Goal: Task Accomplishment & Management: Complete application form

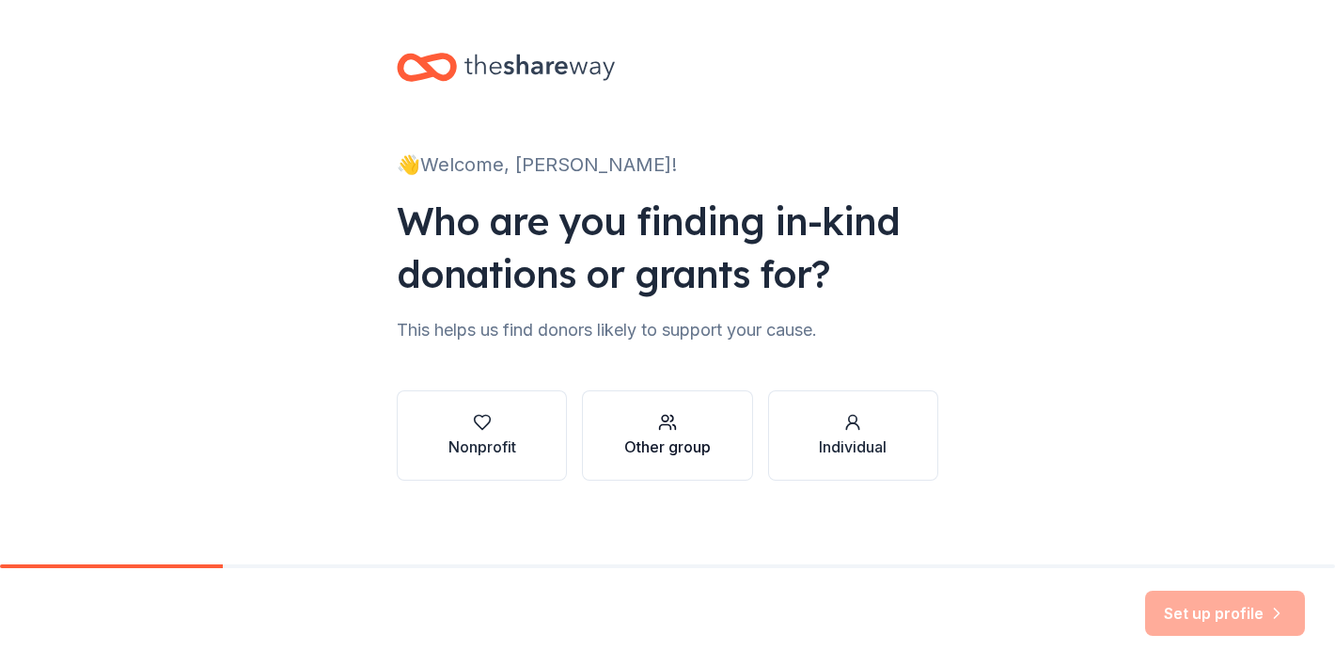
scroll to position [7, 0]
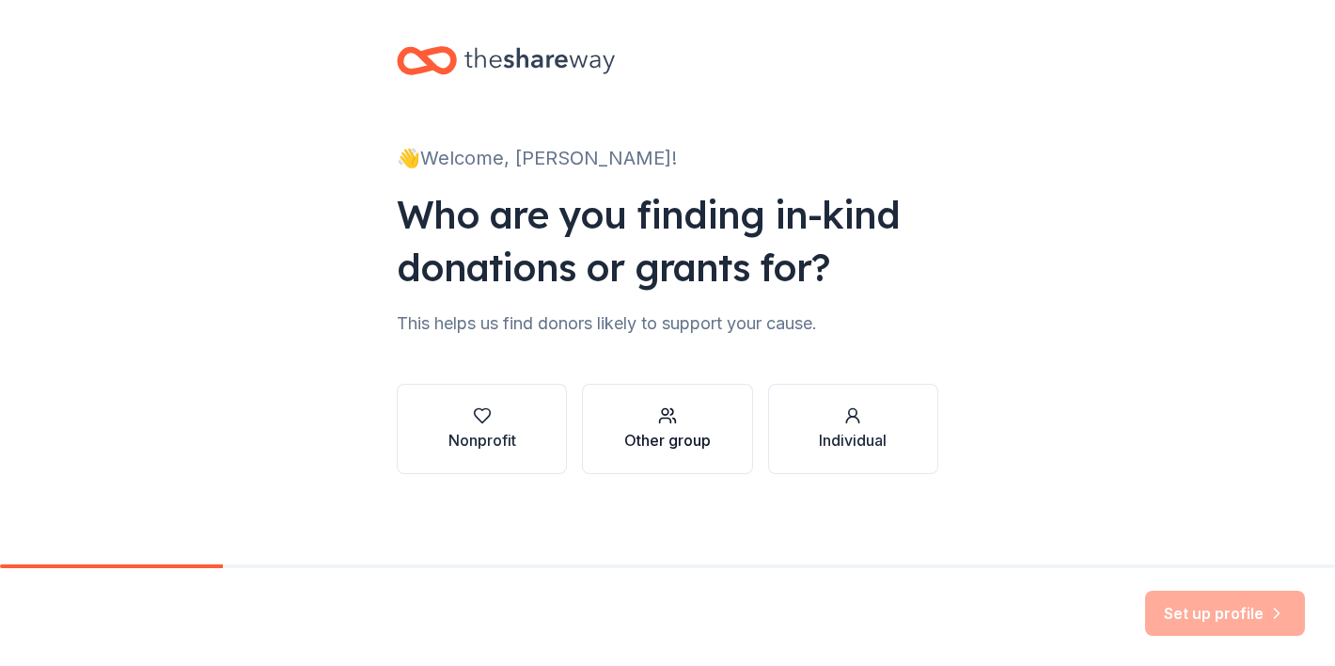
click at [652, 425] on div "Other group" at bounding box center [667, 428] width 87 height 45
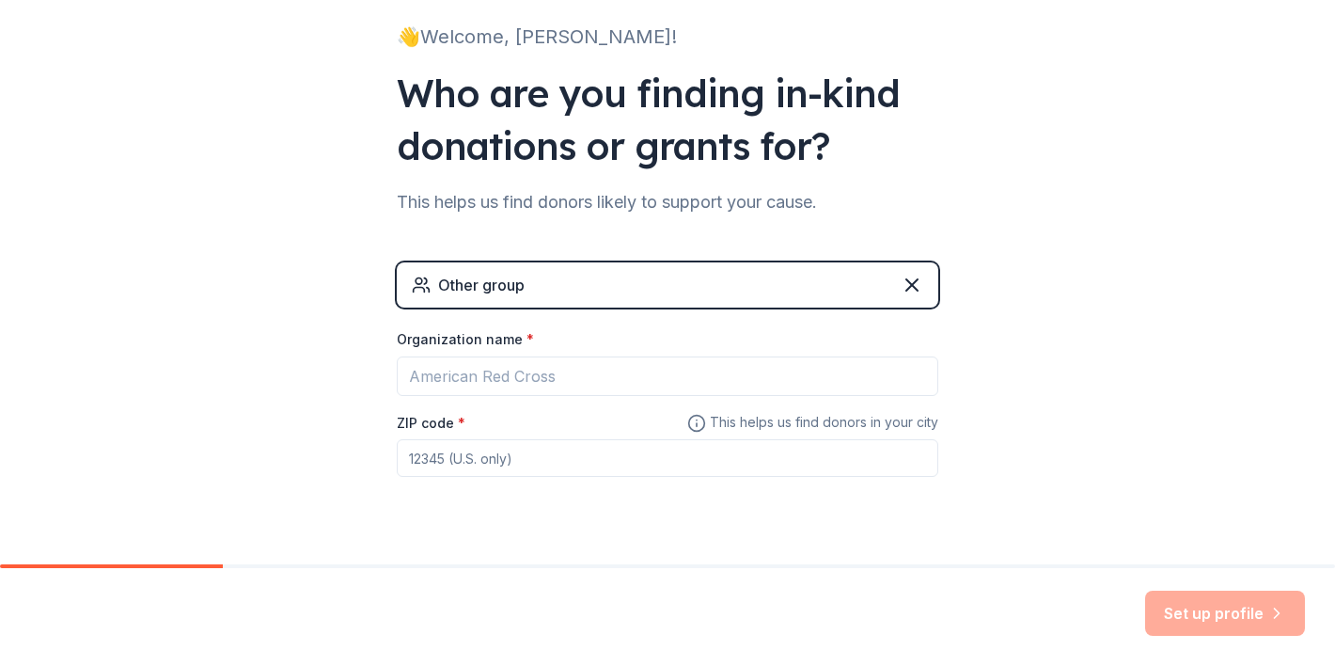
scroll to position [147, 0]
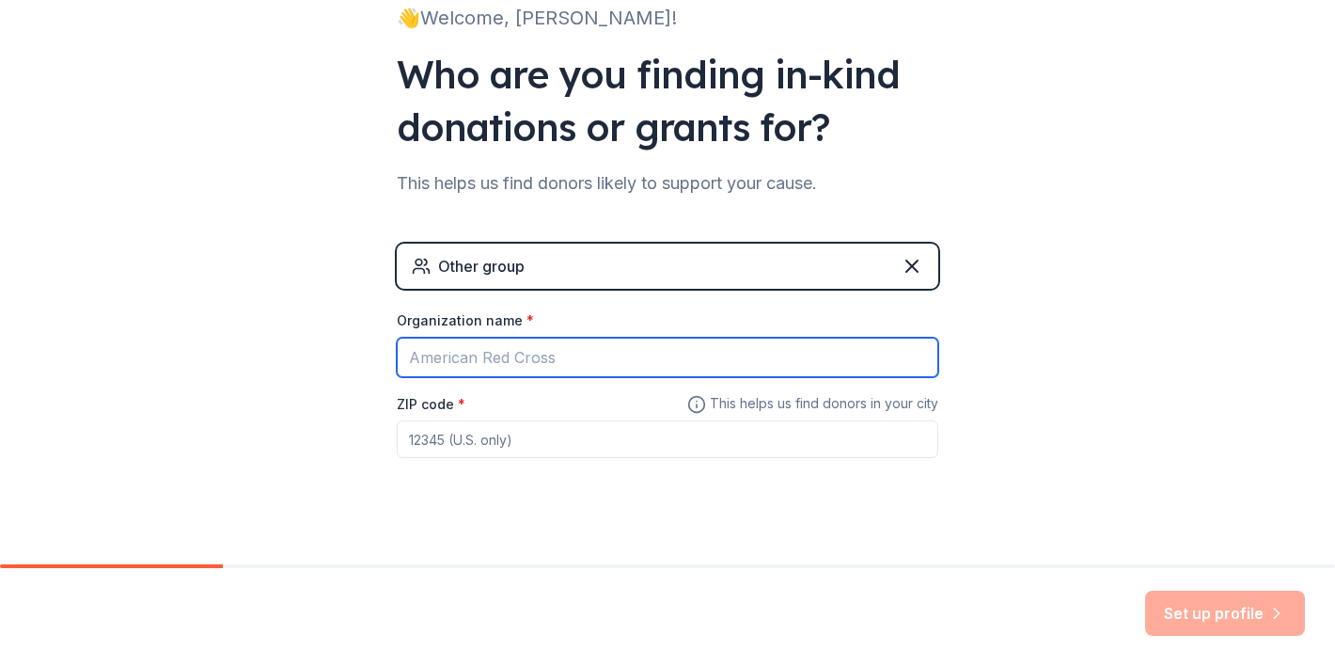
click at [615, 357] on input "Organization name *" at bounding box center [668, 358] width 542 height 40
type input "Safe Horizons Initiative"
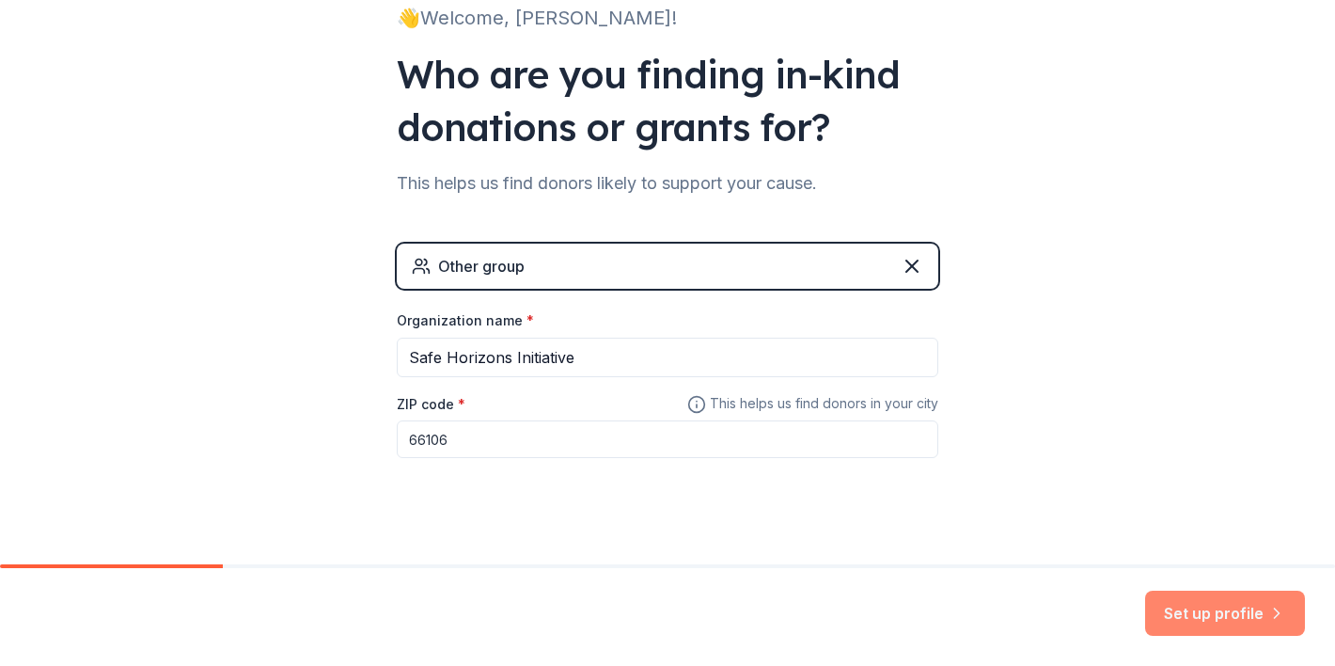
type input "66106"
click at [1257, 625] on button "Set up profile" at bounding box center [1226, 613] width 160 height 45
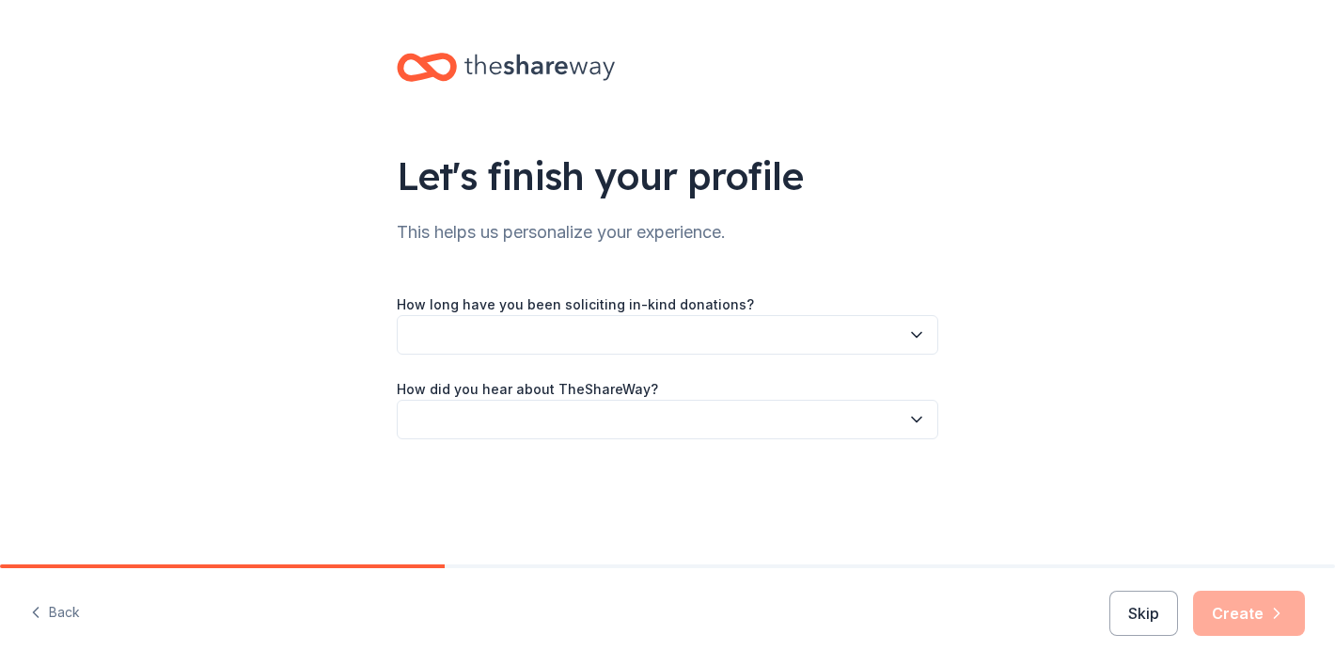
click at [793, 340] on button "button" at bounding box center [668, 335] width 542 height 40
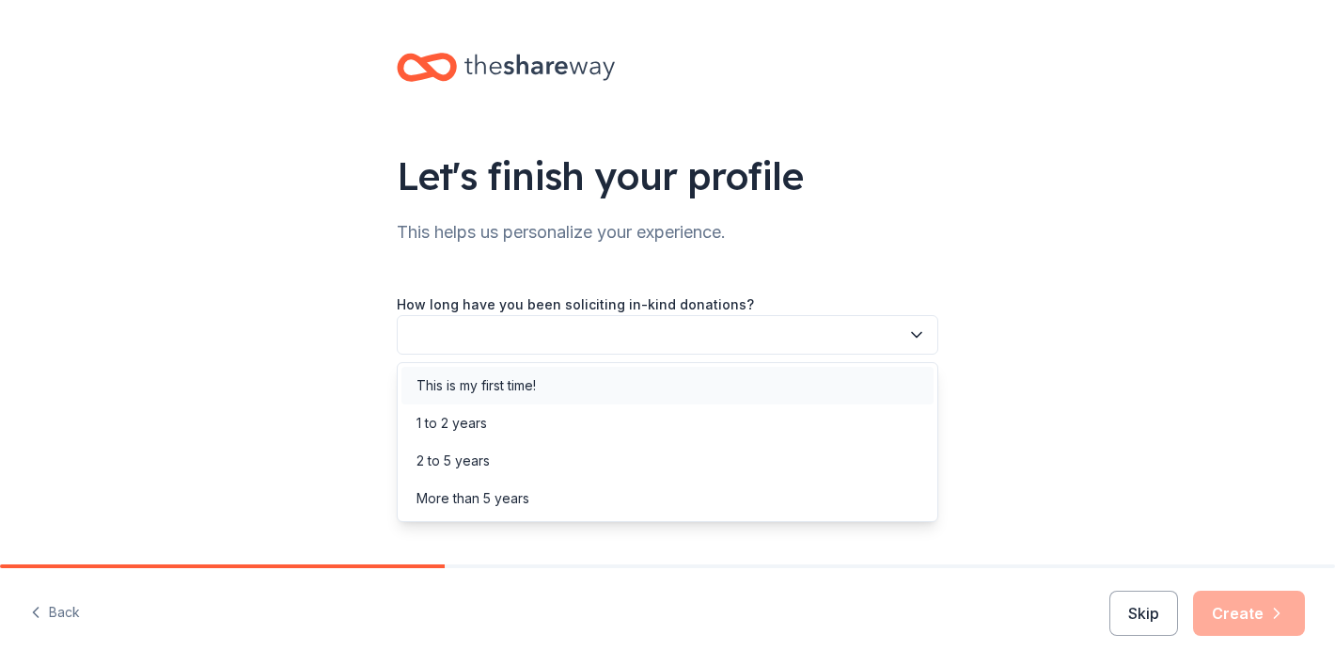
click at [593, 399] on div "This is my first time!" at bounding box center [668, 386] width 532 height 38
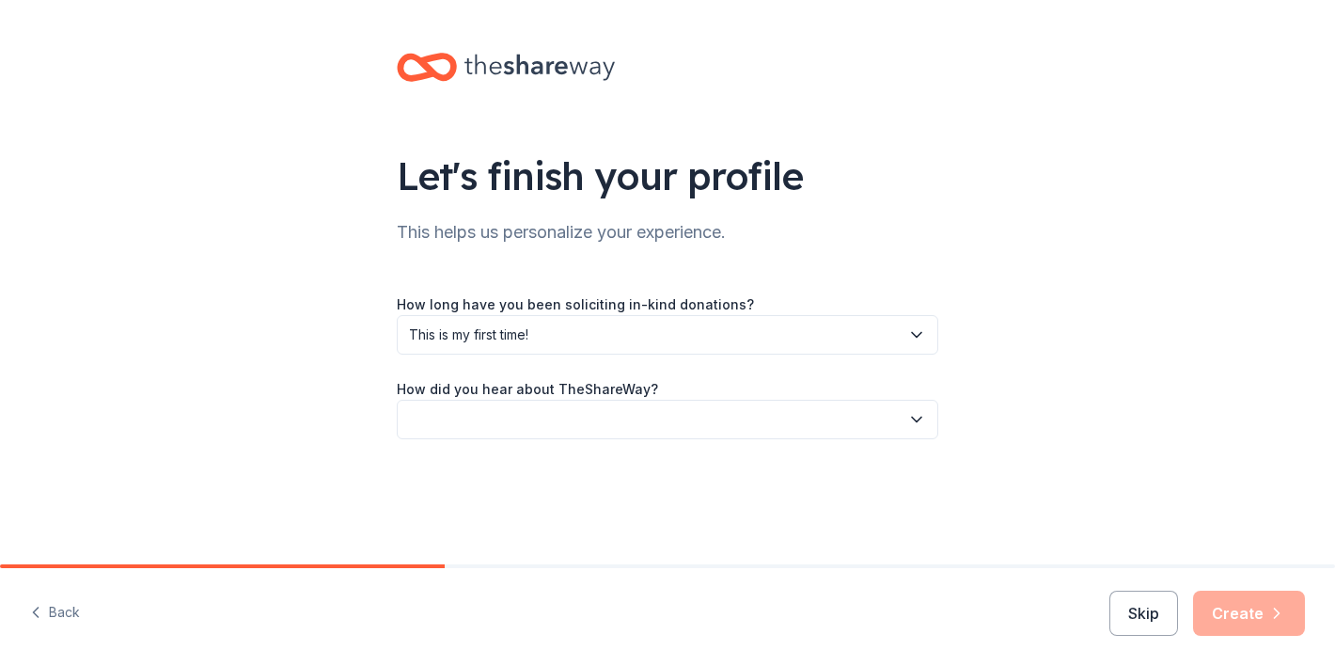
click at [593, 399] on div "How did you hear about TheShareWay?" at bounding box center [668, 408] width 542 height 62
click at [596, 412] on button "button" at bounding box center [668, 420] width 542 height 40
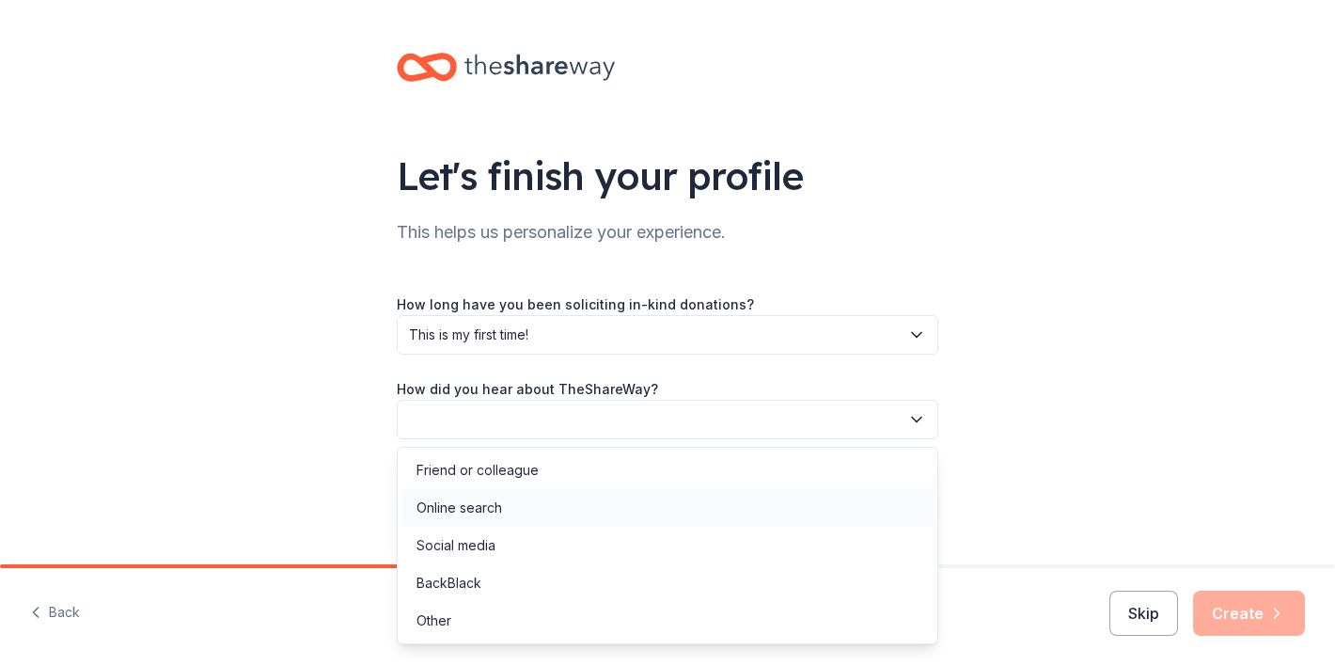
click at [566, 507] on div "Online search" at bounding box center [668, 508] width 532 height 38
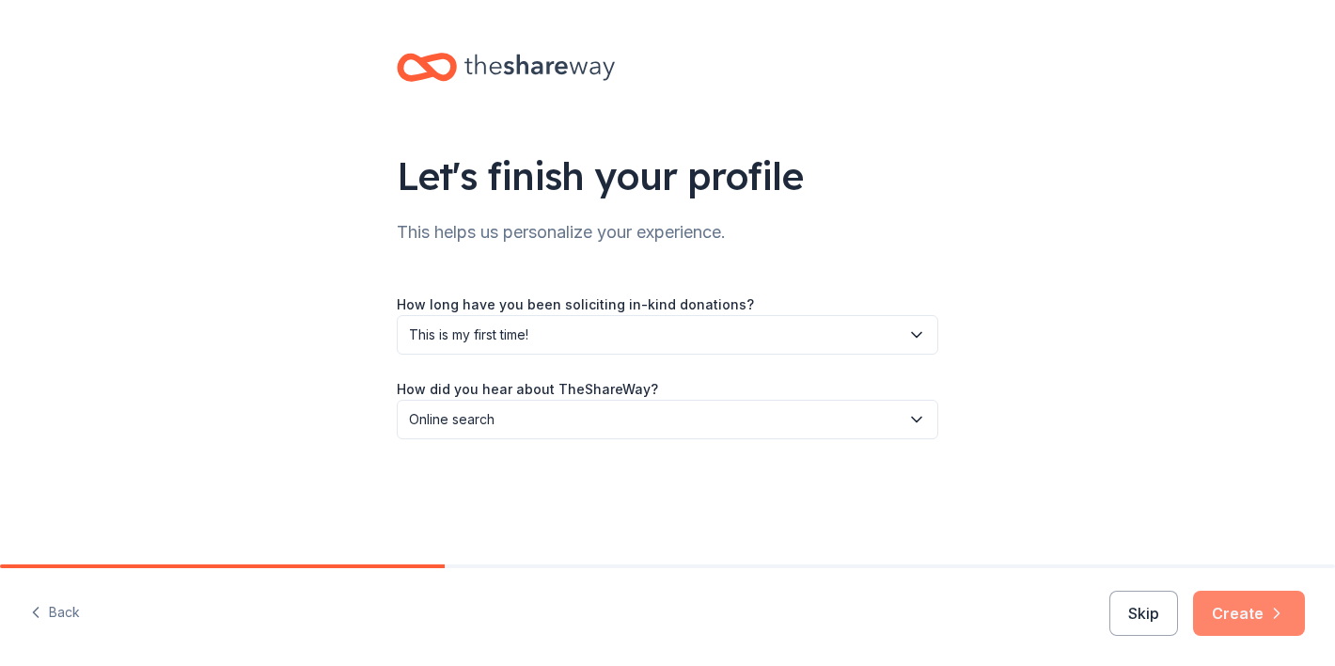
click at [1268, 617] on icon "button" at bounding box center [1277, 613] width 19 height 19
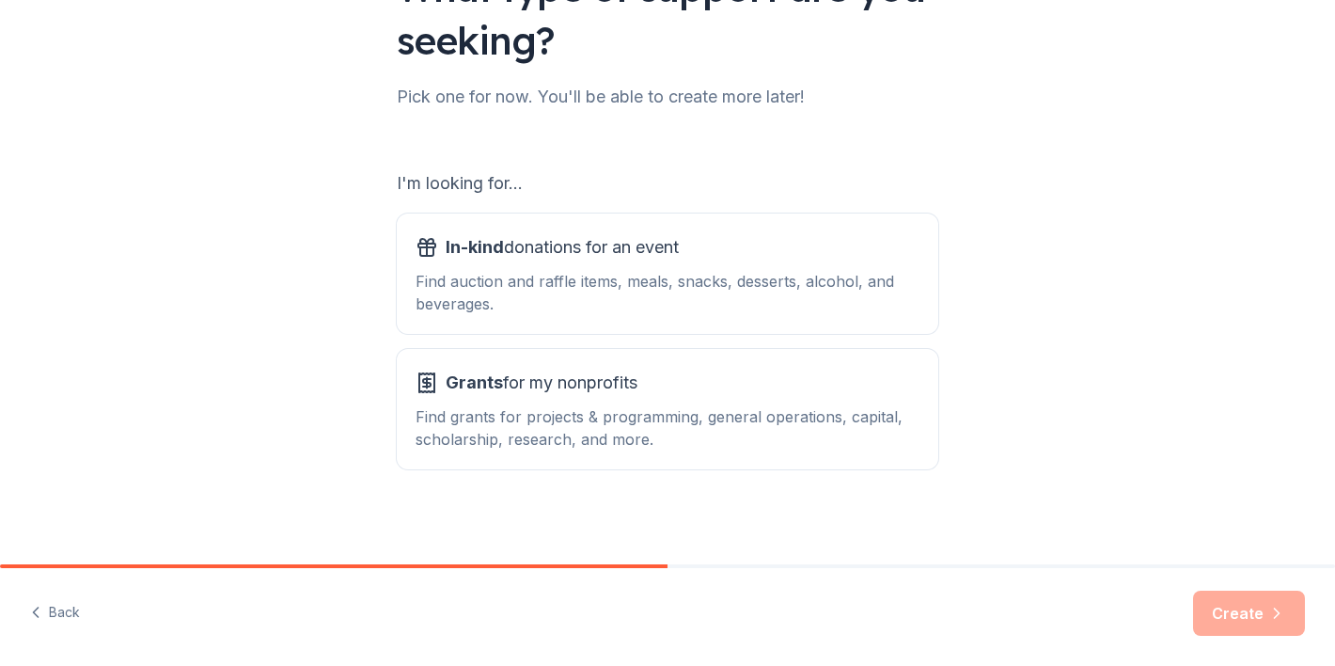
scroll to position [195, 0]
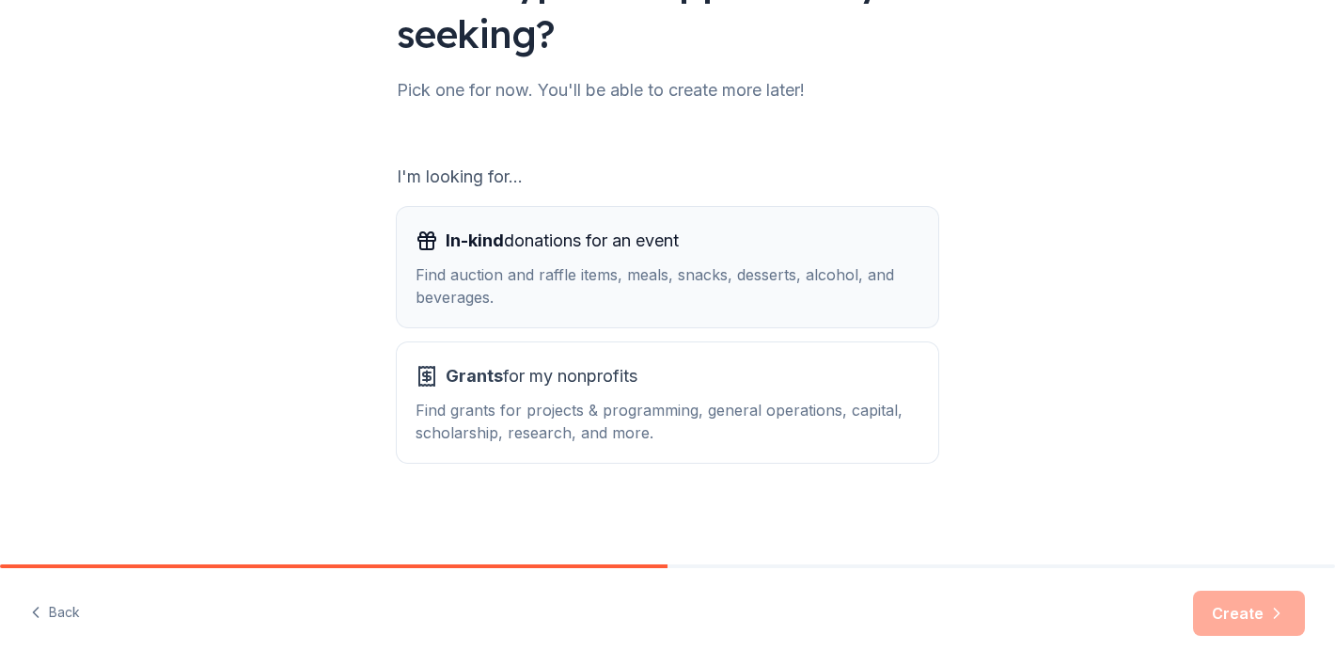
click at [719, 273] on div "Find auction and raffle items, meals, snacks, desserts, alcohol, and beverages." at bounding box center [668, 285] width 504 height 45
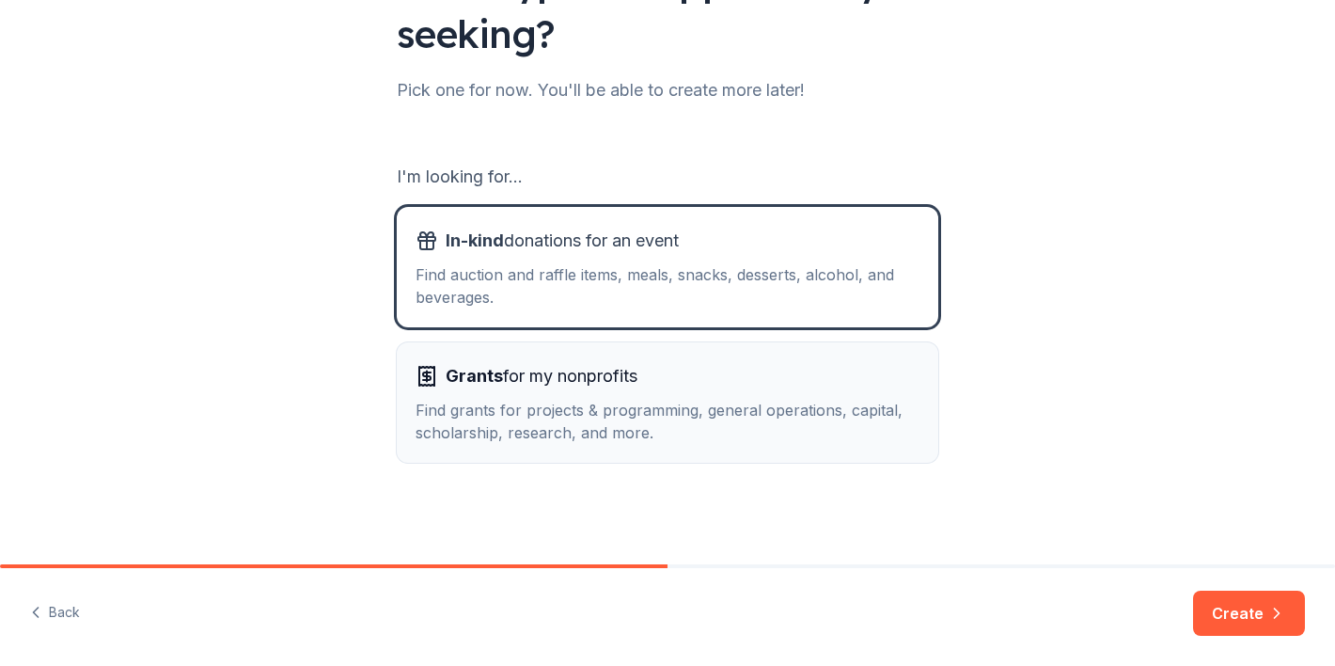
click at [789, 397] on div "Grants for my nonprofits Find grants for projects & programming, general operat…" at bounding box center [668, 402] width 504 height 83
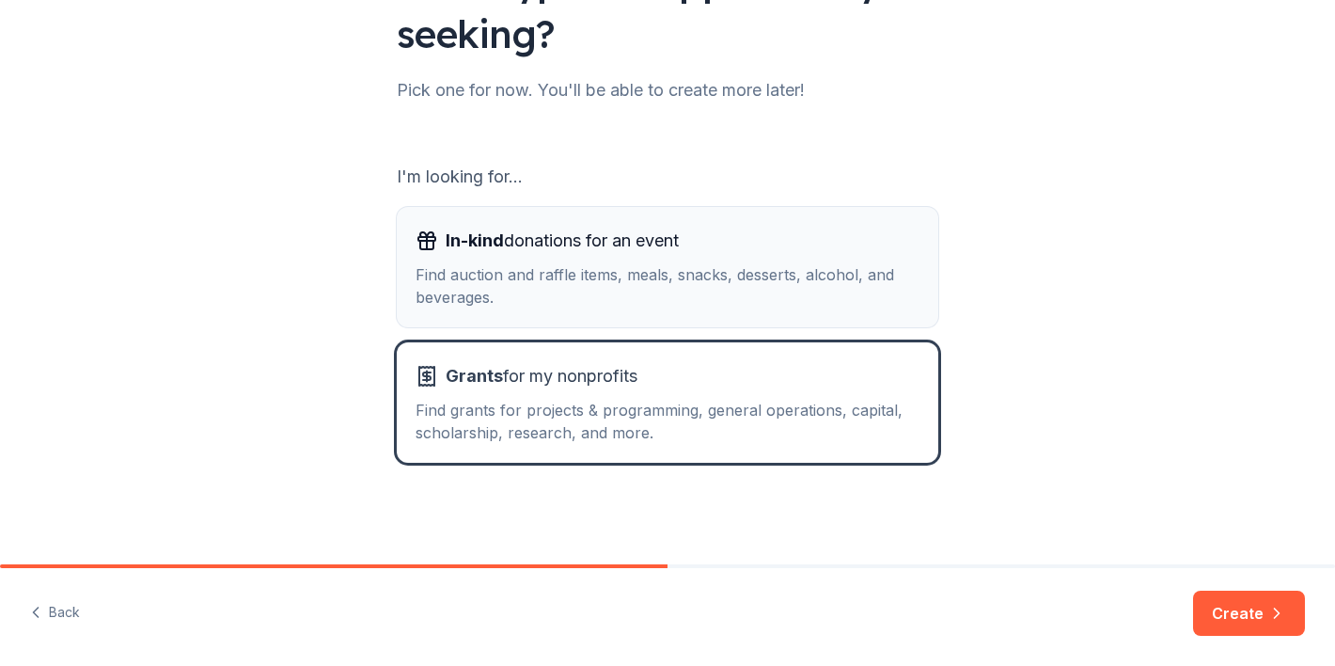
click at [798, 290] on div "Find auction and raffle items, meals, snacks, desserts, alcohol, and beverages." at bounding box center [668, 285] width 504 height 45
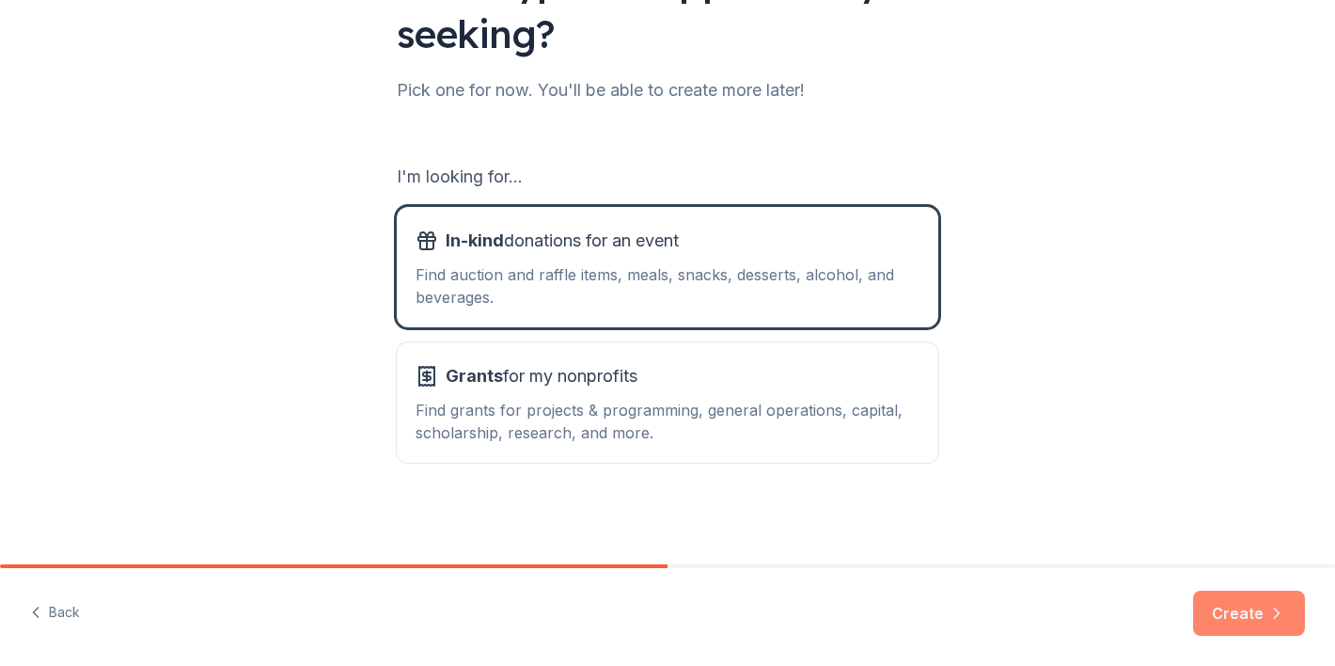
click at [1274, 631] on button "Create" at bounding box center [1249, 613] width 112 height 45
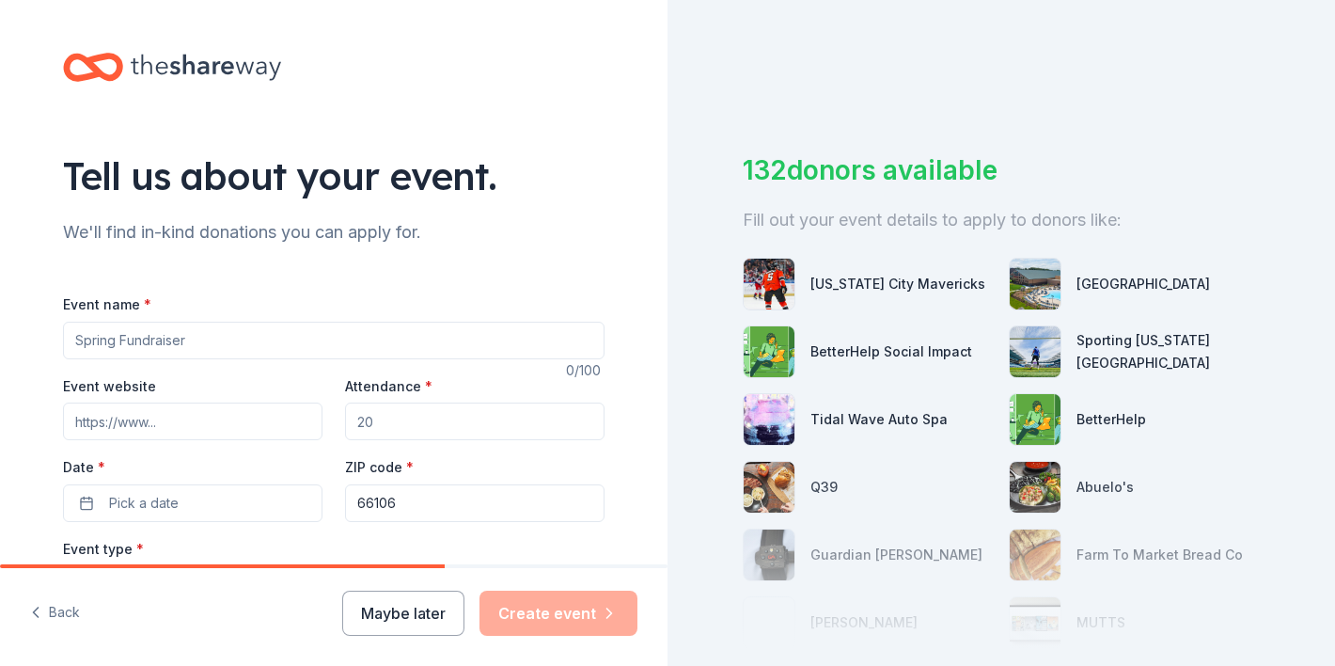
click at [433, 340] on input "Event name *" at bounding box center [334, 341] width 542 height 38
click at [202, 340] on input "Safe Horizons Initiatve Silent Auction" at bounding box center [334, 341] width 542 height 38
type input "Safe Horizons Initiative Silent Auction"
click at [235, 405] on input "Event website" at bounding box center [193, 422] width 260 height 38
click at [434, 435] on input "Attendance *" at bounding box center [475, 422] width 260 height 38
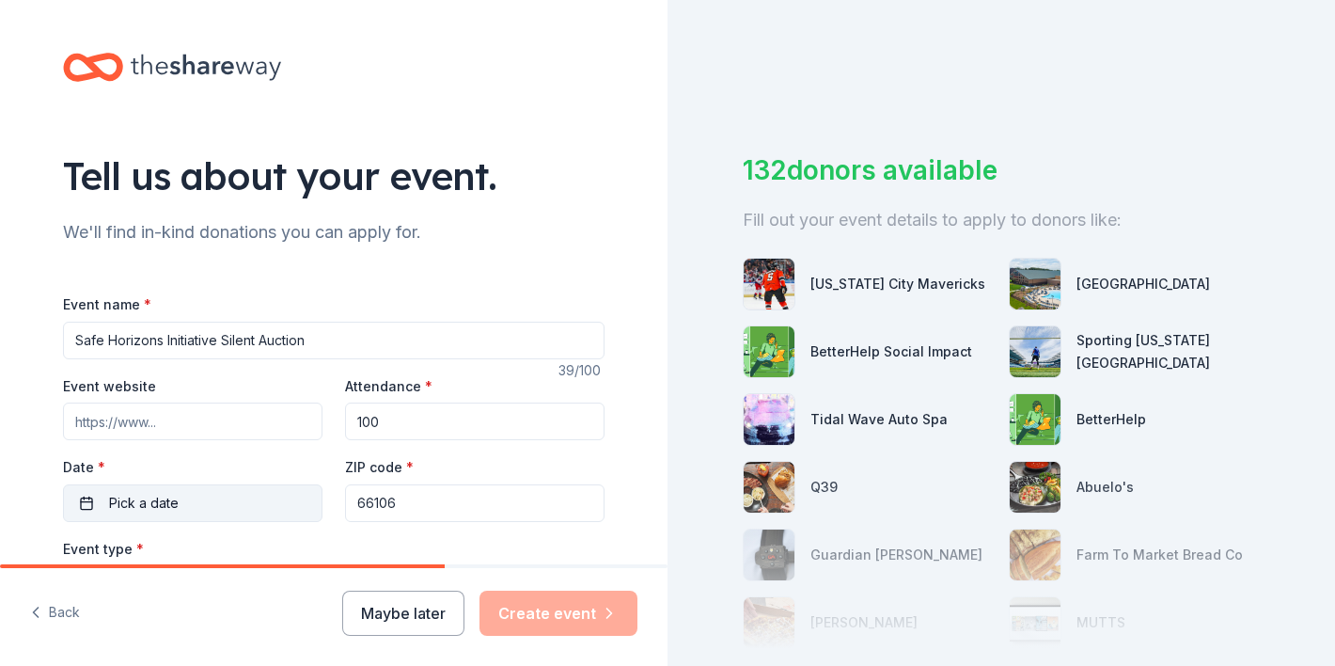
type input "100"
click at [232, 493] on button "Pick a date" at bounding box center [193, 503] width 260 height 38
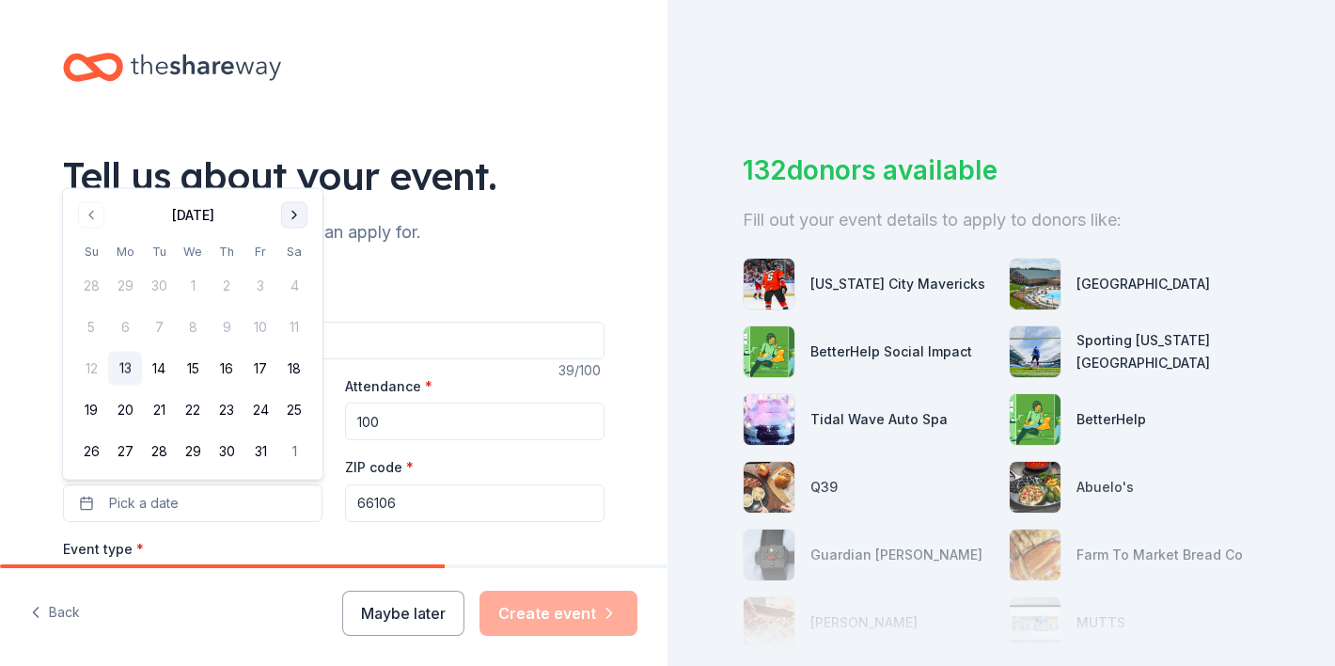
click at [301, 220] on button "Go to next month" at bounding box center [294, 215] width 26 height 26
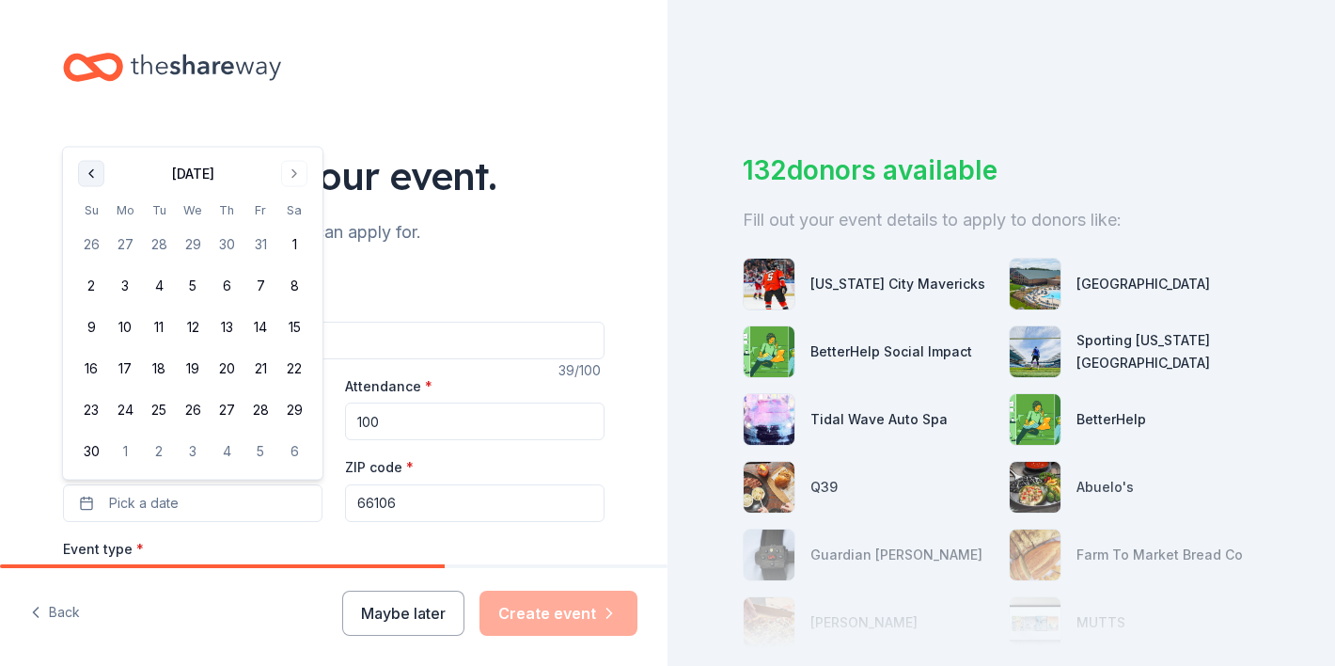
click at [89, 166] on button "Go to previous month" at bounding box center [91, 174] width 26 height 26
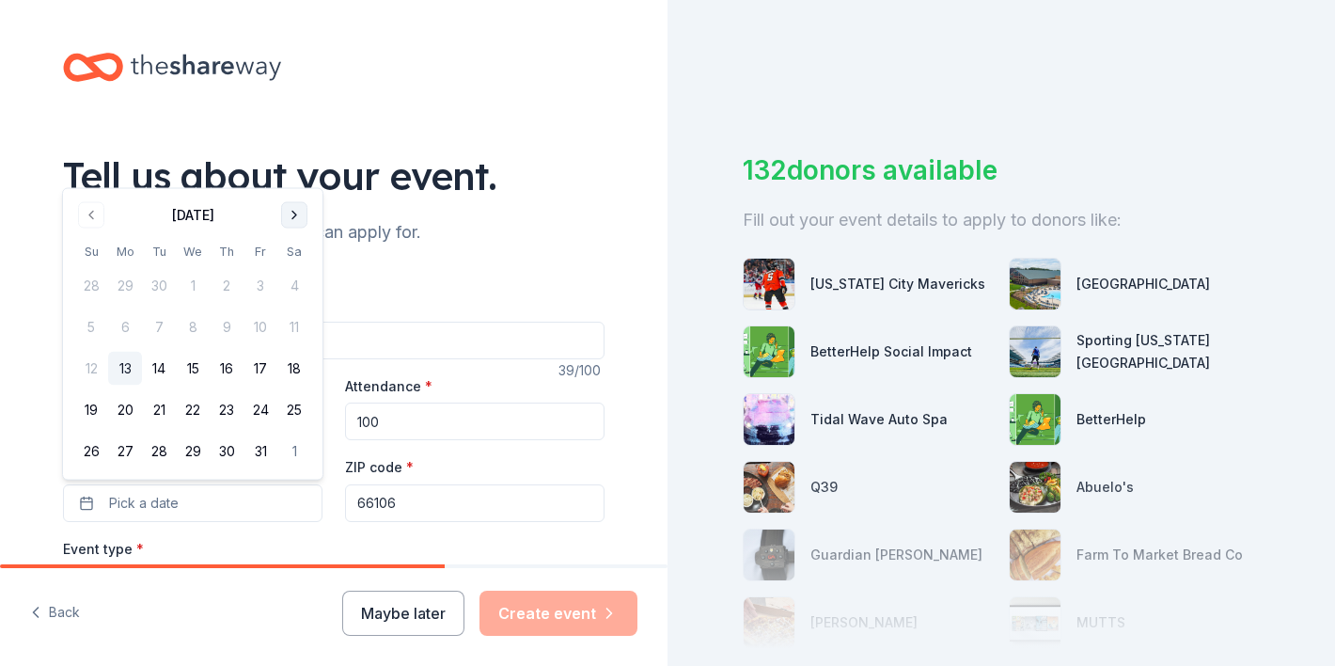
click at [302, 206] on button "Go to next month" at bounding box center [294, 215] width 26 height 26
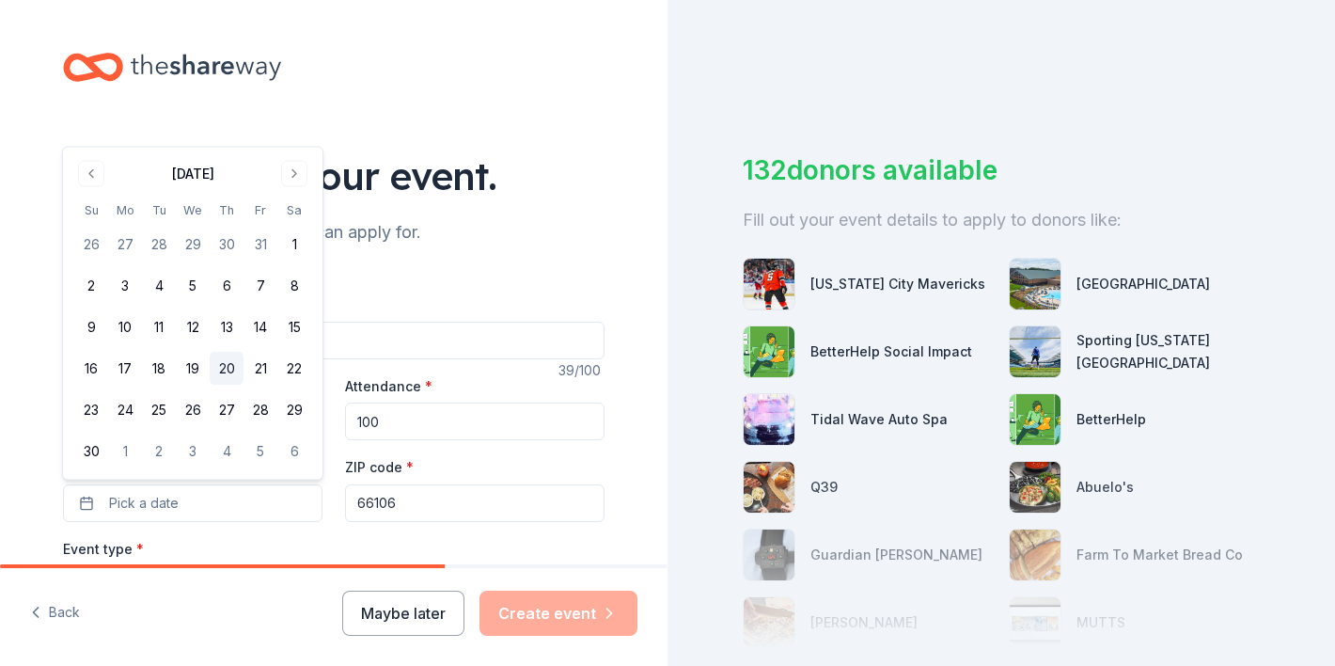
click at [217, 361] on button "20" at bounding box center [227, 369] width 34 height 34
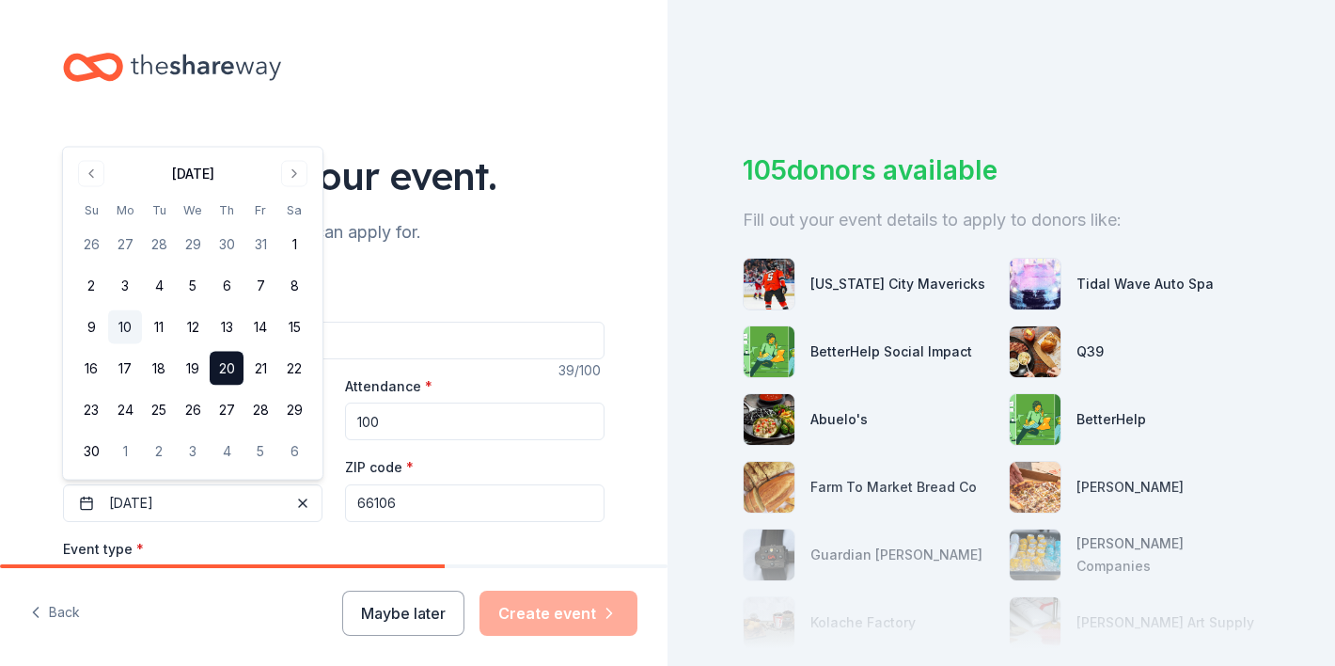
click at [124, 329] on button "10" at bounding box center [125, 327] width 34 height 34
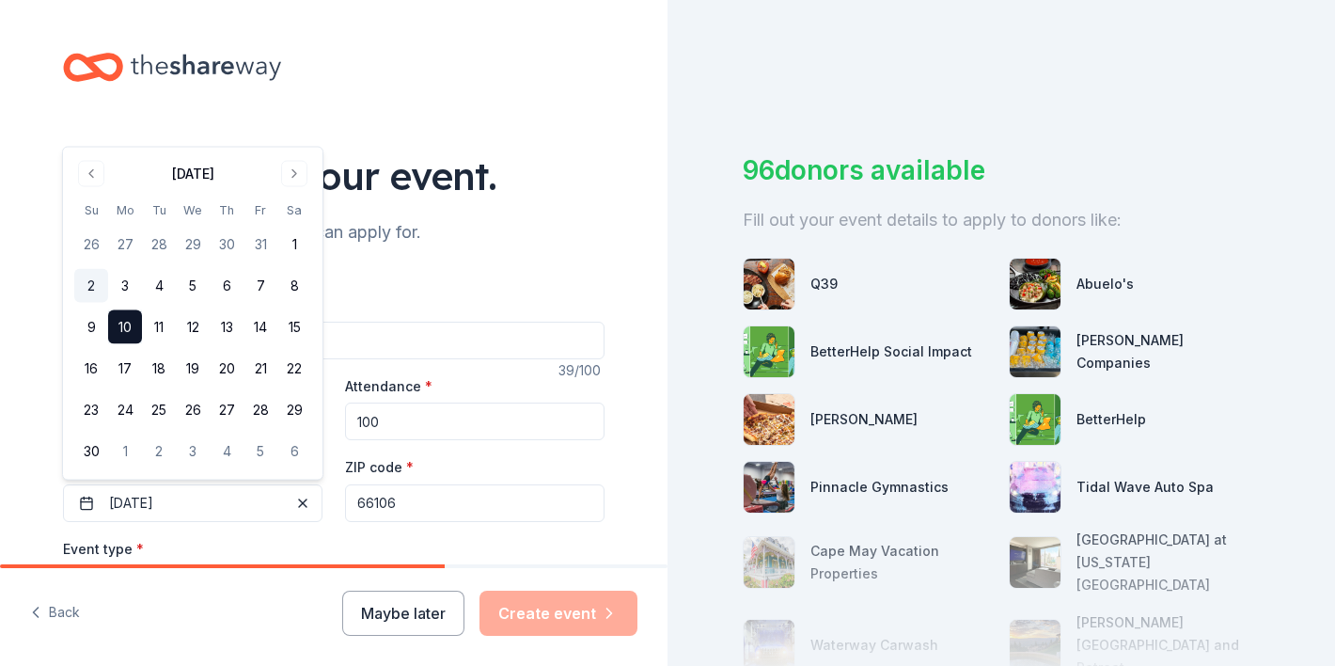
click at [92, 284] on button "2" at bounding box center [91, 286] width 34 height 34
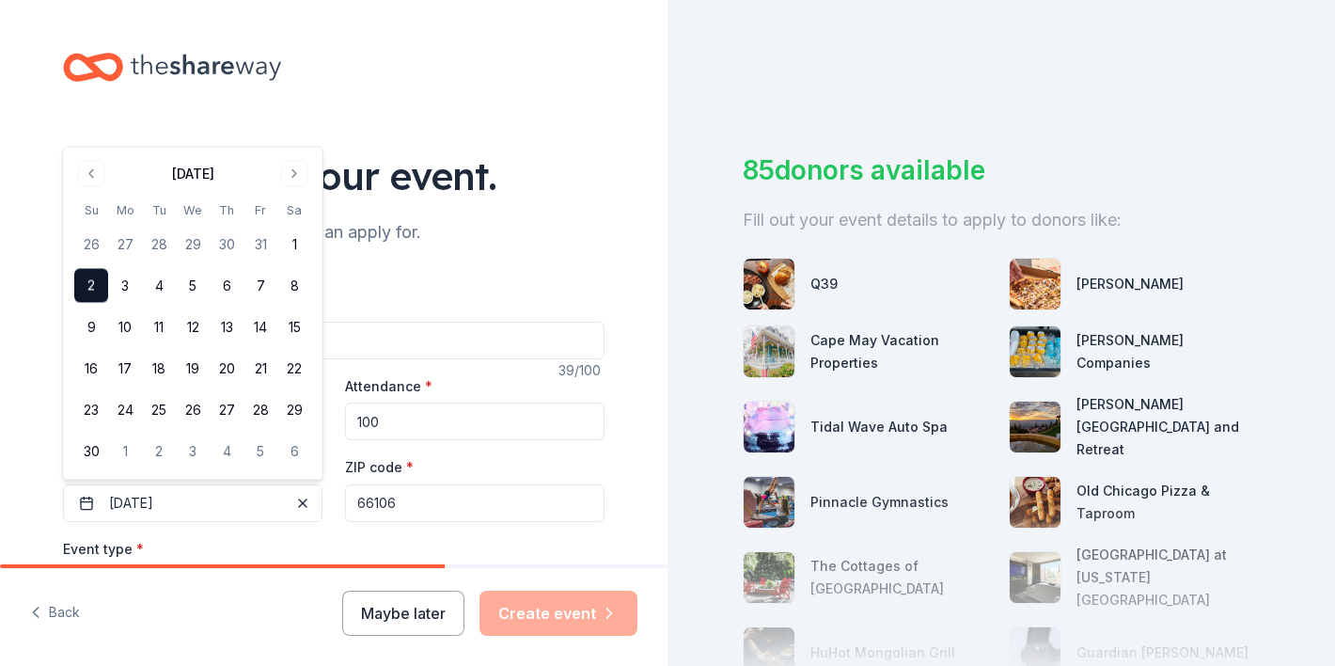
click at [246, 115] on div "Tell us about your event. We'll find in-kind donations you can apply for. Event…" at bounding box center [334, 626] width 602 height 1252
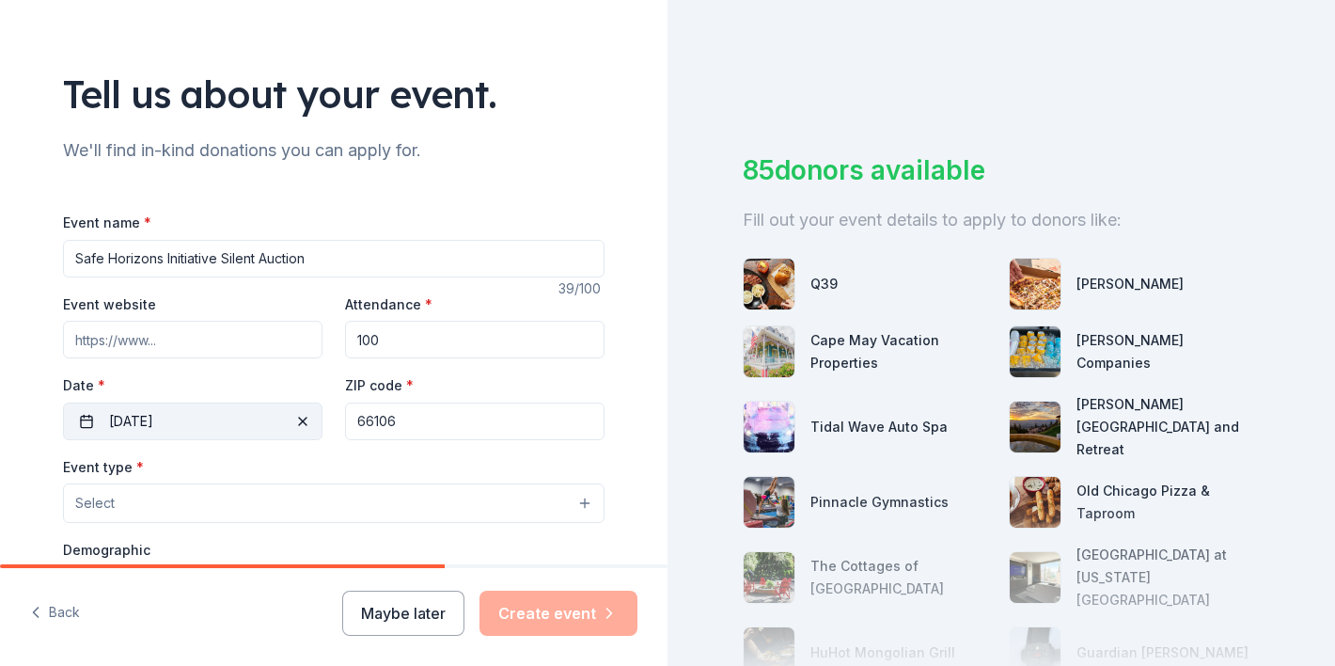
scroll to position [112, 0]
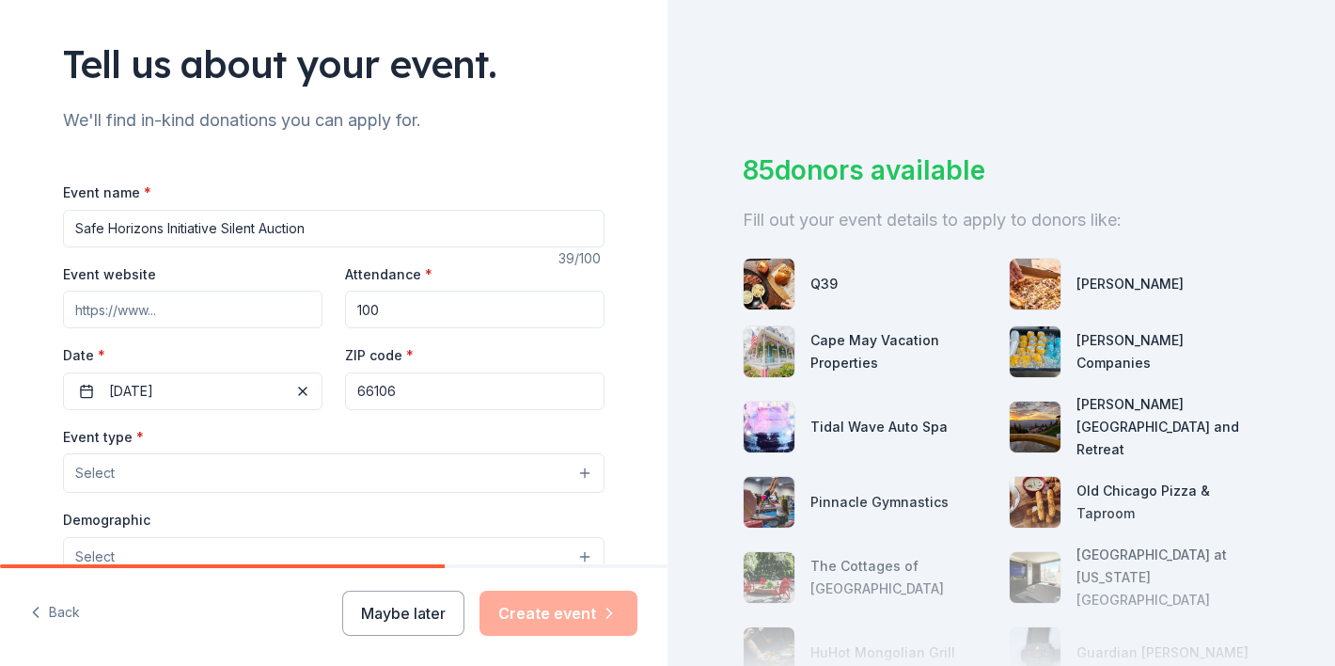
click at [269, 482] on button "Select" at bounding box center [334, 473] width 542 height 40
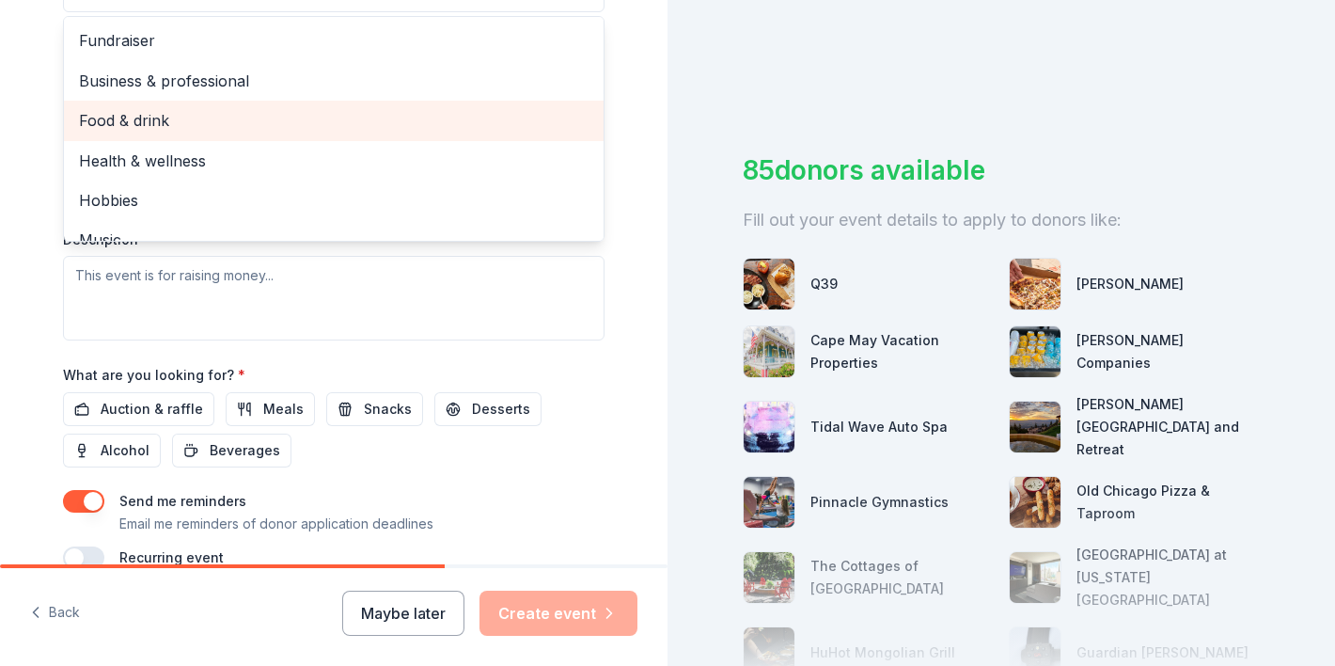
scroll to position [591, 0]
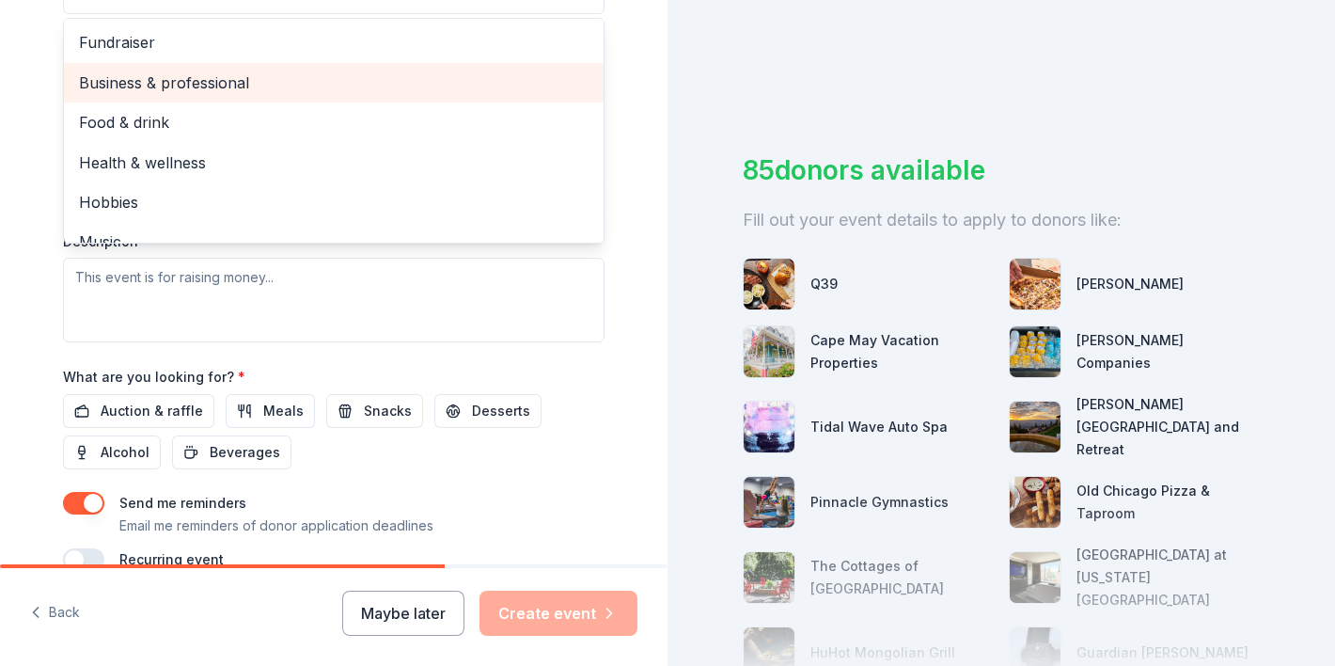
click at [300, 63] on div "Business & professional" at bounding box center [334, 83] width 540 height 40
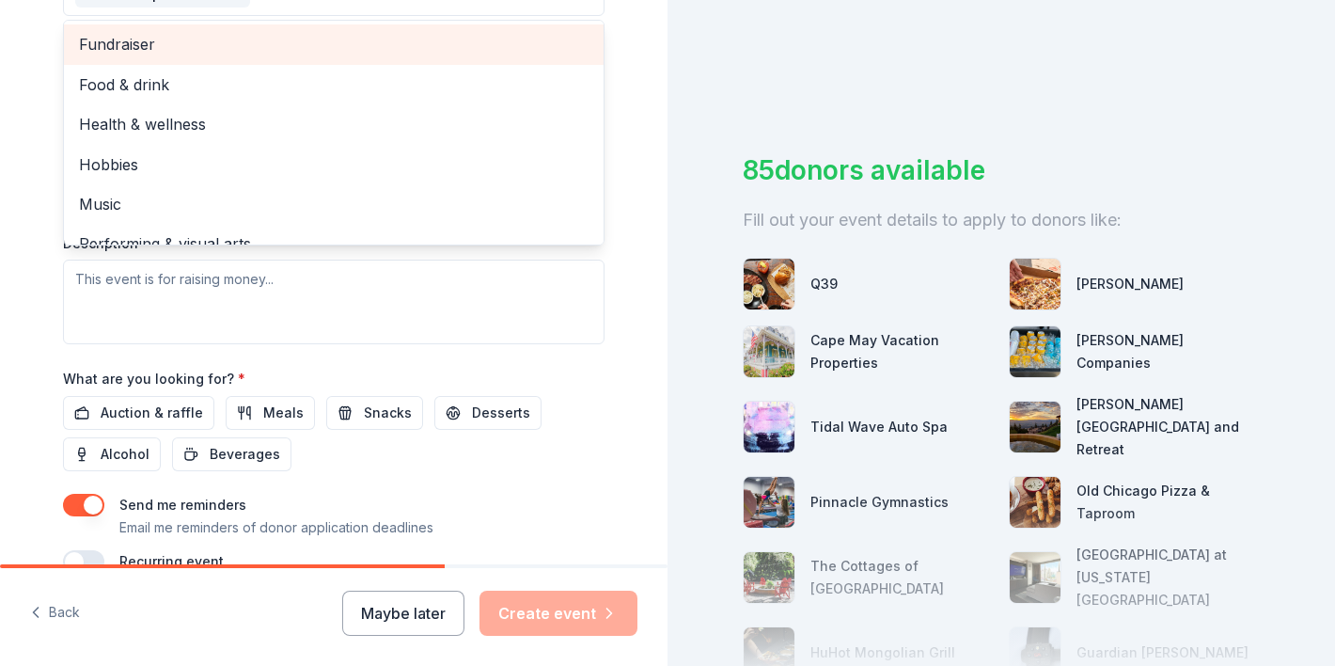
click at [300, 63] on div "Fundraiser" at bounding box center [334, 44] width 540 height 40
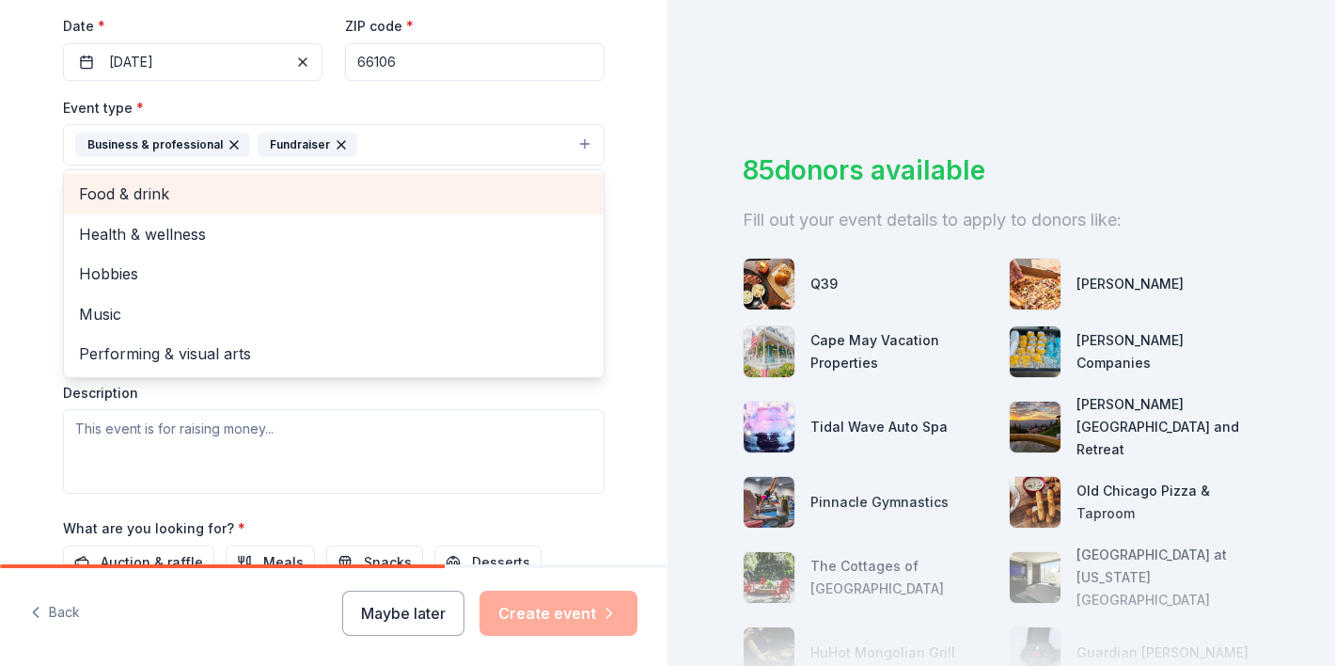
scroll to position [432, 0]
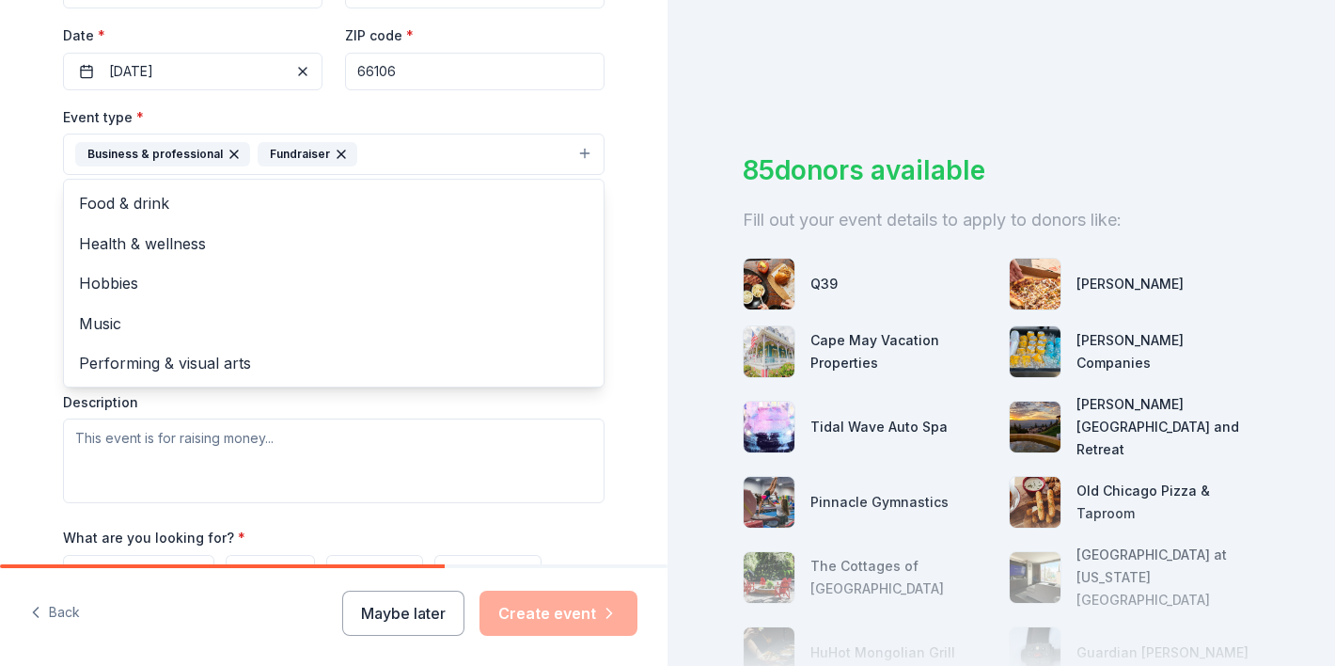
click at [230, 155] on icon "button" at bounding box center [234, 154] width 8 height 8
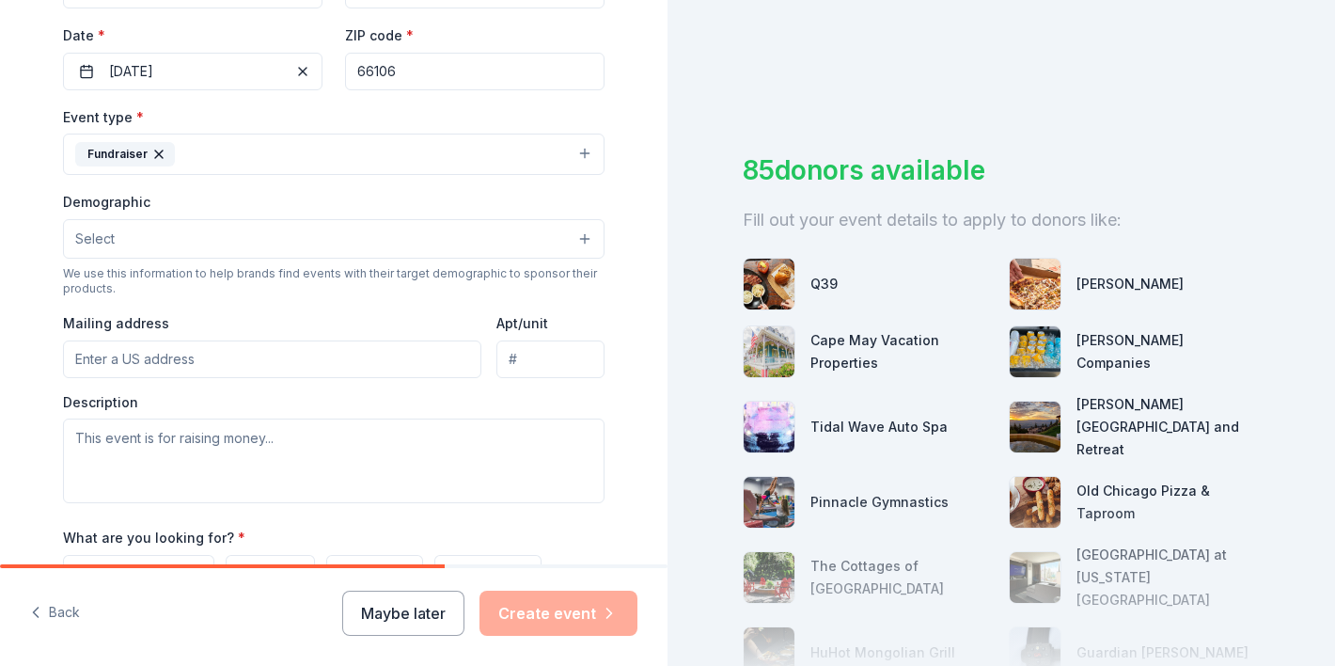
click at [229, 154] on button "Fundraiser" at bounding box center [334, 154] width 542 height 41
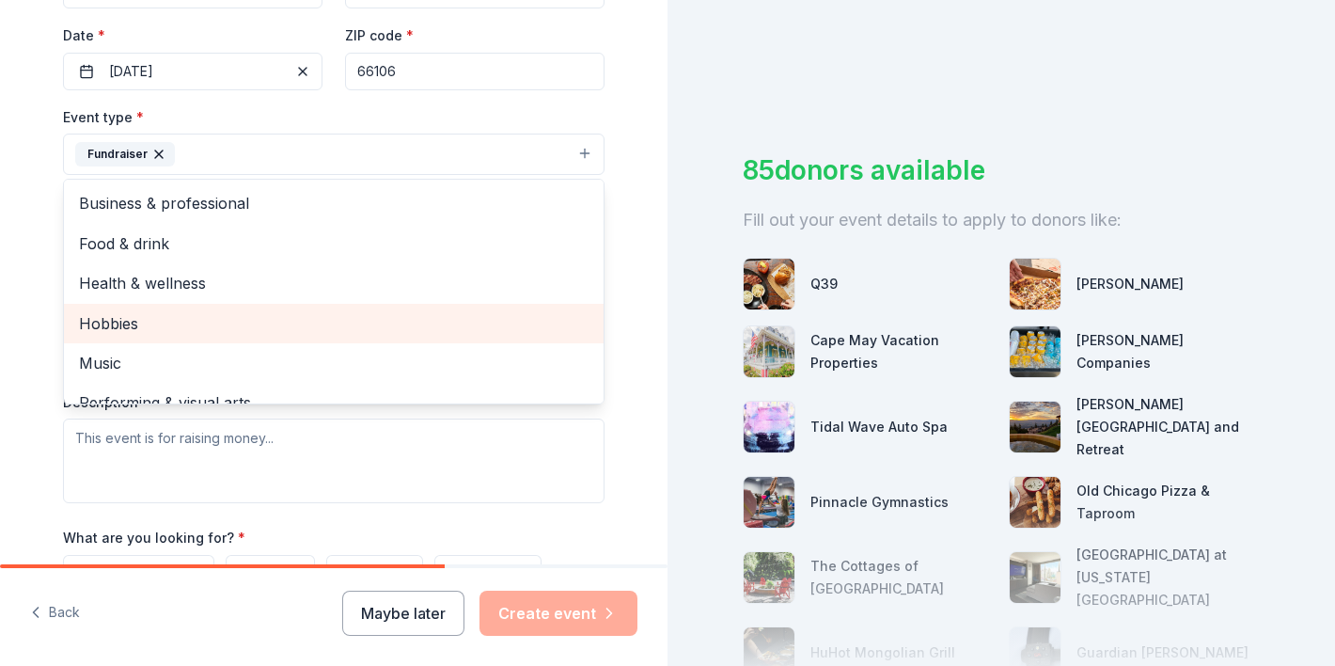
scroll to position [23, 0]
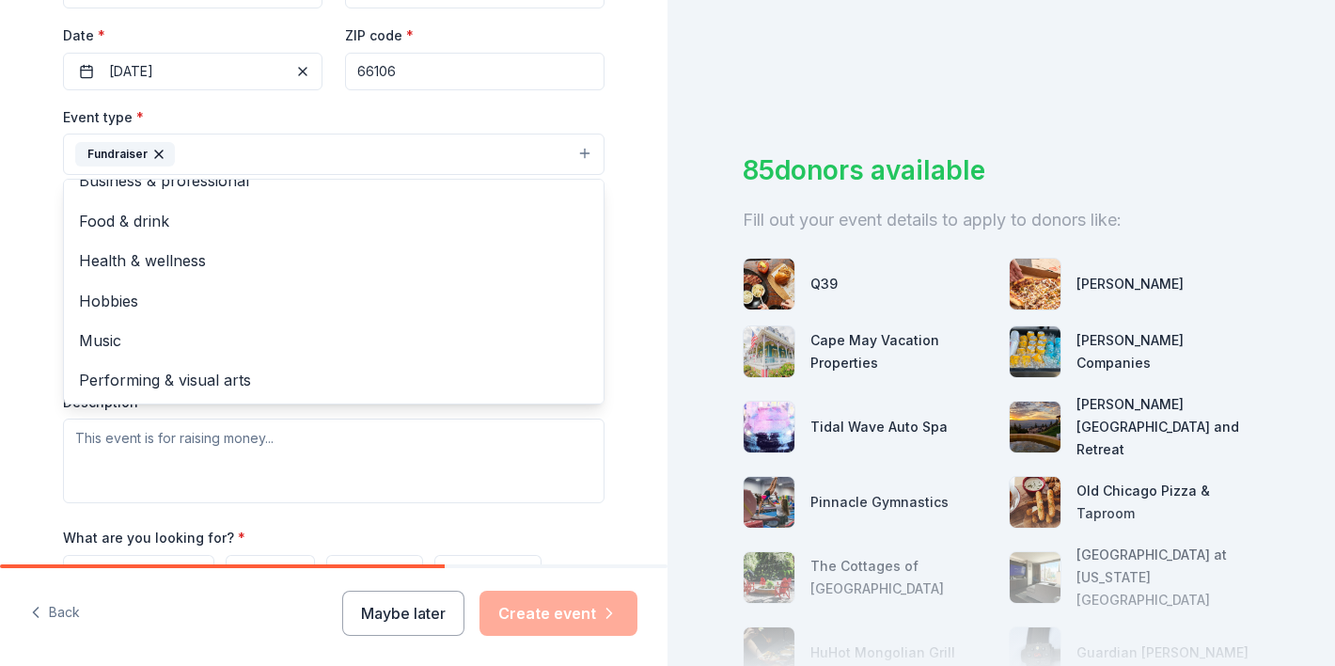
click at [33, 401] on div "Tell us about your event. We'll find in-kind donations you can apply for. Event…" at bounding box center [334, 195] width 602 height 1254
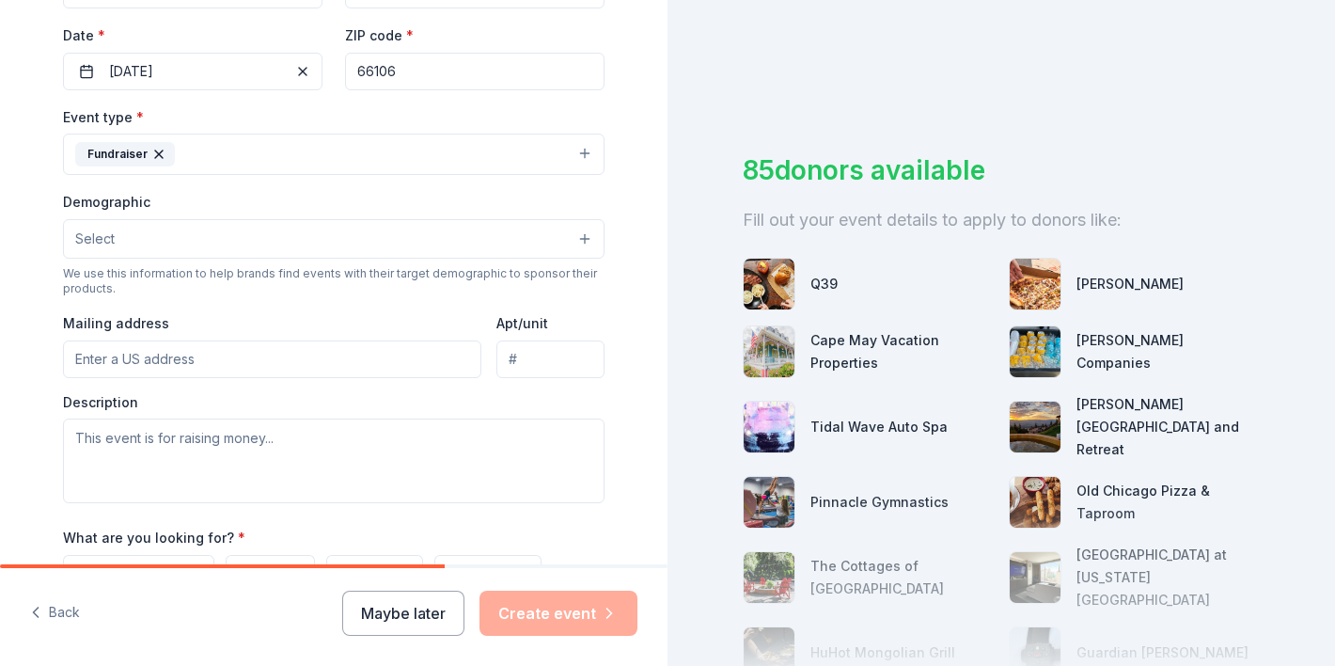
click at [221, 249] on button "Select" at bounding box center [334, 239] width 542 height 40
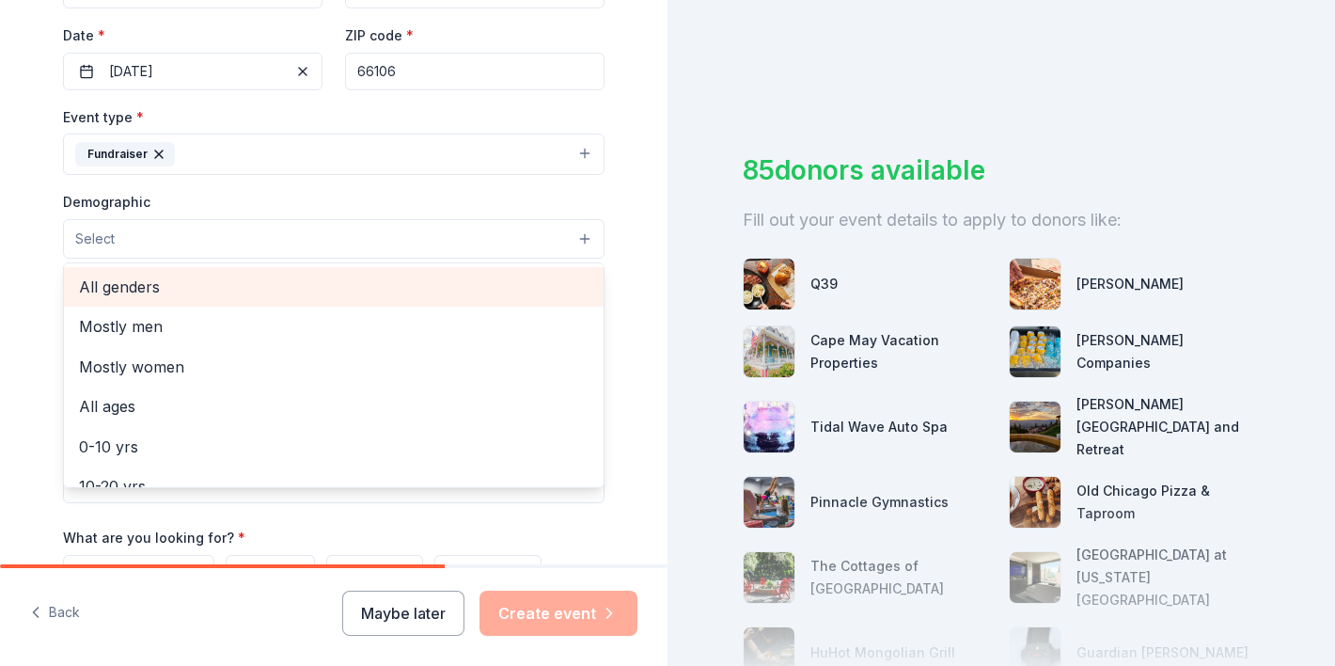
click at [233, 286] on span "All genders" at bounding box center [334, 287] width 510 height 24
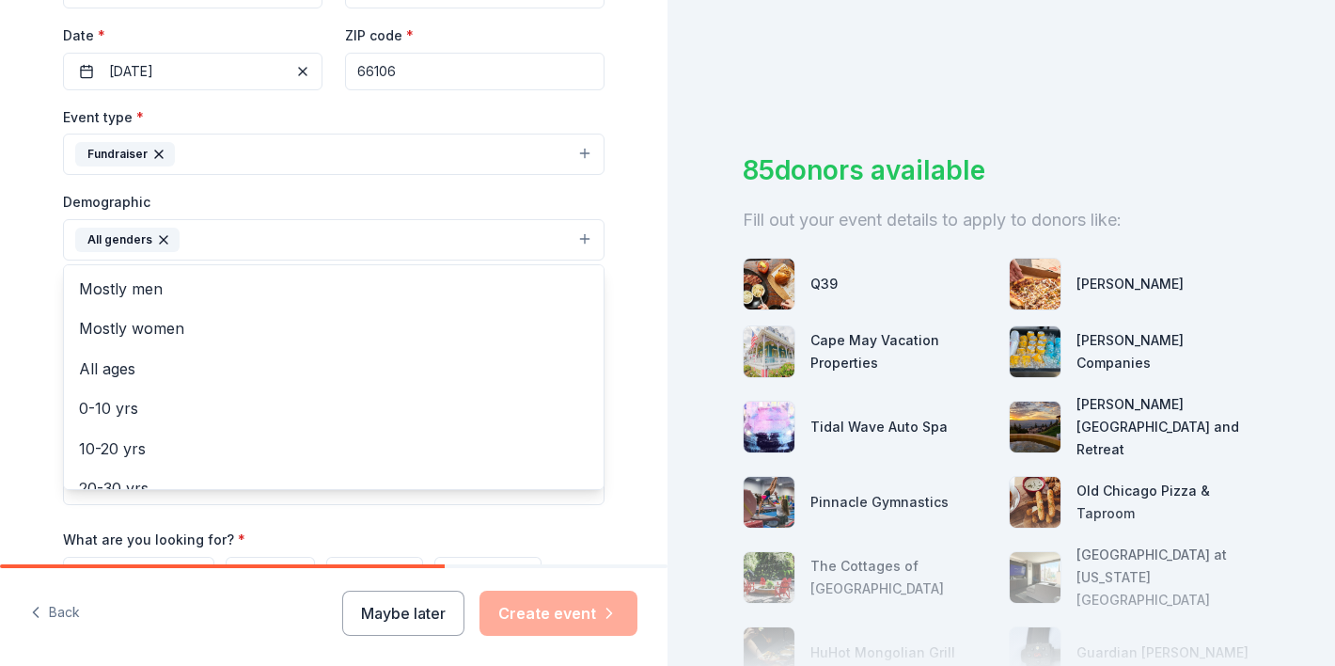
click at [46, 373] on div "Tell us about your event. We'll find in-kind donations you can apply for. Event…" at bounding box center [334, 196] width 602 height 1256
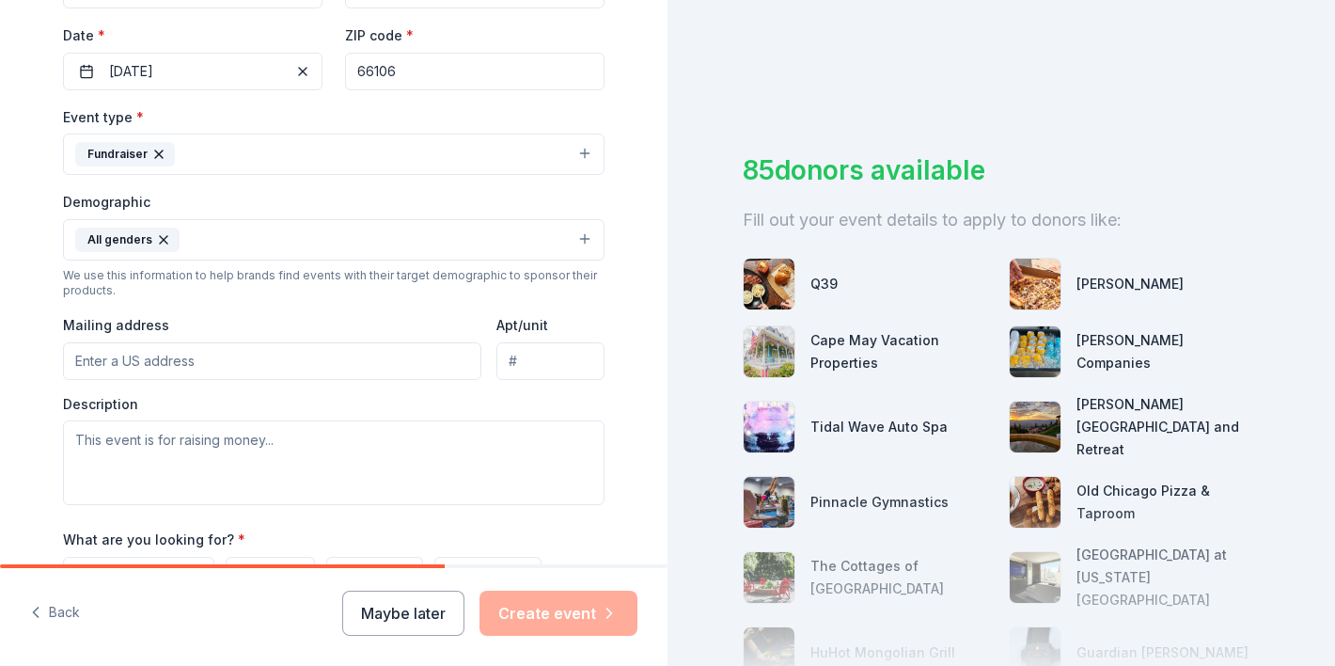
click at [273, 373] on input "Mailing address" at bounding box center [272, 361] width 419 height 38
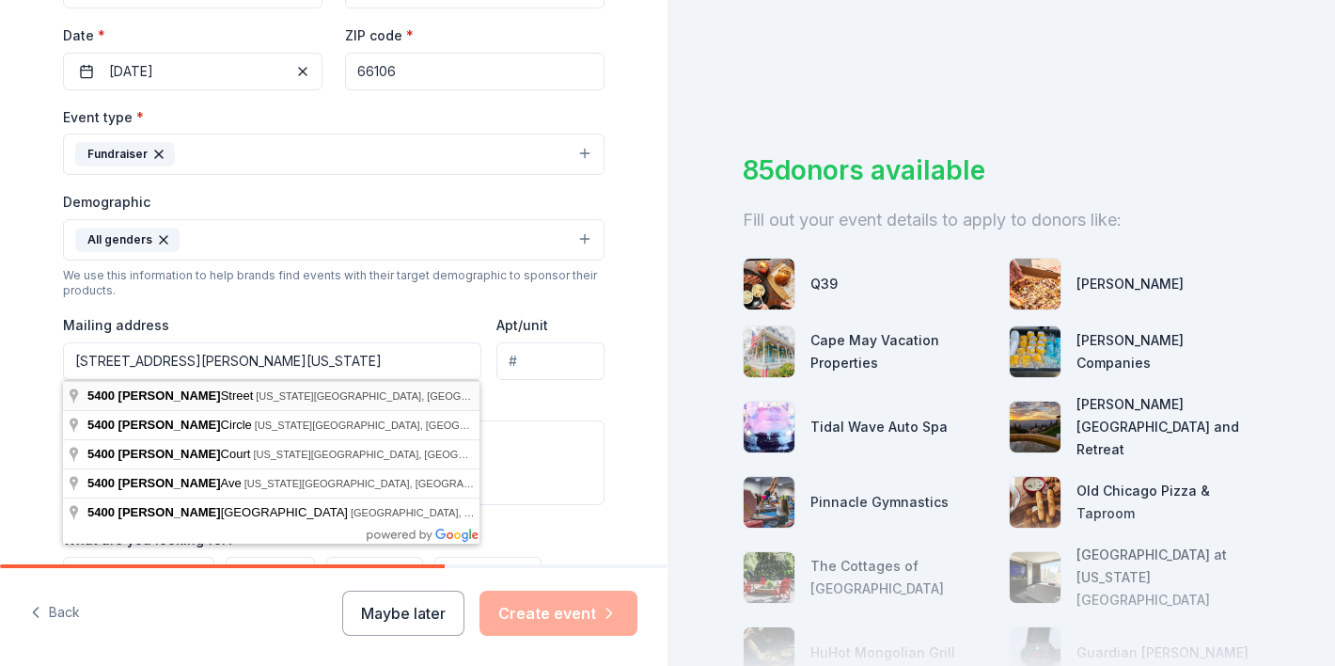
type input "5400 Oliver Street, Kansas City, KS, 66106"
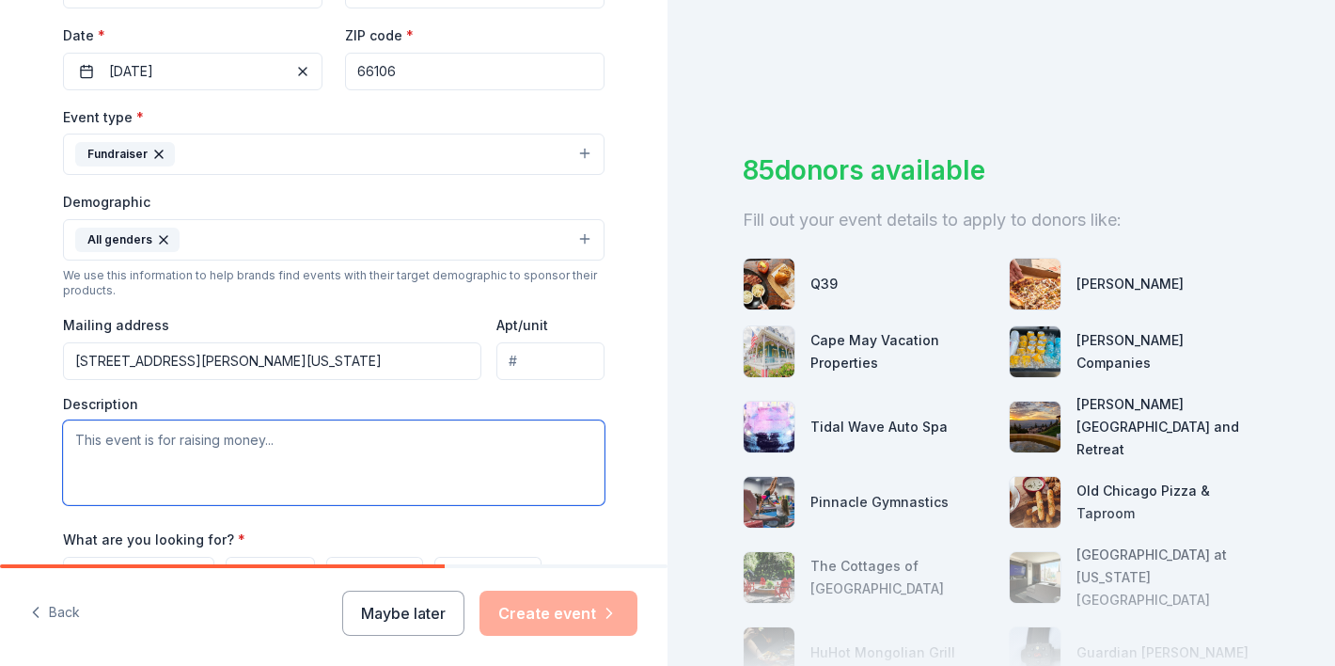
click at [384, 452] on textarea at bounding box center [334, 462] width 542 height 85
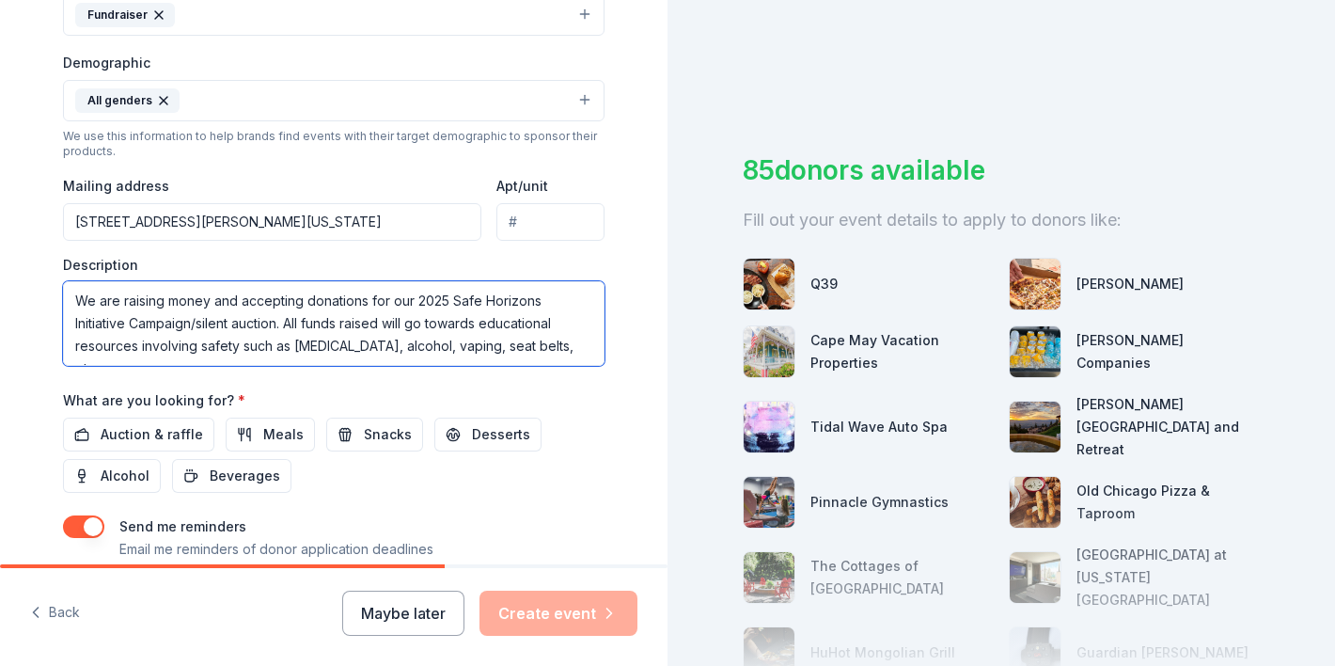
scroll to position [612, 0]
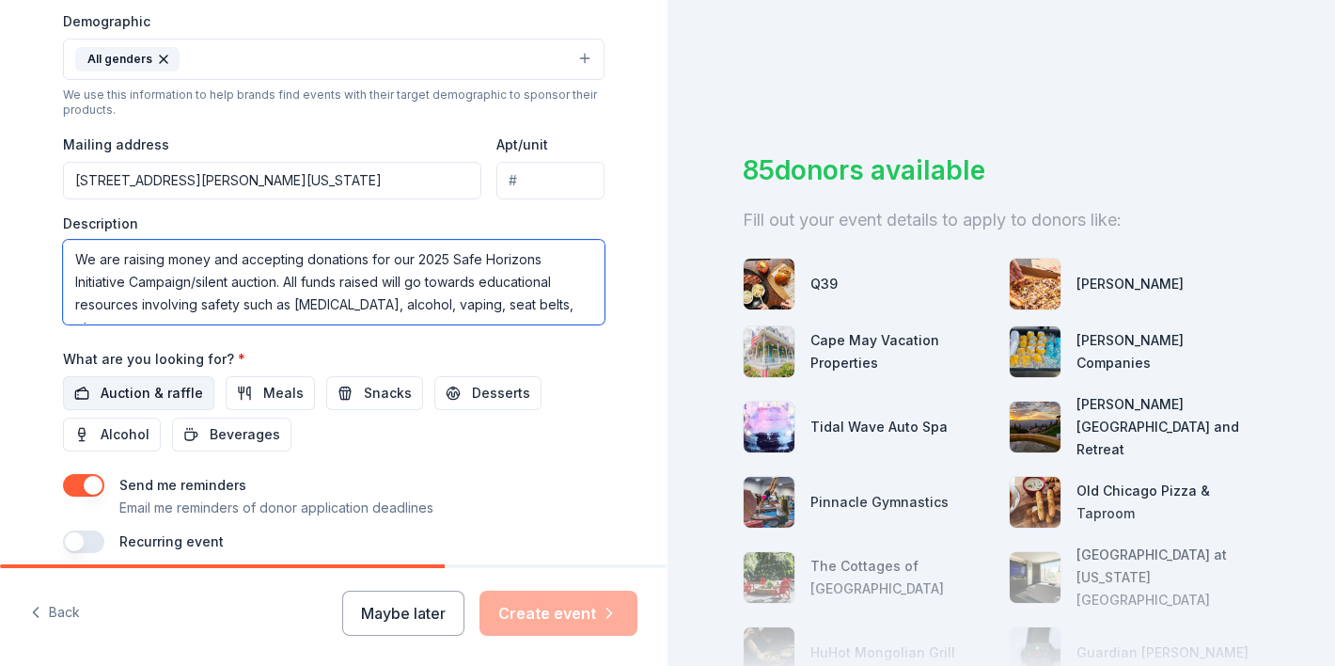
type textarea "We are raising money and accepting donations for our 2025 Safe Horizons Initiat…"
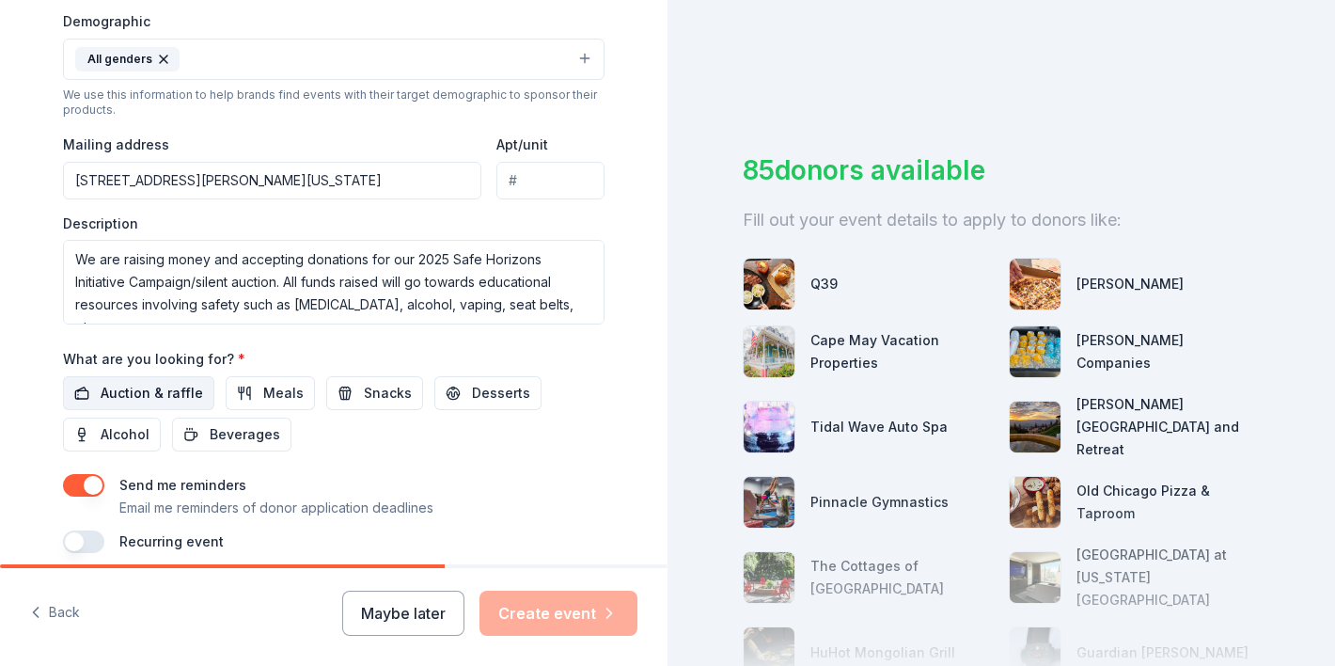
click at [132, 401] on span "Auction & raffle" at bounding box center [152, 393] width 103 height 23
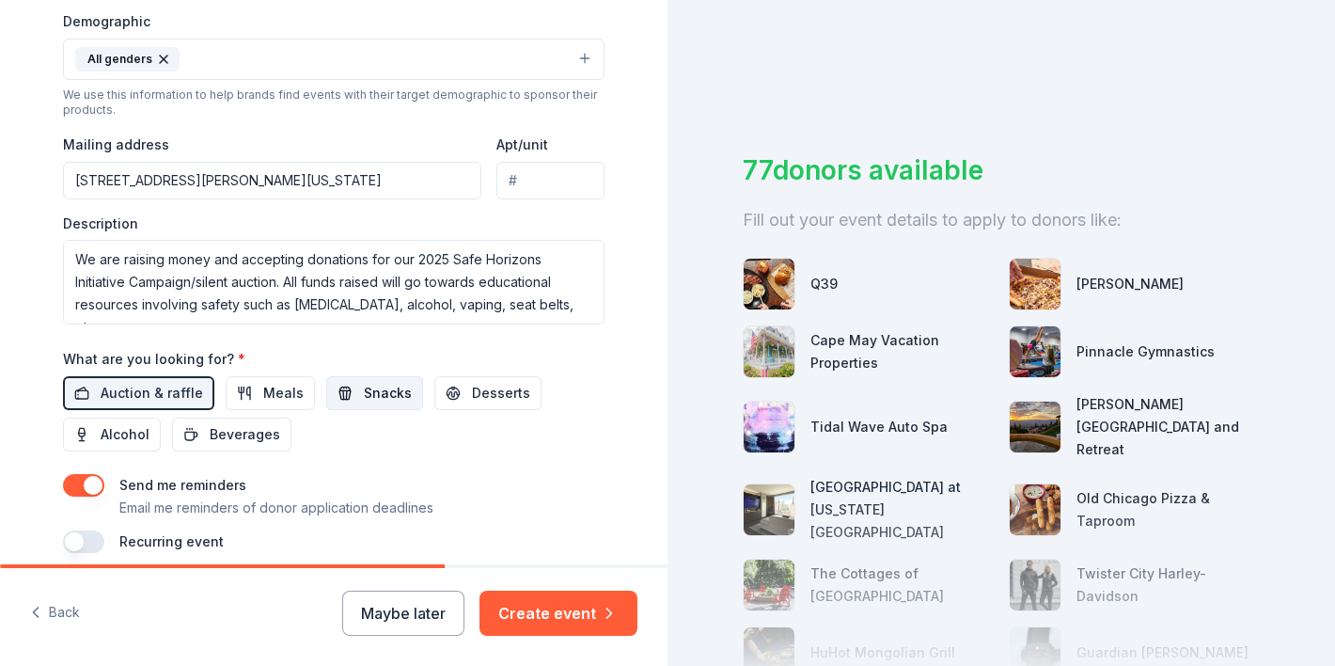
click at [364, 396] on span "Snacks" at bounding box center [388, 393] width 48 height 23
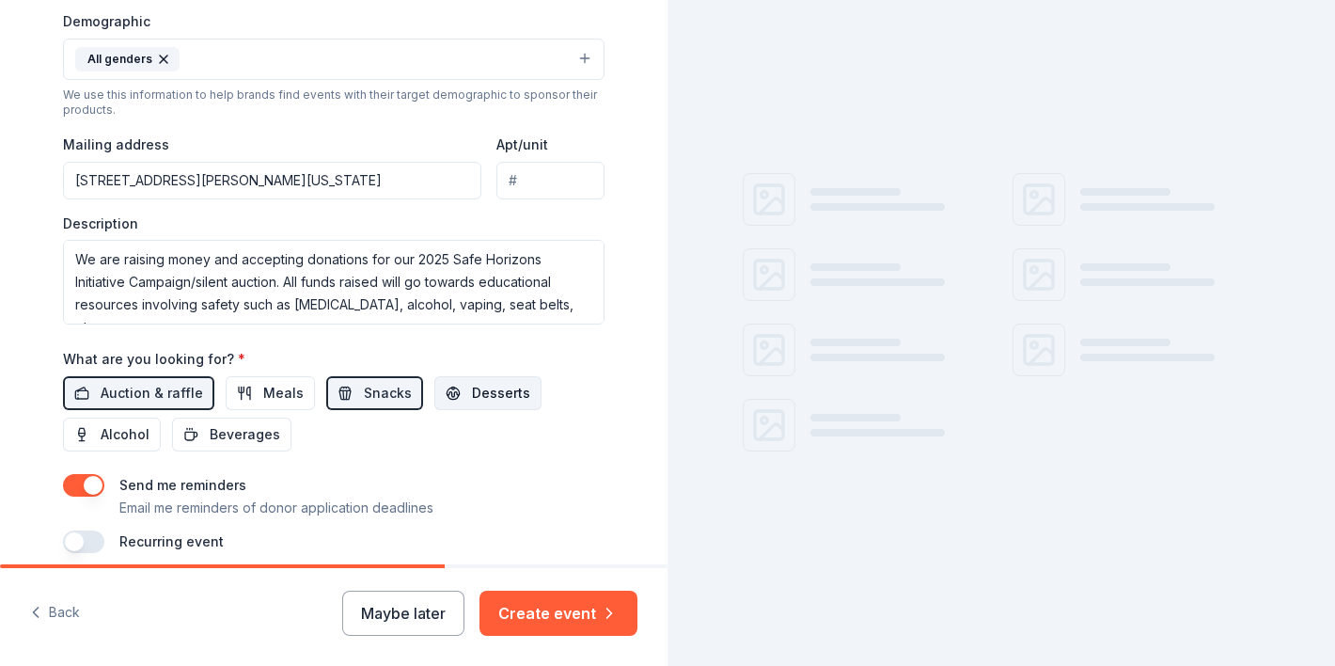
click at [487, 406] on button "Desserts" at bounding box center [488, 393] width 107 height 34
click at [240, 439] on span "Beverages" at bounding box center [245, 434] width 71 height 23
click at [133, 443] on span "Alcohol" at bounding box center [125, 434] width 49 height 23
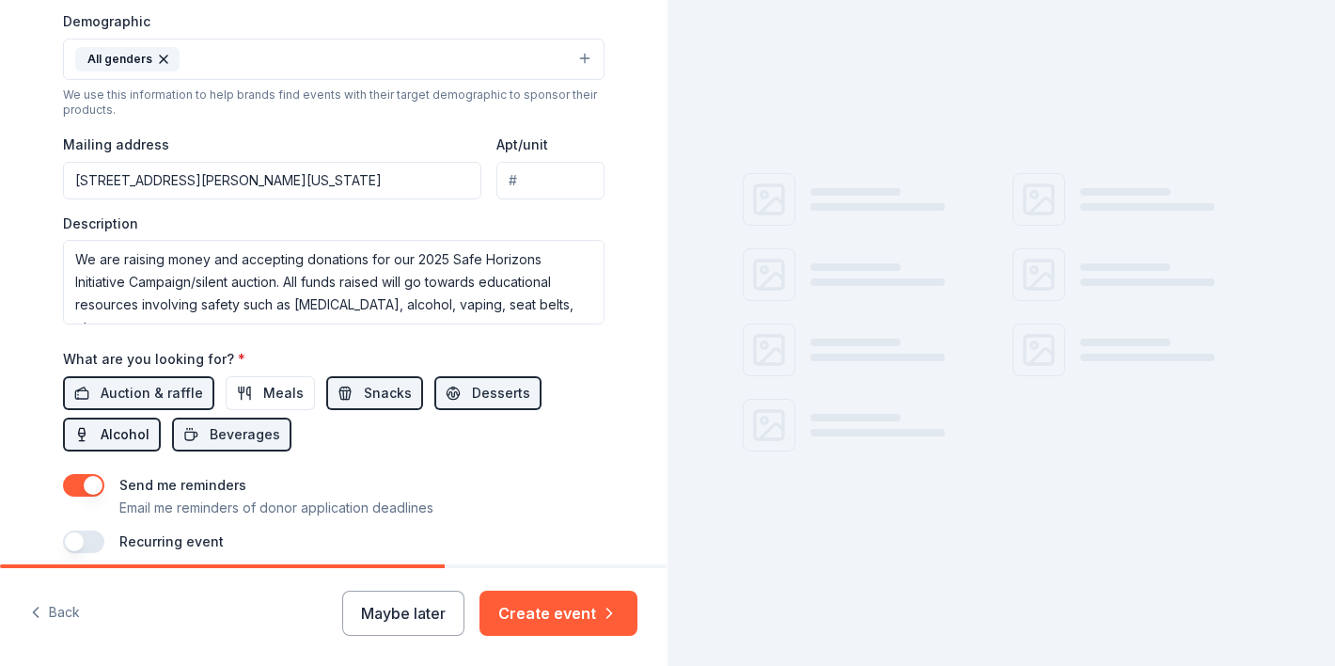
scroll to position [691, 0]
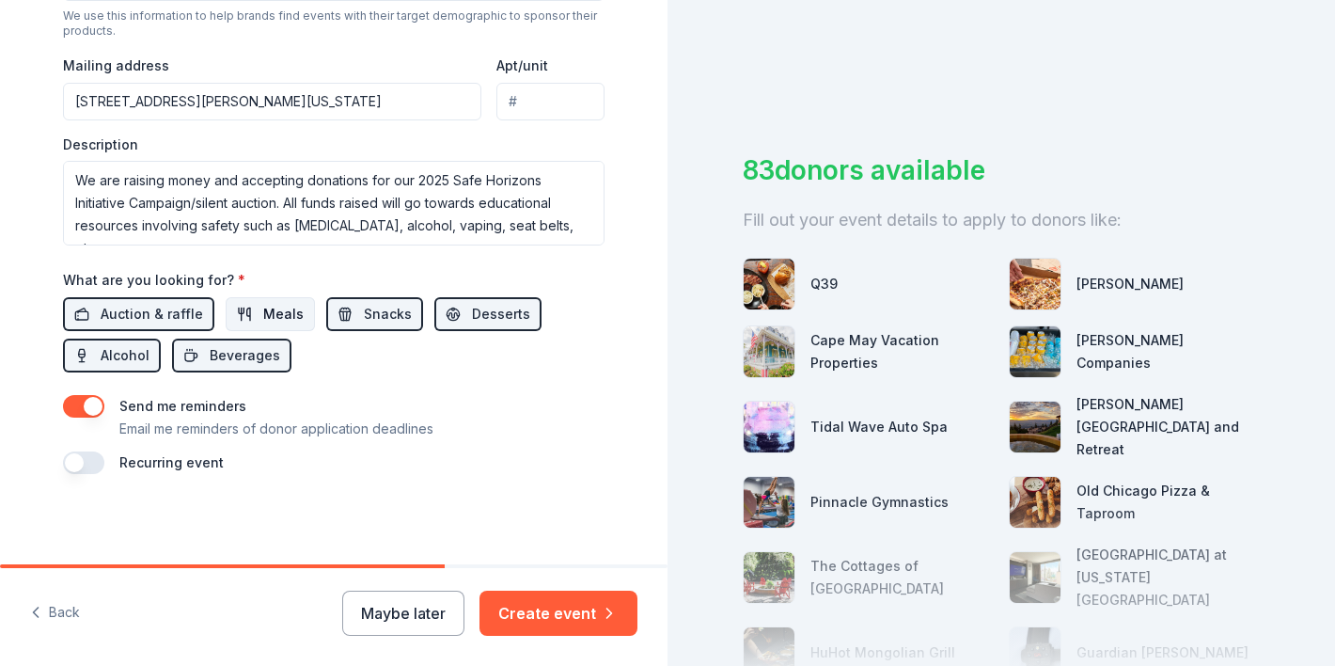
click at [250, 313] on button "Meals" at bounding box center [270, 314] width 89 height 34
drag, startPoint x: 624, startPoint y: 612, endPoint x: 660, endPoint y: 631, distance: 41.2
click at [624, 612] on button "Create event" at bounding box center [559, 613] width 158 height 45
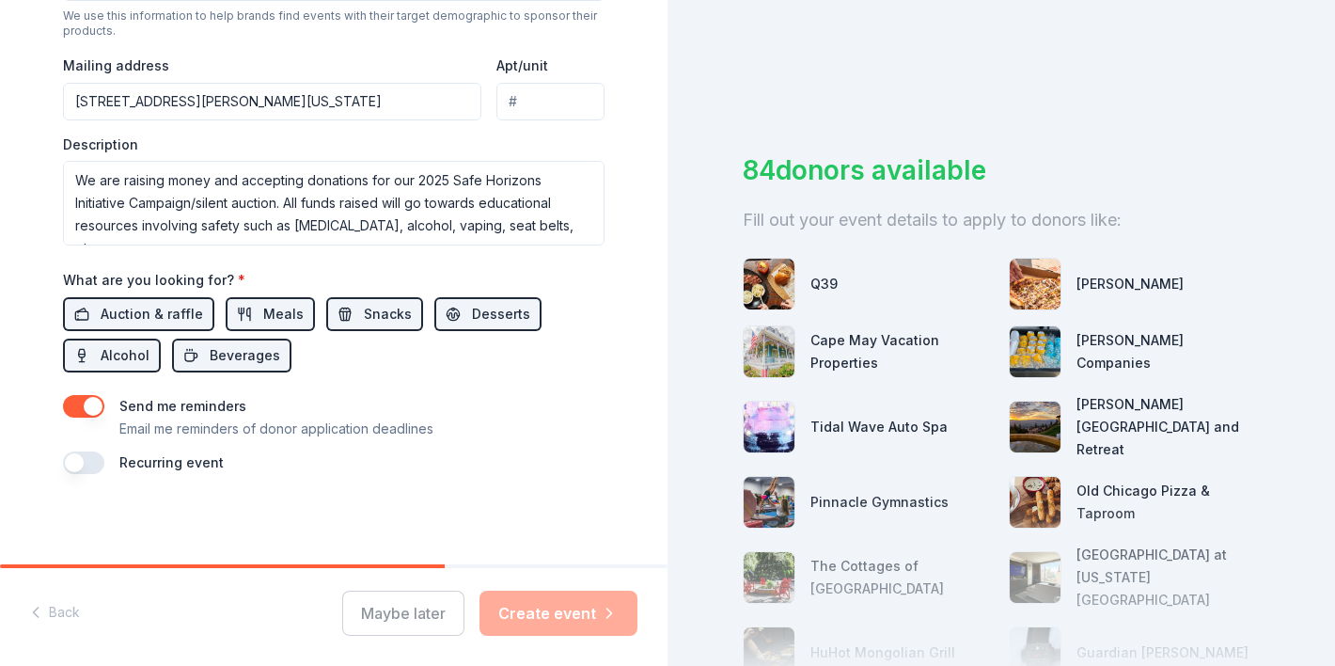
click at [568, 623] on div "Maybe later Create event" at bounding box center [489, 613] width 295 height 45
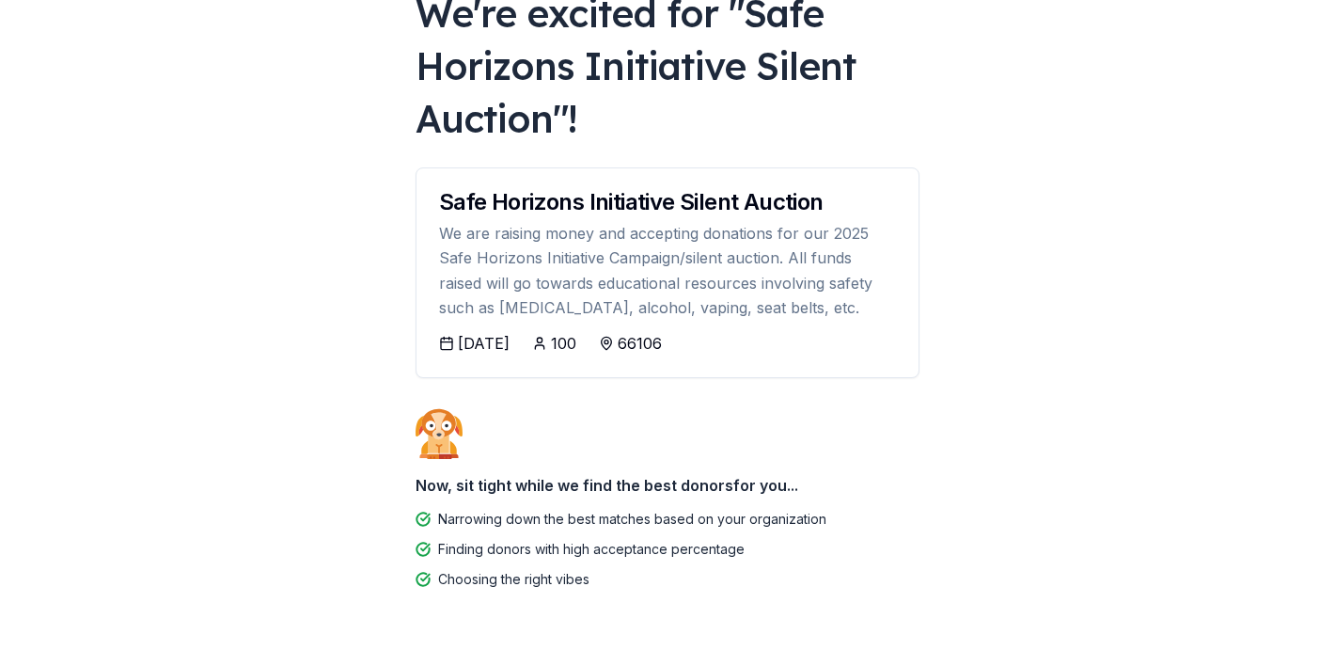
scroll to position [143, 0]
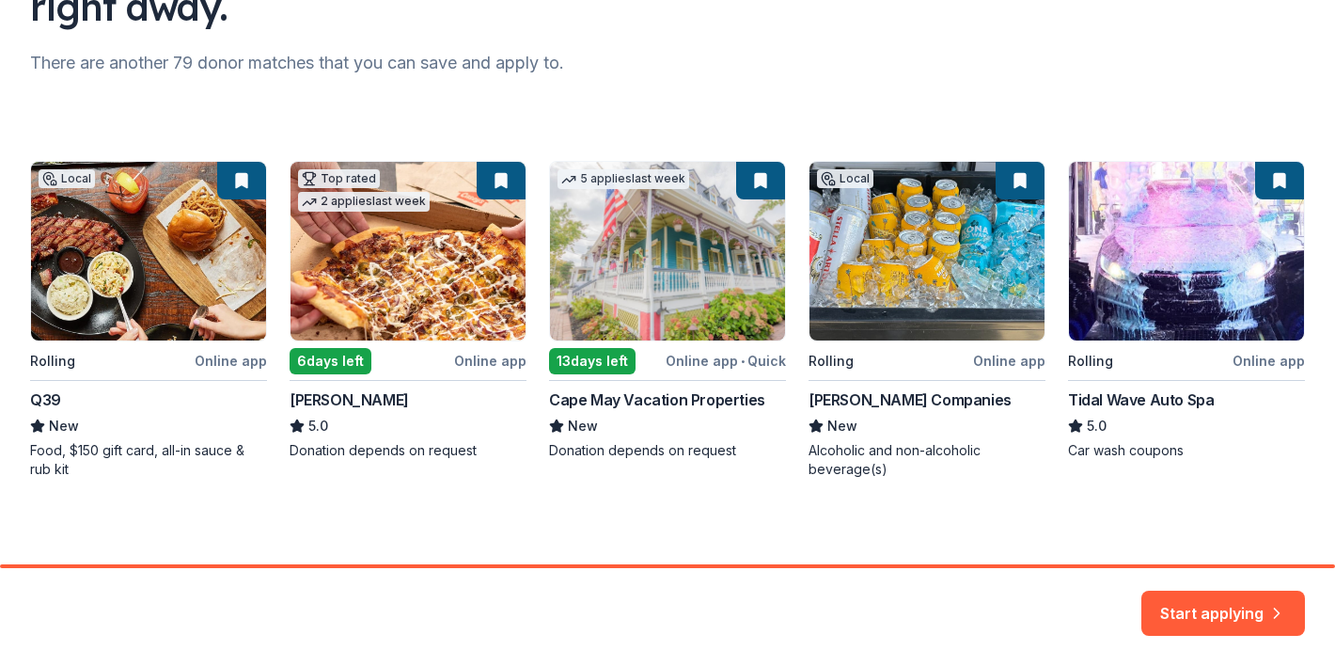
scroll to position [227, 0]
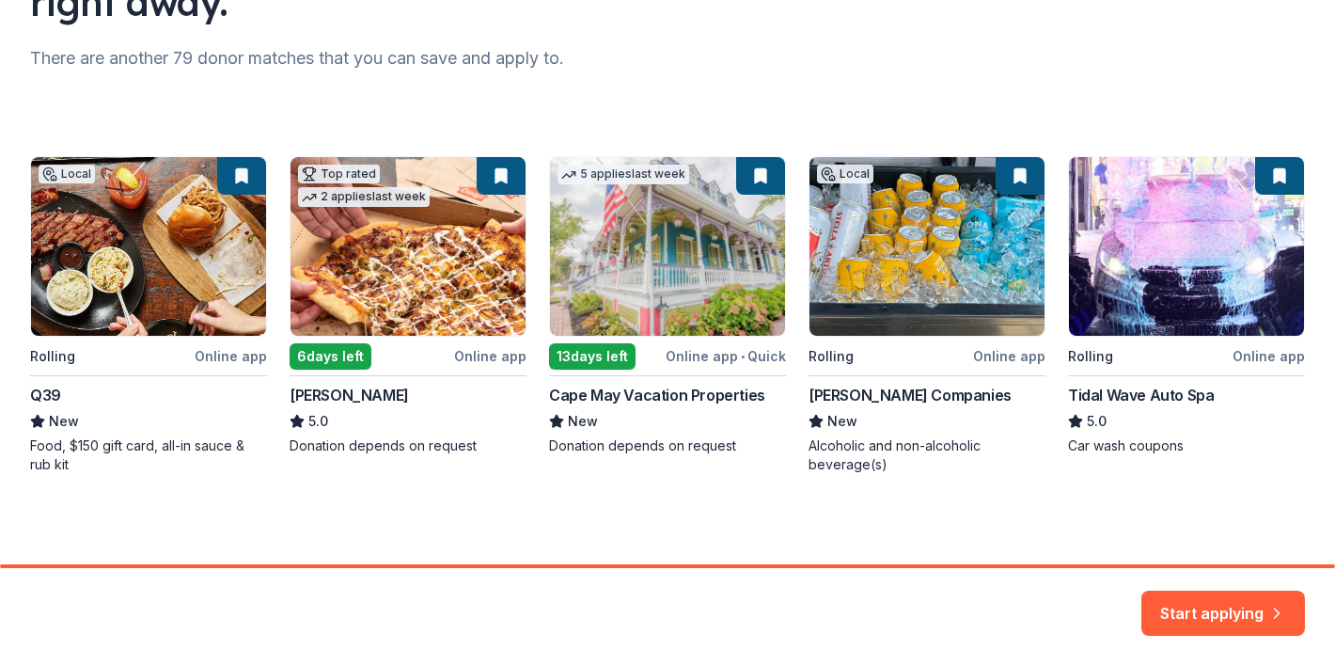
click at [1289, 628] on div "Start applying" at bounding box center [1224, 613] width 164 height 45
click at [1260, 601] on button "Start applying" at bounding box center [1224, 601] width 164 height 45
click at [1252, 607] on div "Start applying" at bounding box center [1224, 613] width 164 height 45
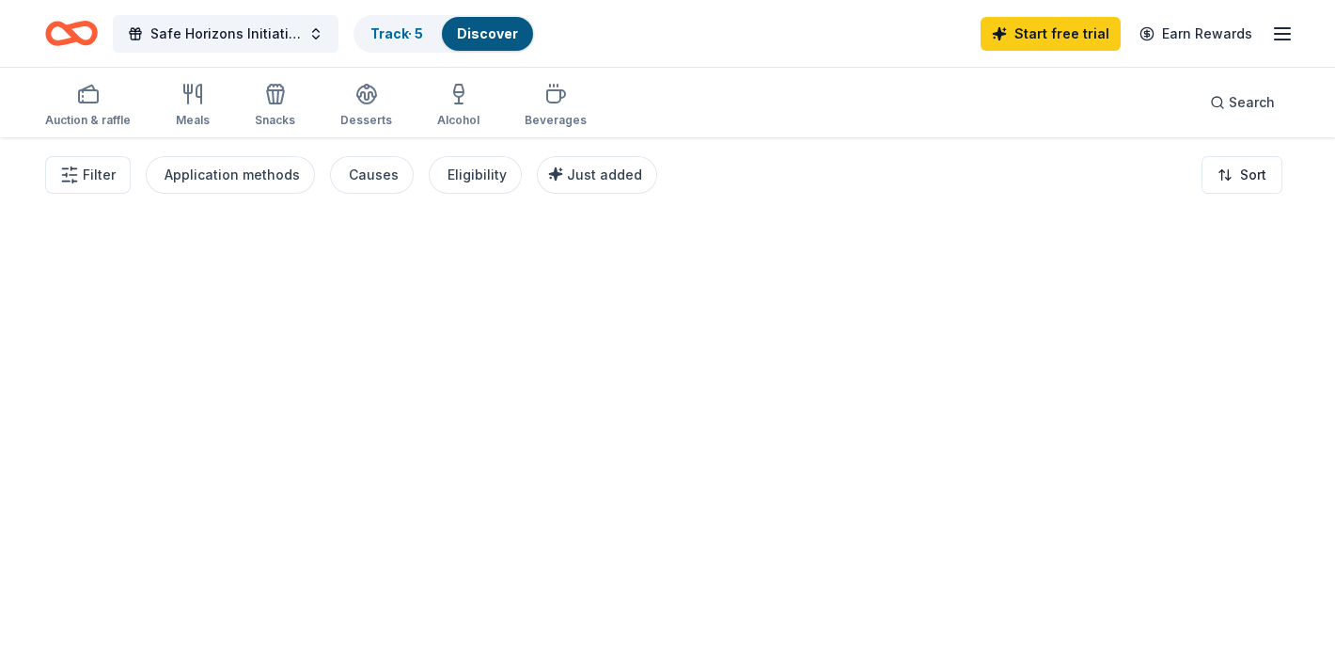
click at [1252, 607] on div at bounding box center [667, 401] width 1335 height 529
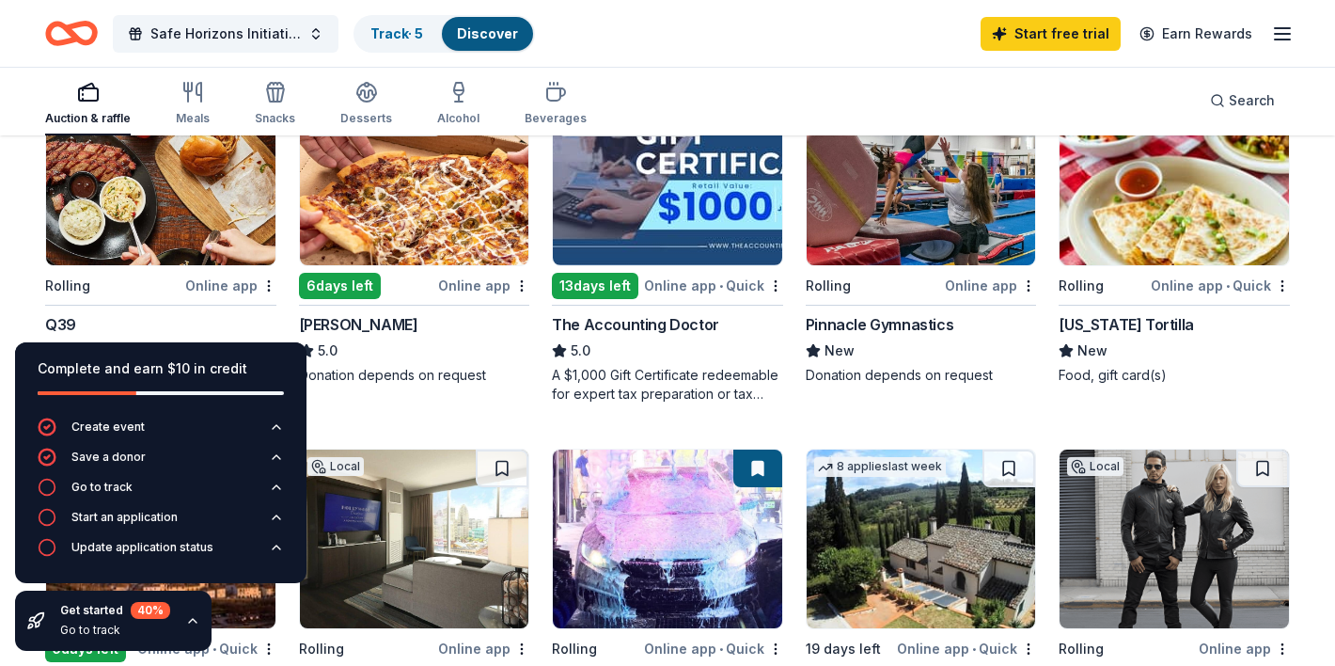
scroll to position [245, 0]
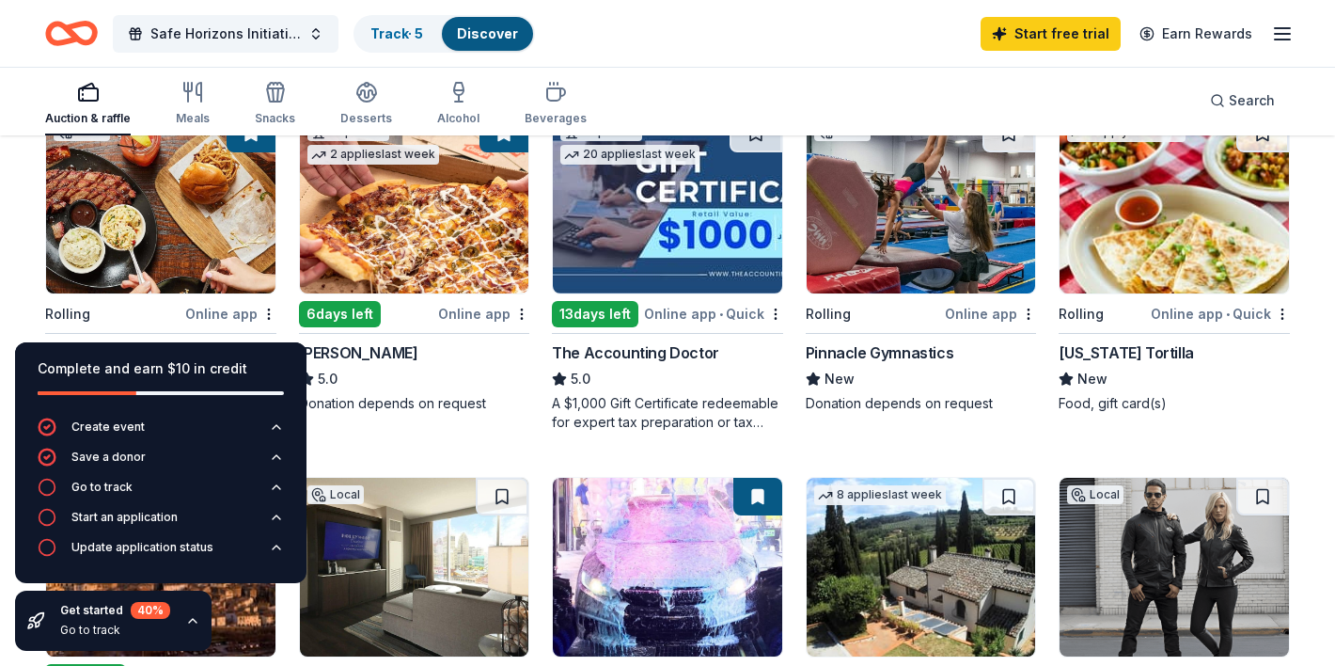
click at [340, 341] on div "Casey's" at bounding box center [358, 352] width 119 height 23
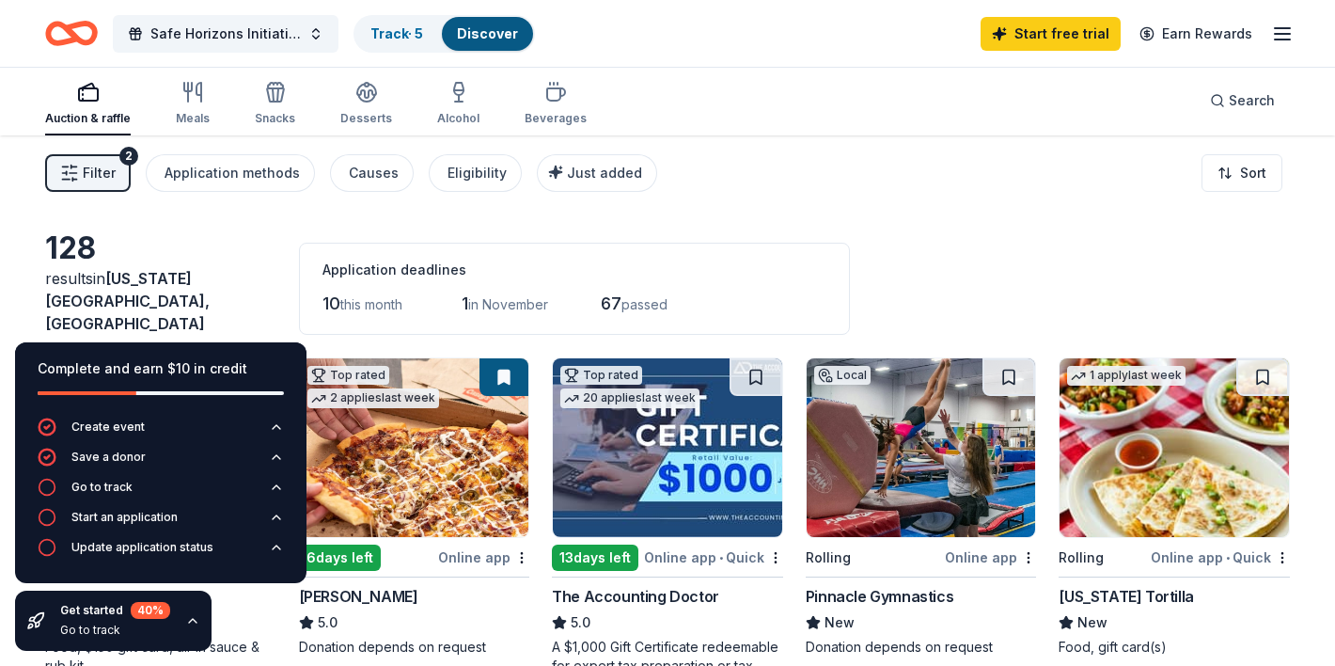
scroll to position [0, 0]
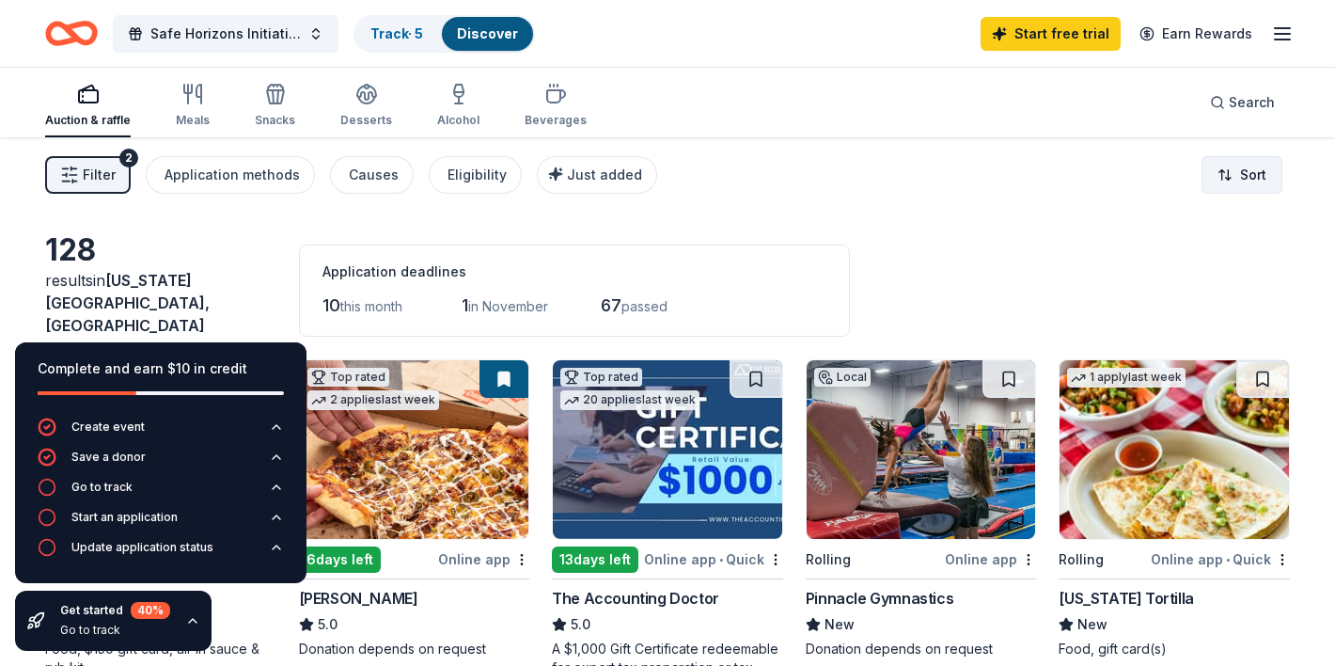
click at [1254, 186] on html "Safe Horizons Initiative Silent Auction Track · 5 Discover Start free trial Ear…" at bounding box center [667, 333] width 1335 height 666
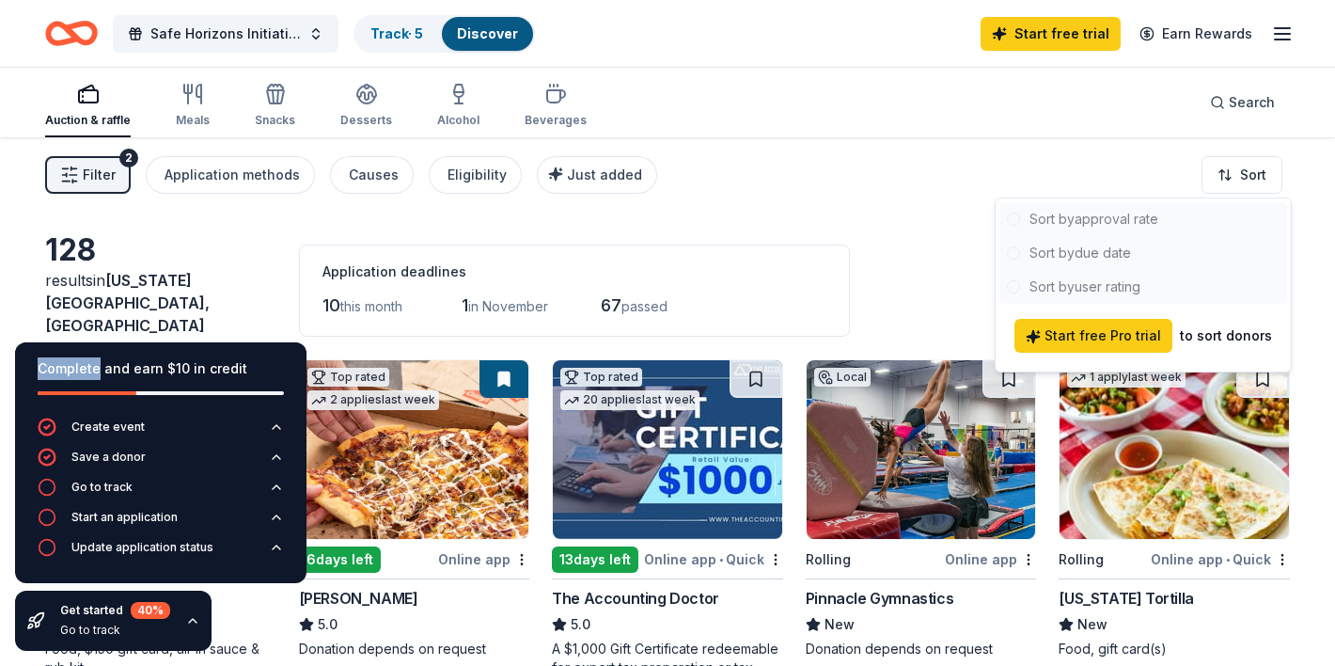
click at [1115, 135] on html "Safe Horizons Initiative Silent Auction Track · 5 Discover Start free trial Ear…" at bounding box center [667, 333] width 1335 height 666
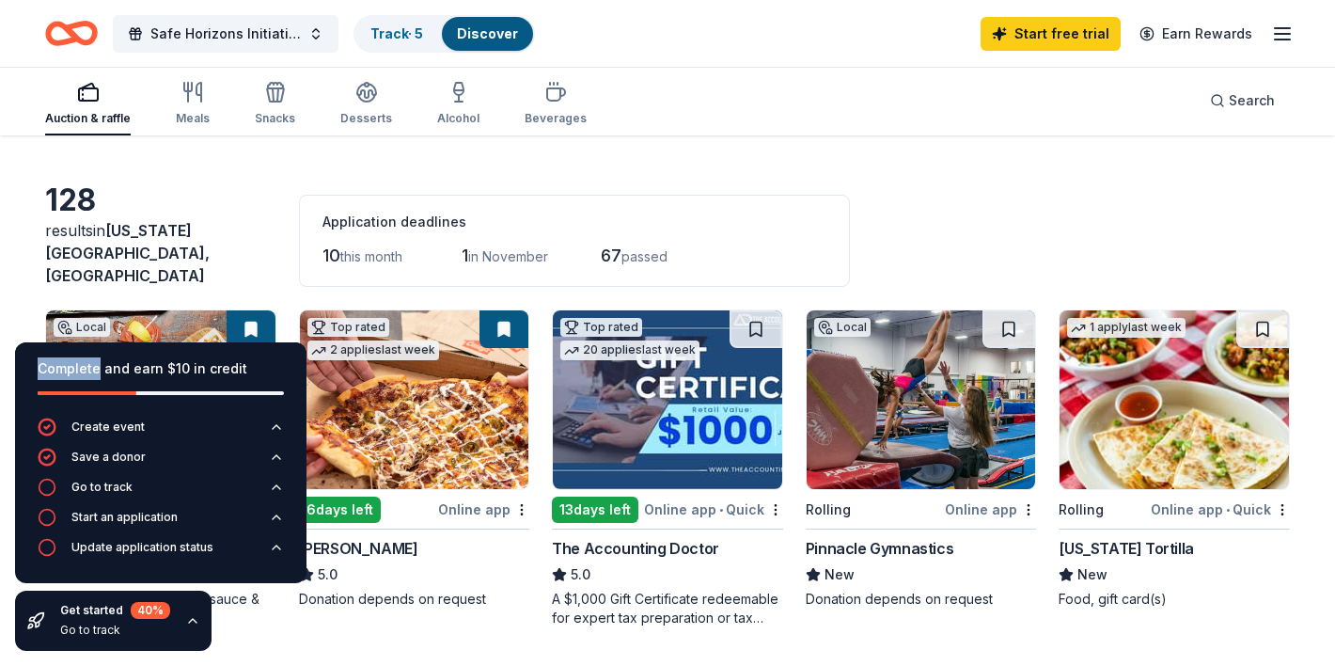
scroll to position [54, 0]
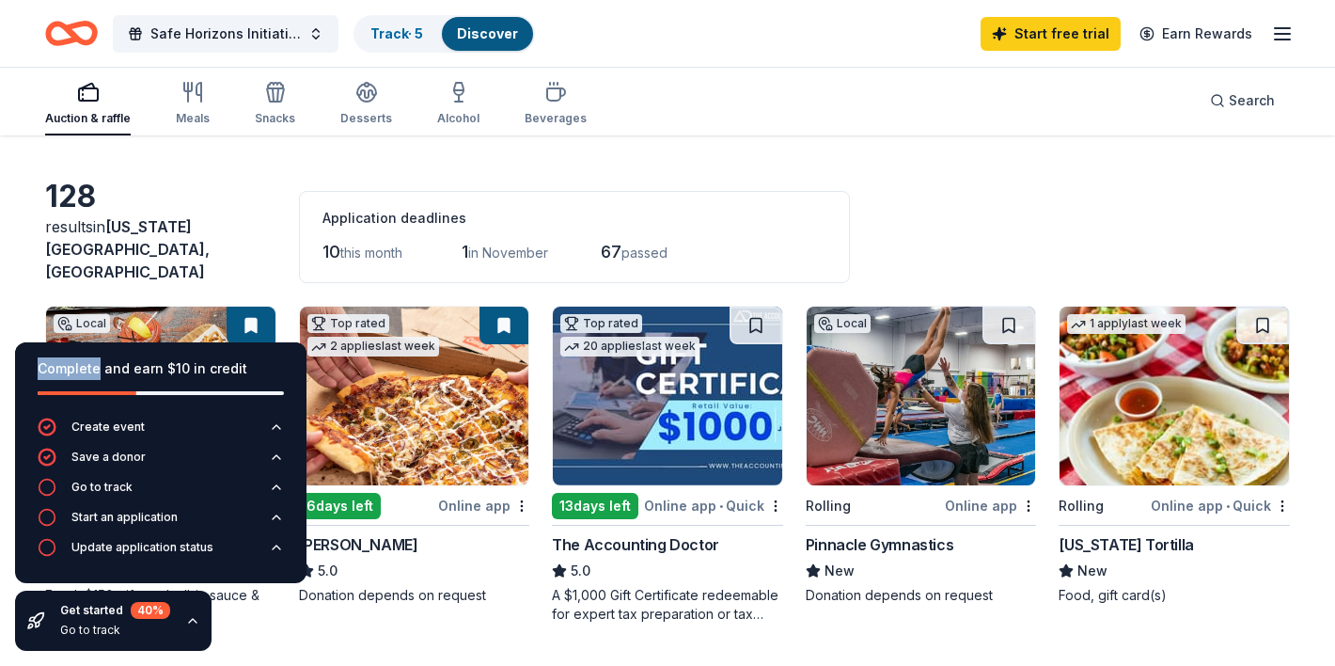
click at [157, 198] on div "128 results in Kansas City, KS Application deadlines 10 this month 1 in Novembe…" at bounding box center [667, 230] width 1245 height 105
click at [114, 376] on div "Complete and earn $10 in credit" at bounding box center [161, 368] width 246 height 23
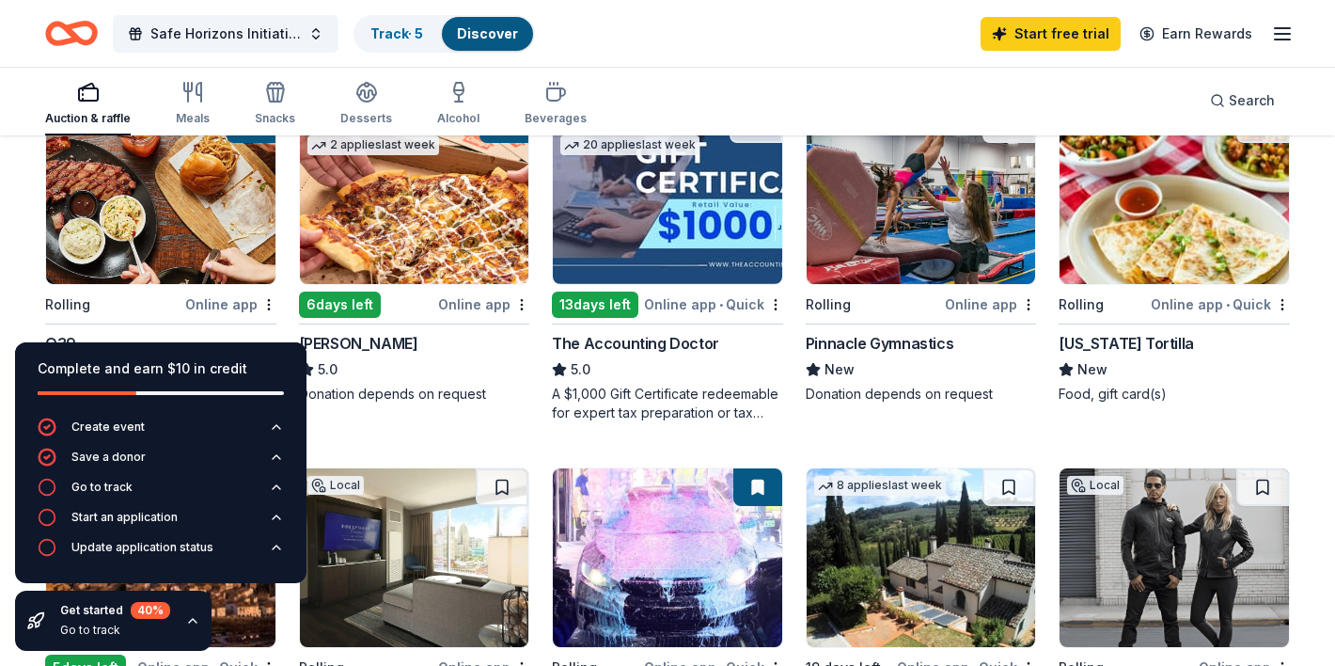
scroll to position [256, 0]
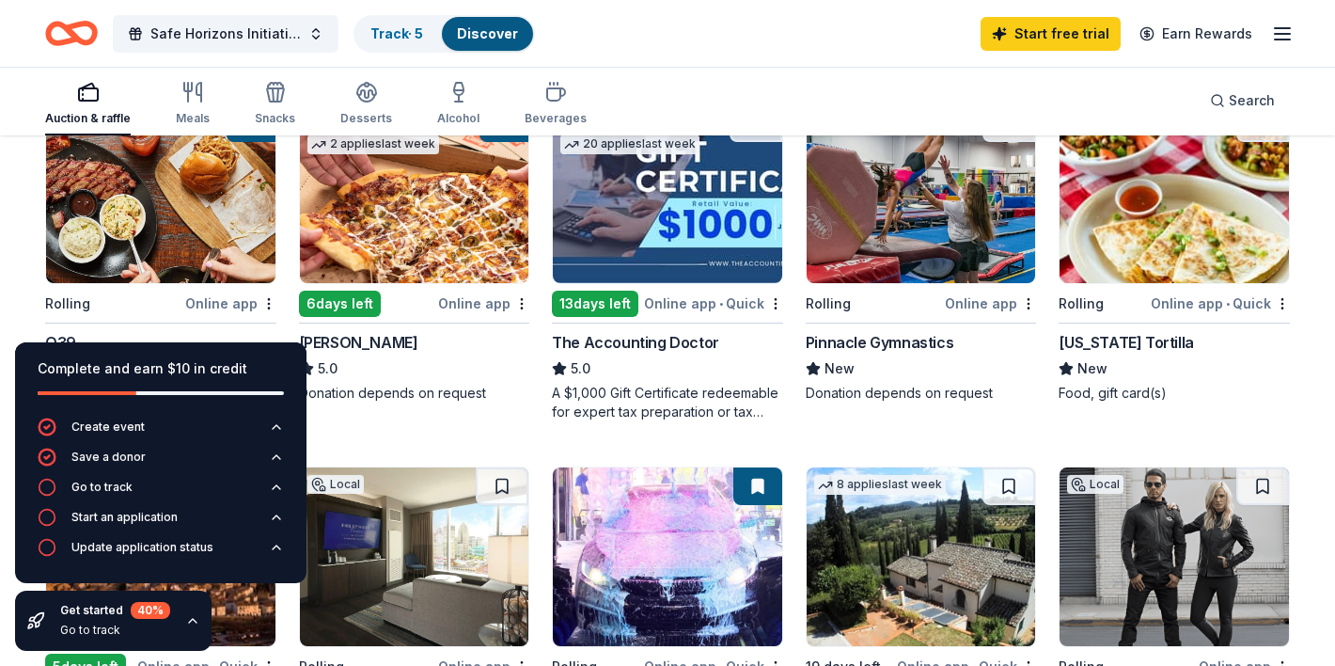
click at [631, 268] on img at bounding box center [667, 193] width 229 height 179
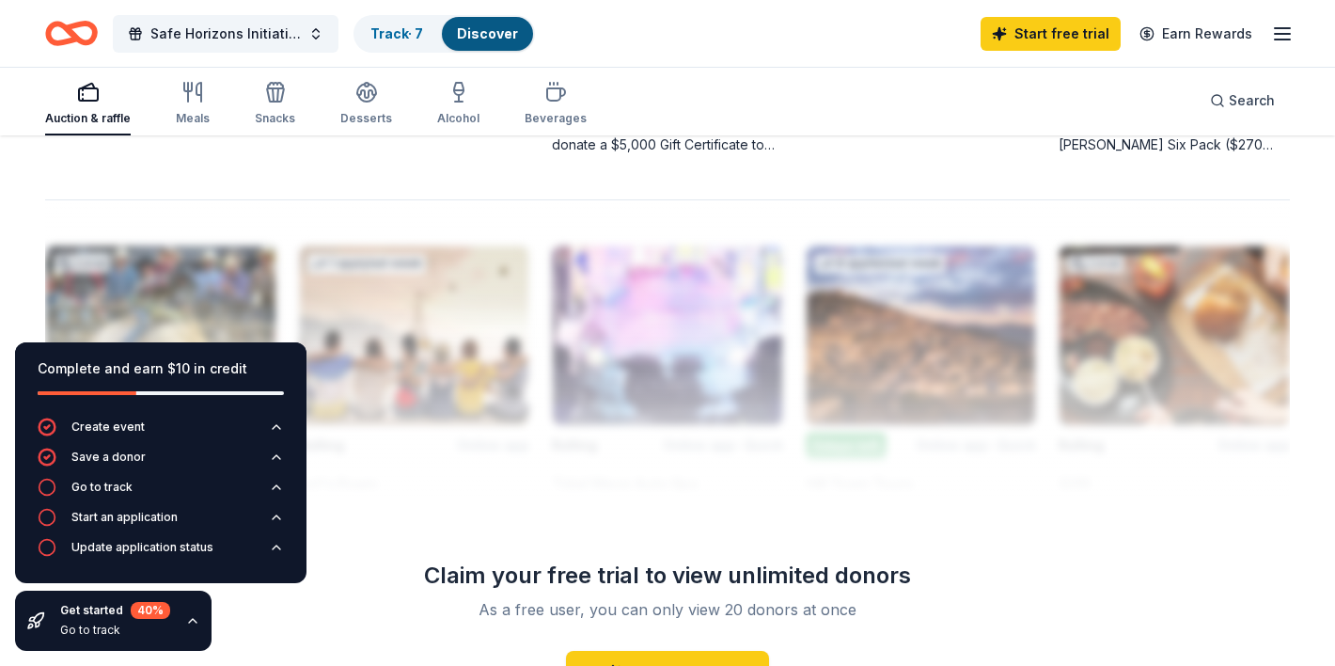
scroll to position [1619, 0]
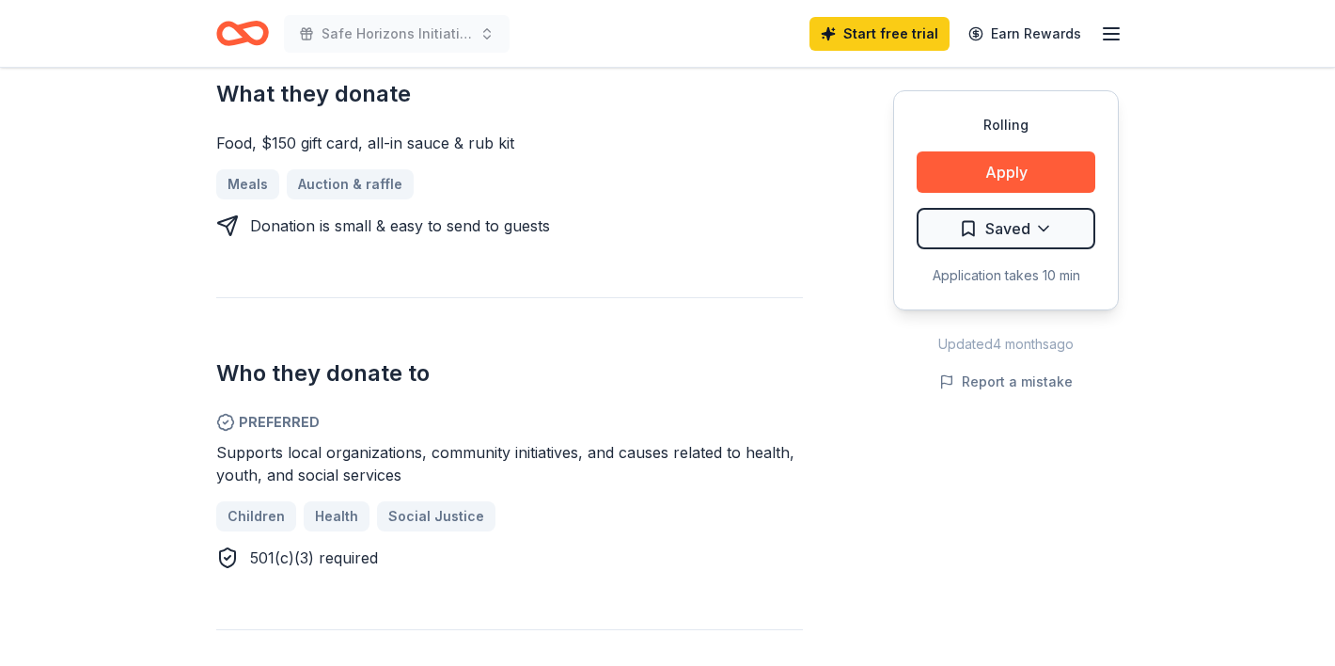
scroll to position [751, 0]
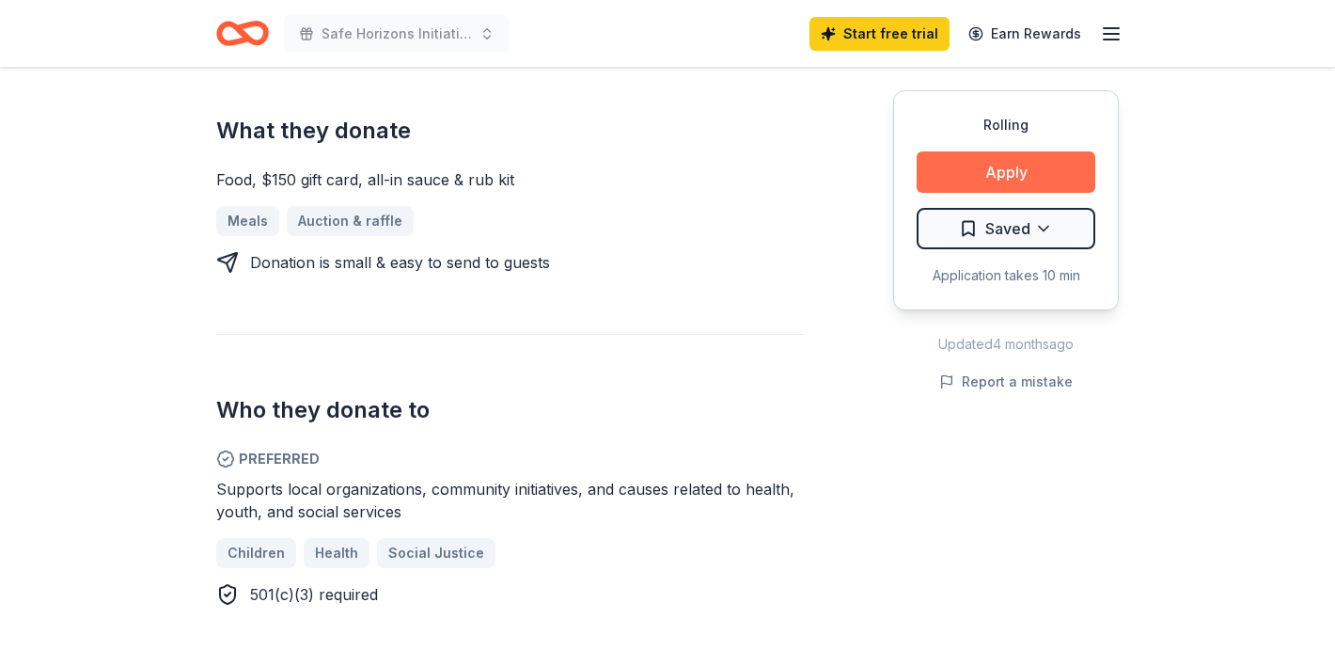
click at [970, 189] on button "Apply" at bounding box center [1006, 171] width 179 height 41
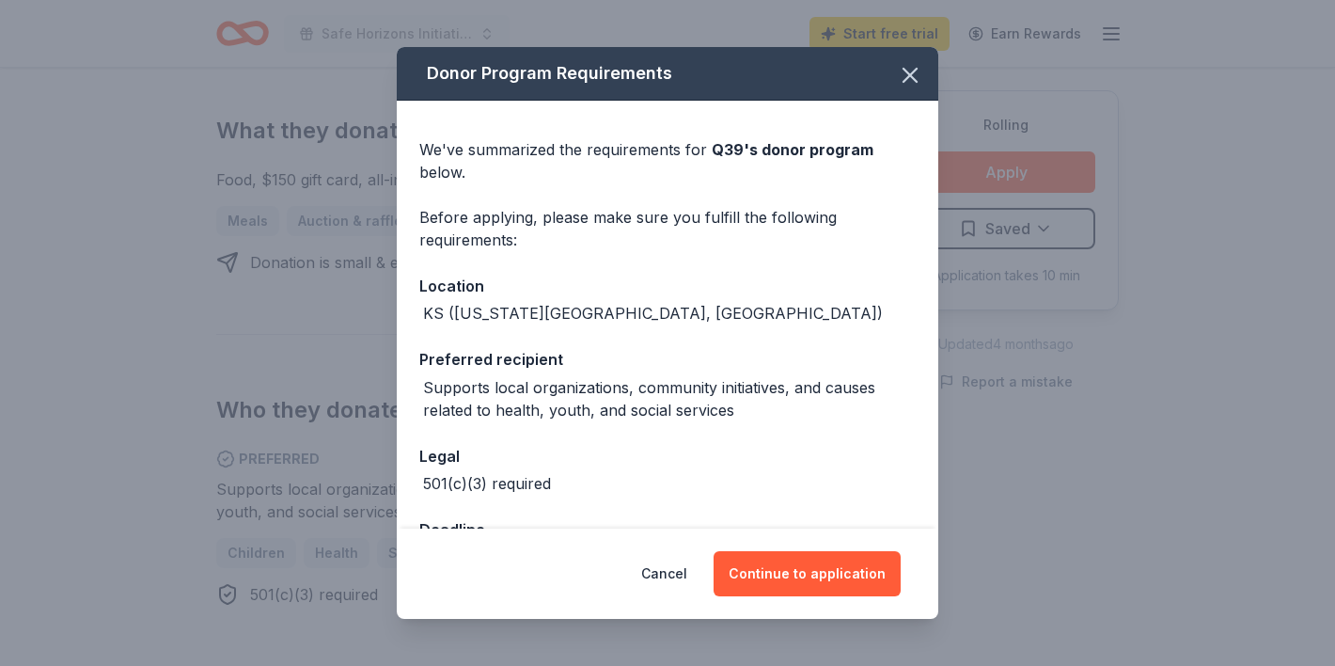
scroll to position [43, 0]
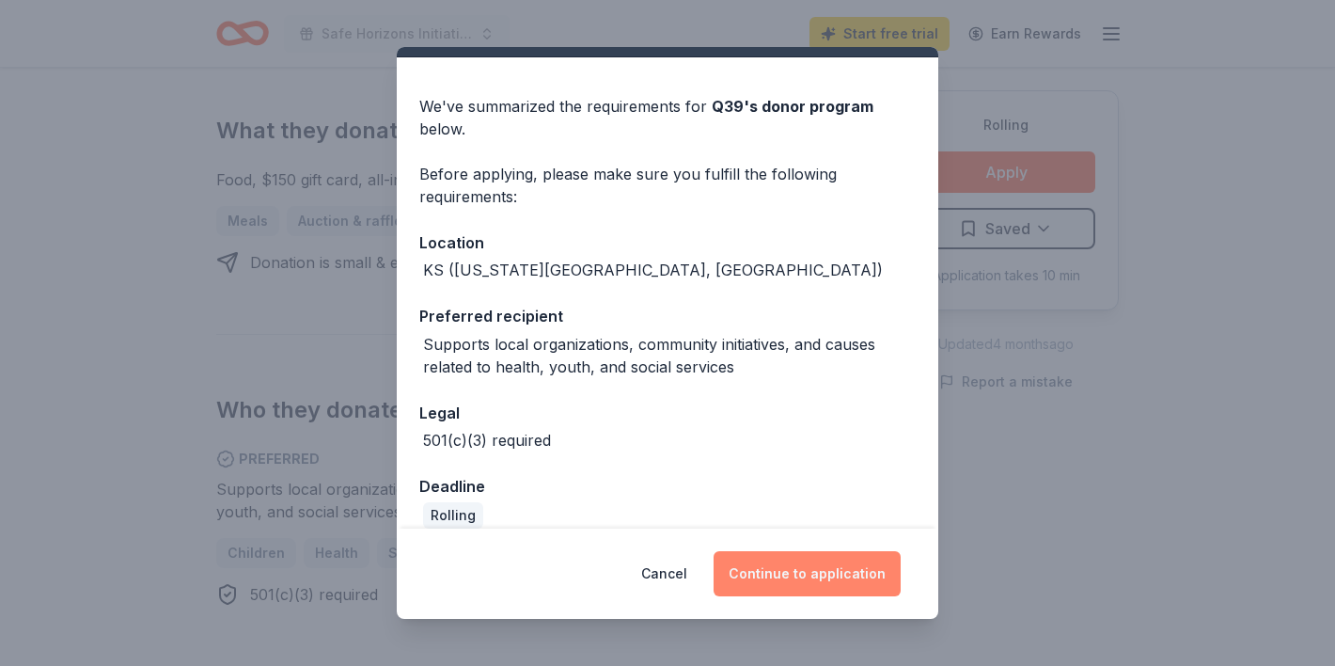
click at [819, 559] on button "Continue to application" at bounding box center [807, 573] width 187 height 45
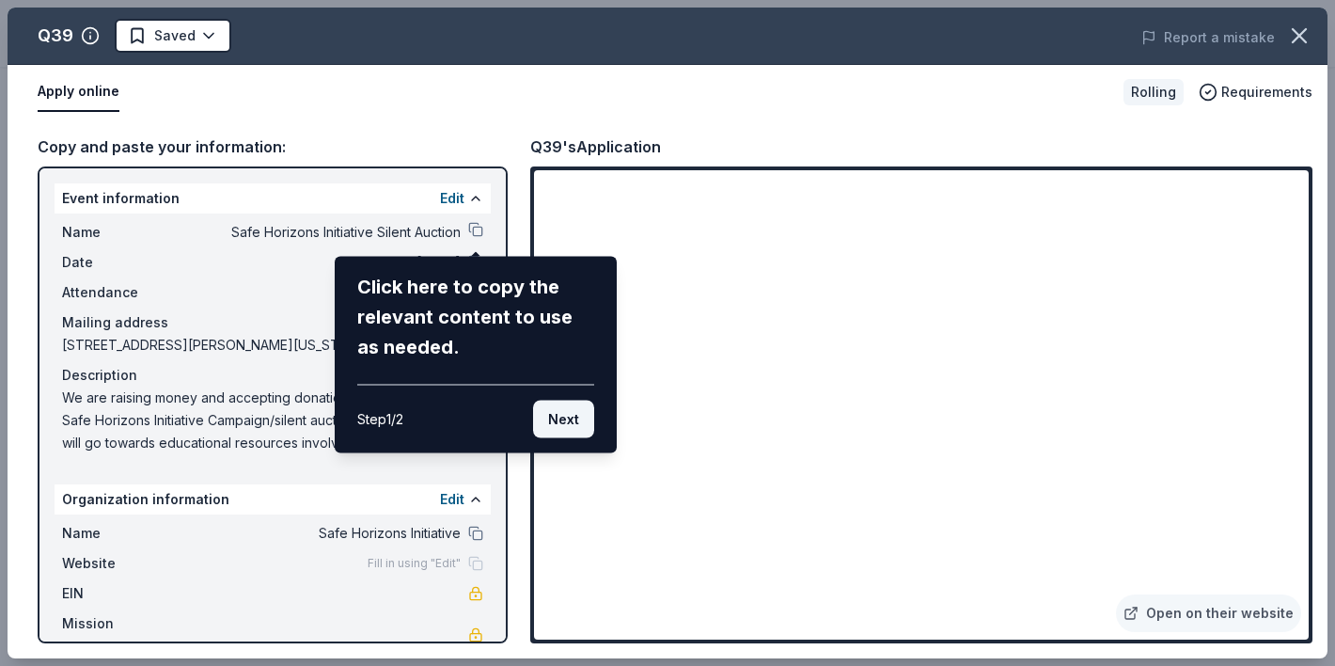
click at [576, 414] on button "Next" at bounding box center [563, 420] width 61 height 38
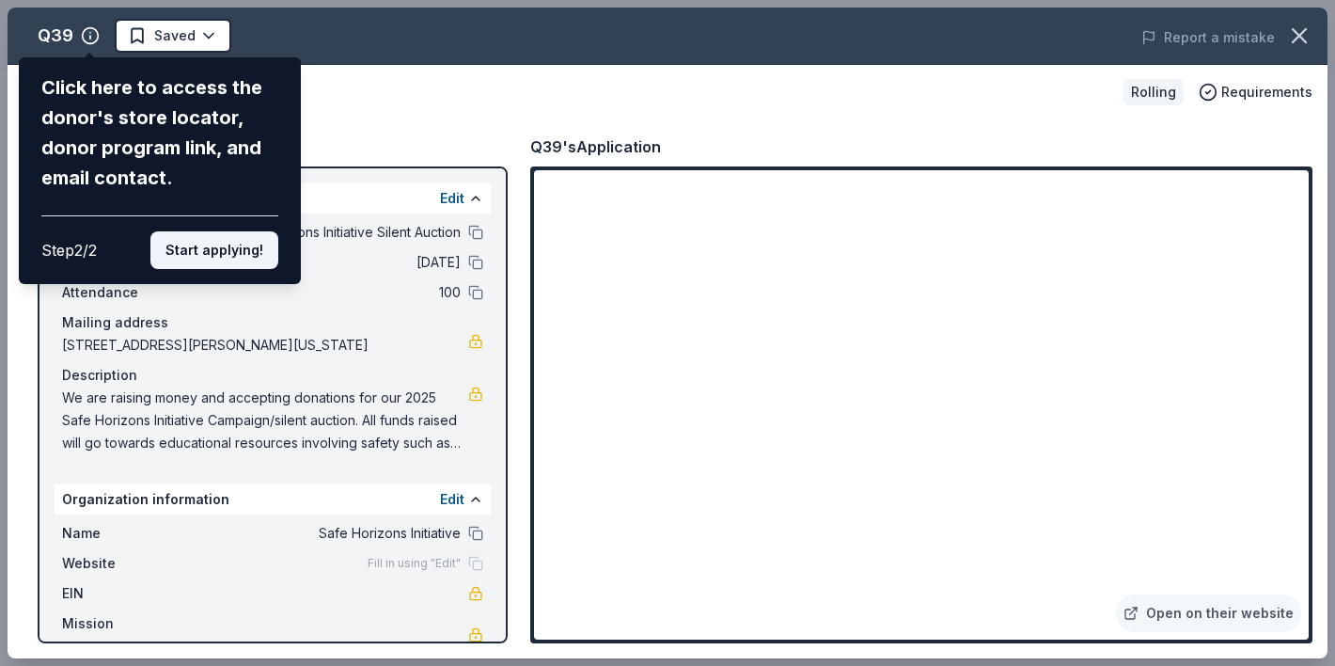
click at [213, 235] on button "Start applying!" at bounding box center [214, 250] width 128 height 38
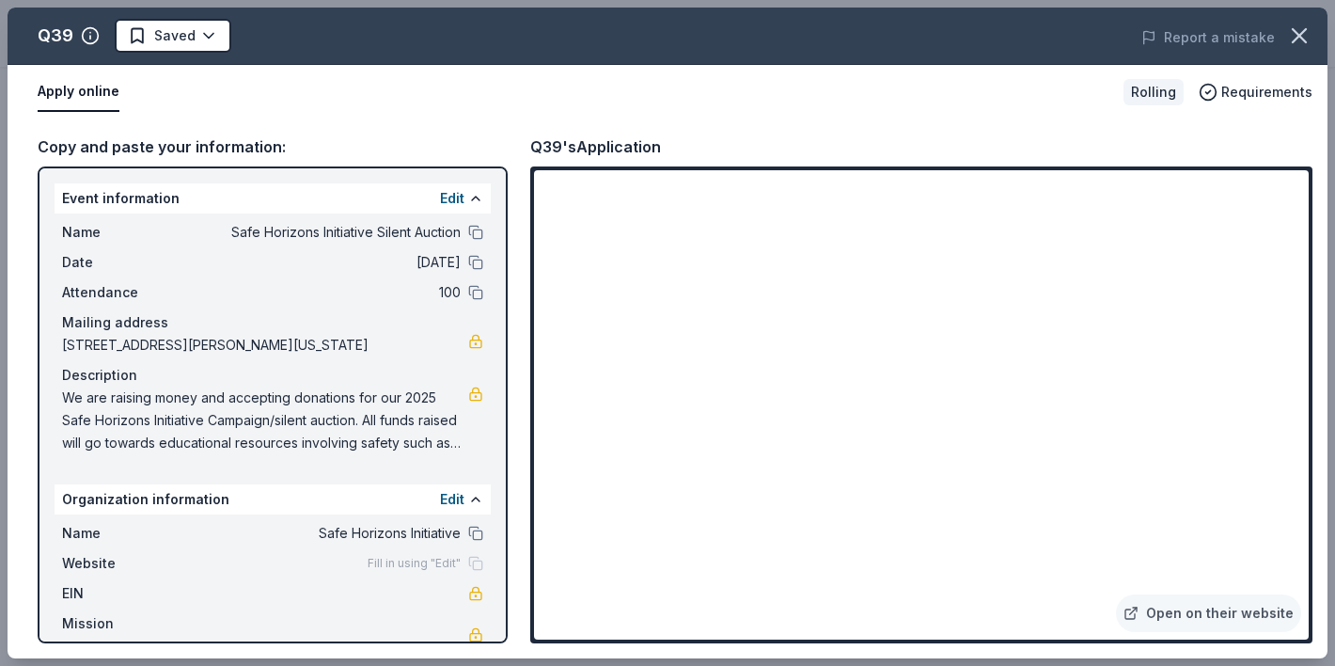
click at [704, 177] on div "Q39 Saved Report a mistake Apply online Rolling Requirements Copy and paste you…" at bounding box center [668, 333] width 1320 height 651
click at [710, 178] on div "Q39 Saved Report a mistake Apply online Rolling Requirements Copy and paste you…" at bounding box center [668, 333] width 1320 height 651
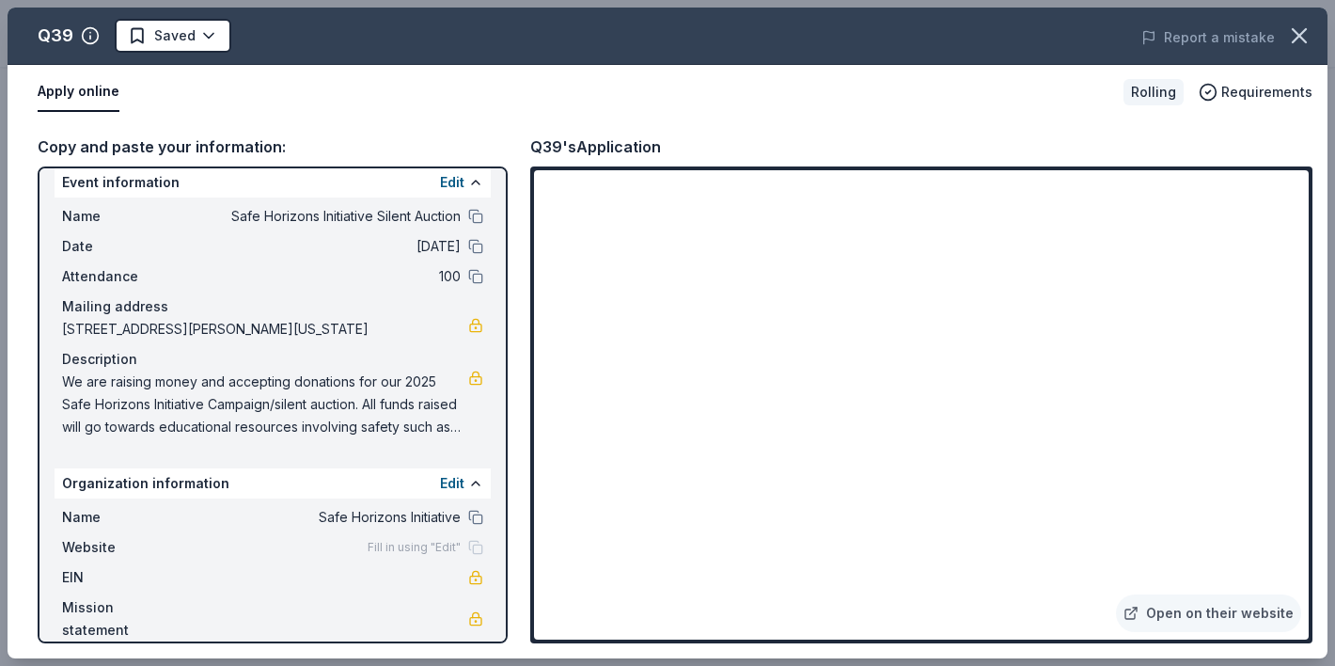
scroll to position [0, 0]
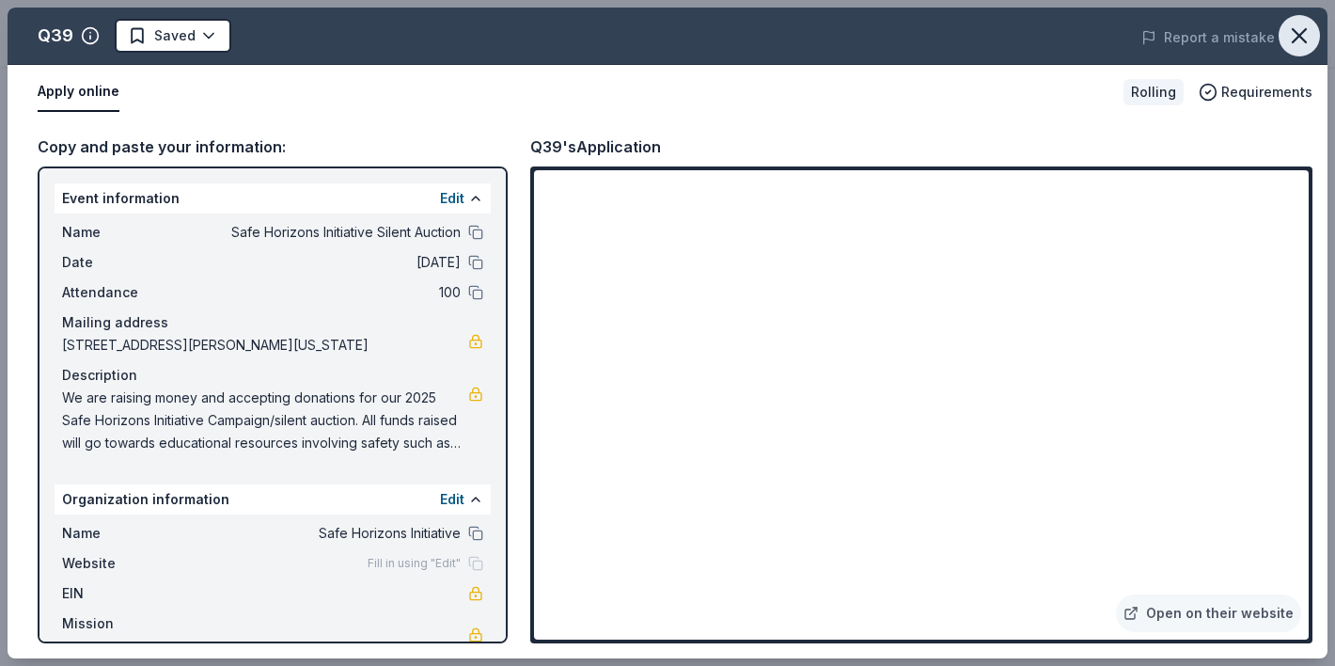
click at [1294, 38] on icon "button" at bounding box center [1300, 36] width 26 height 26
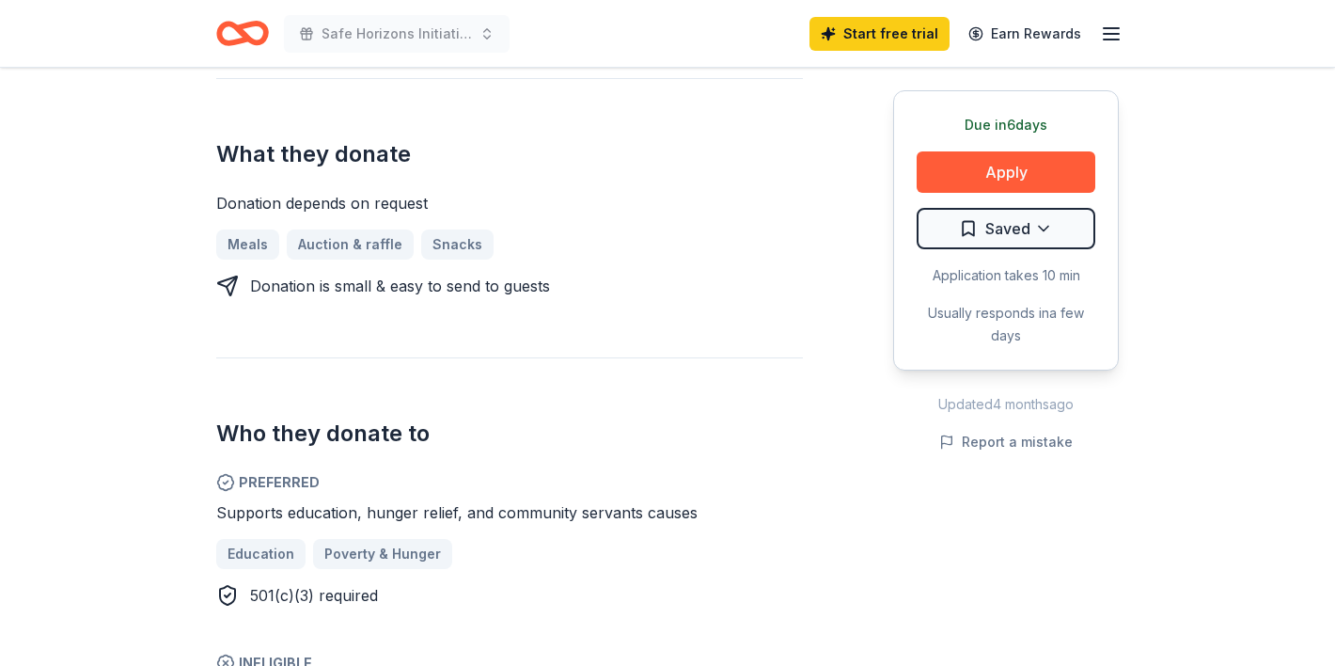
scroll to position [765, 0]
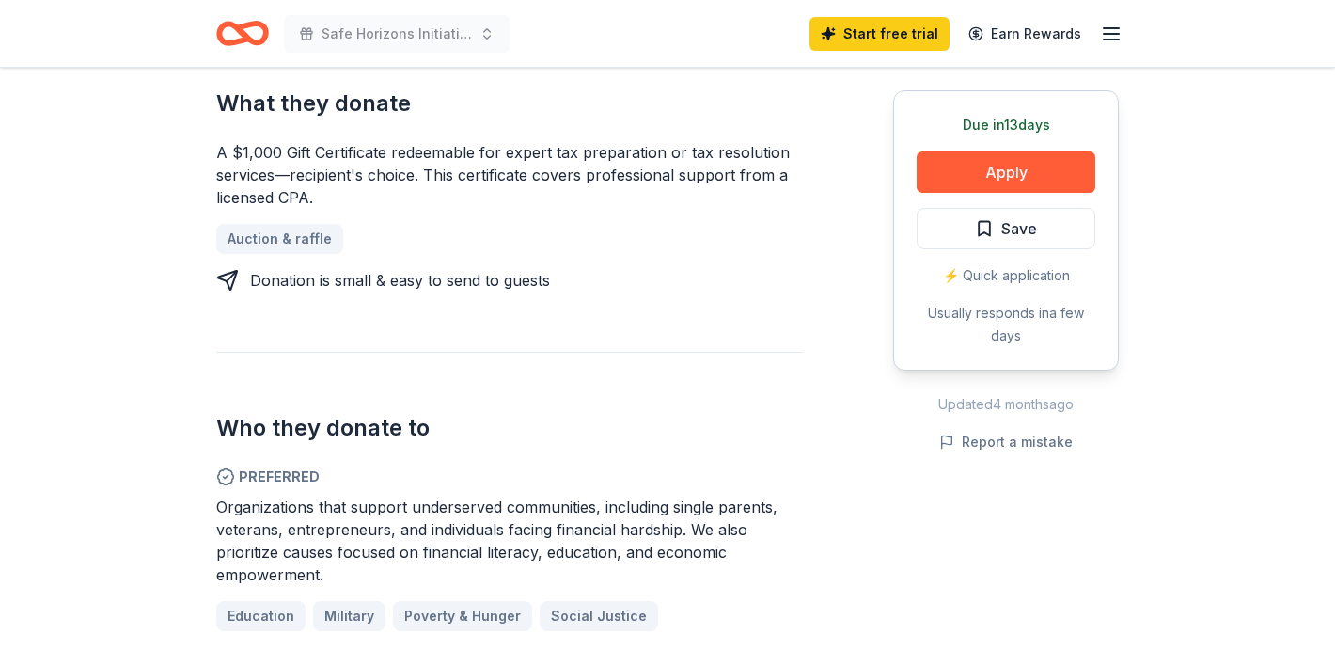
scroll to position [810, 0]
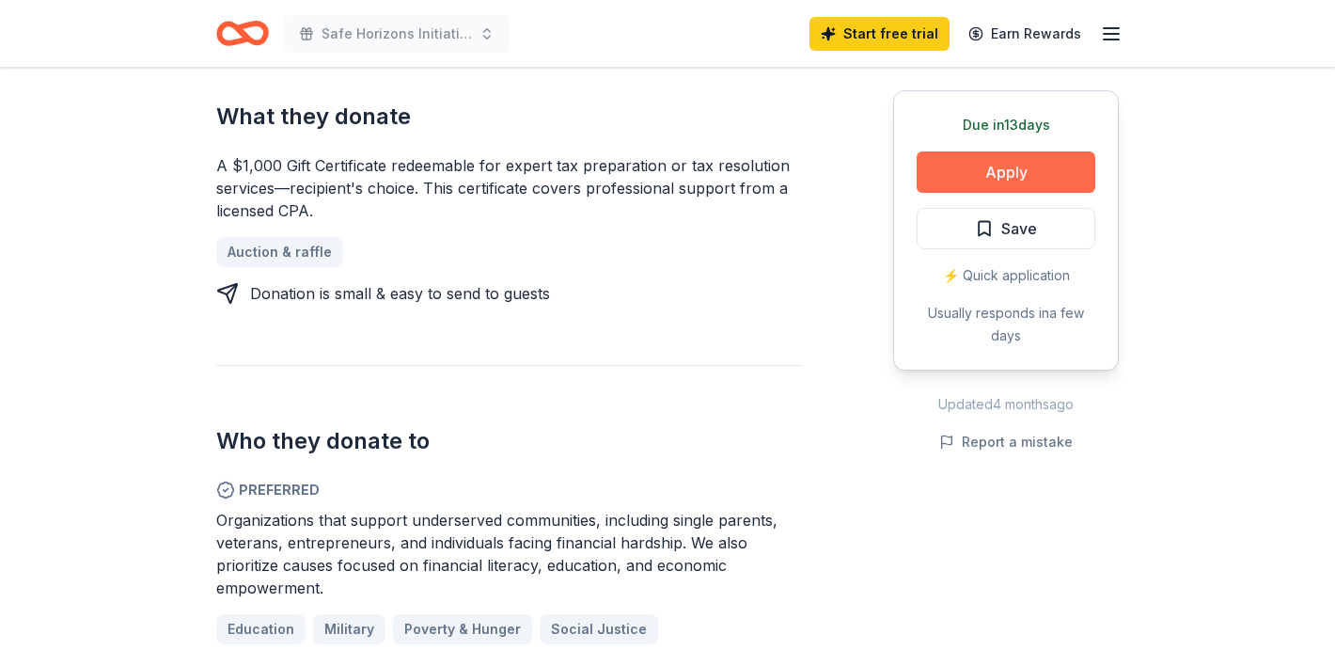
click at [945, 172] on button "Apply" at bounding box center [1006, 171] width 179 height 41
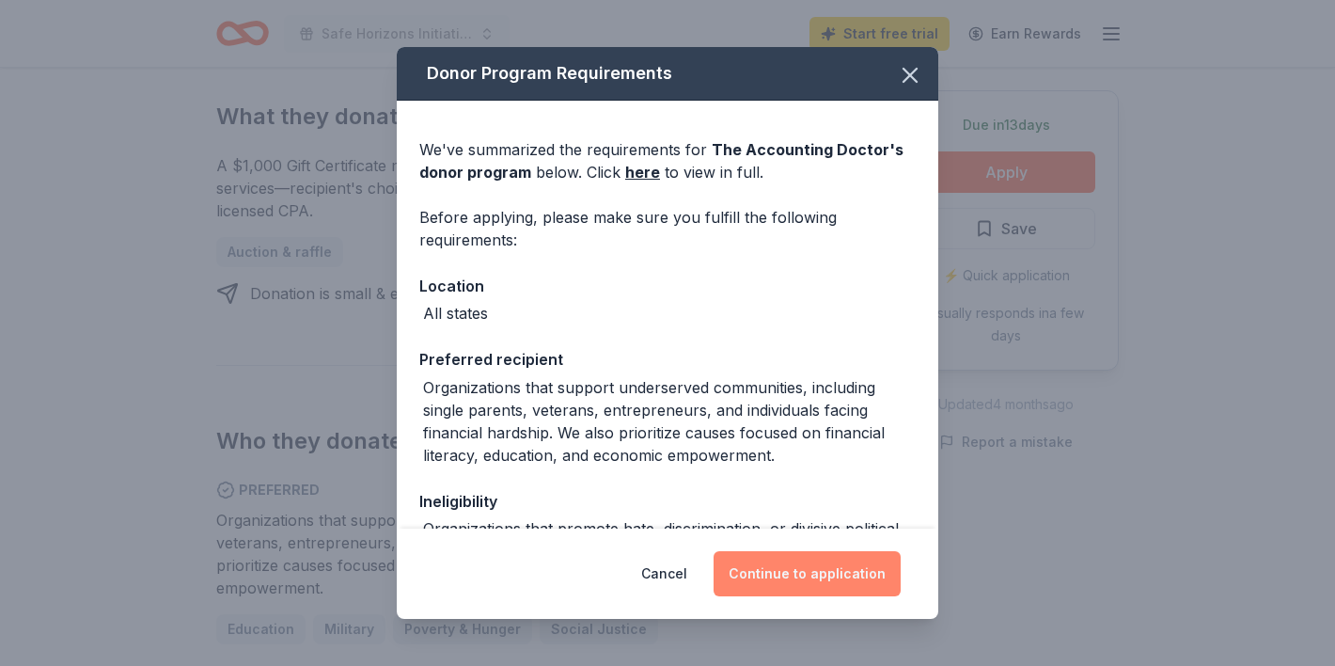
click at [861, 561] on button "Continue to application" at bounding box center [807, 573] width 187 height 45
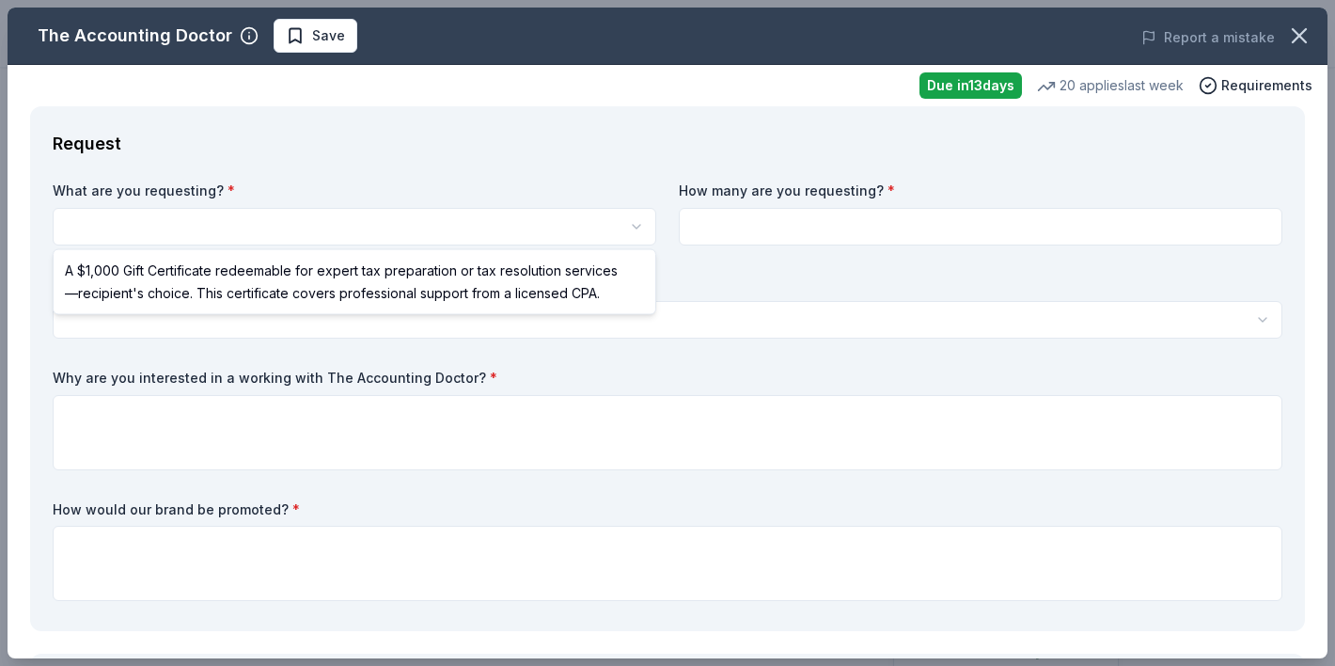
click at [467, 231] on html "Safe Horizons Initiative Silent Auction Save Apply Due in 13 days Share The Acc…" at bounding box center [667, 333] width 1335 height 666
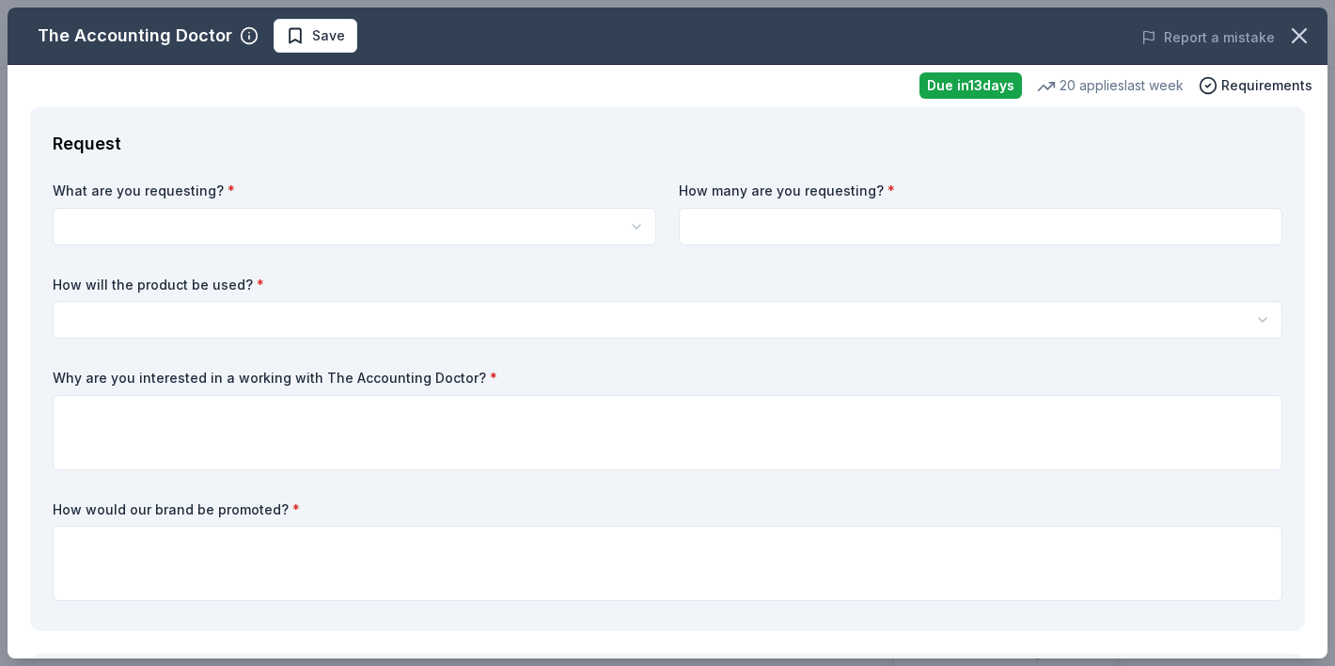
click at [467, 231] on html "Safe Horizons Initiative Silent Auction Save Apply Due in 13 days Share The Acc…" at bounding box center [667, 333] width 1335 height 666
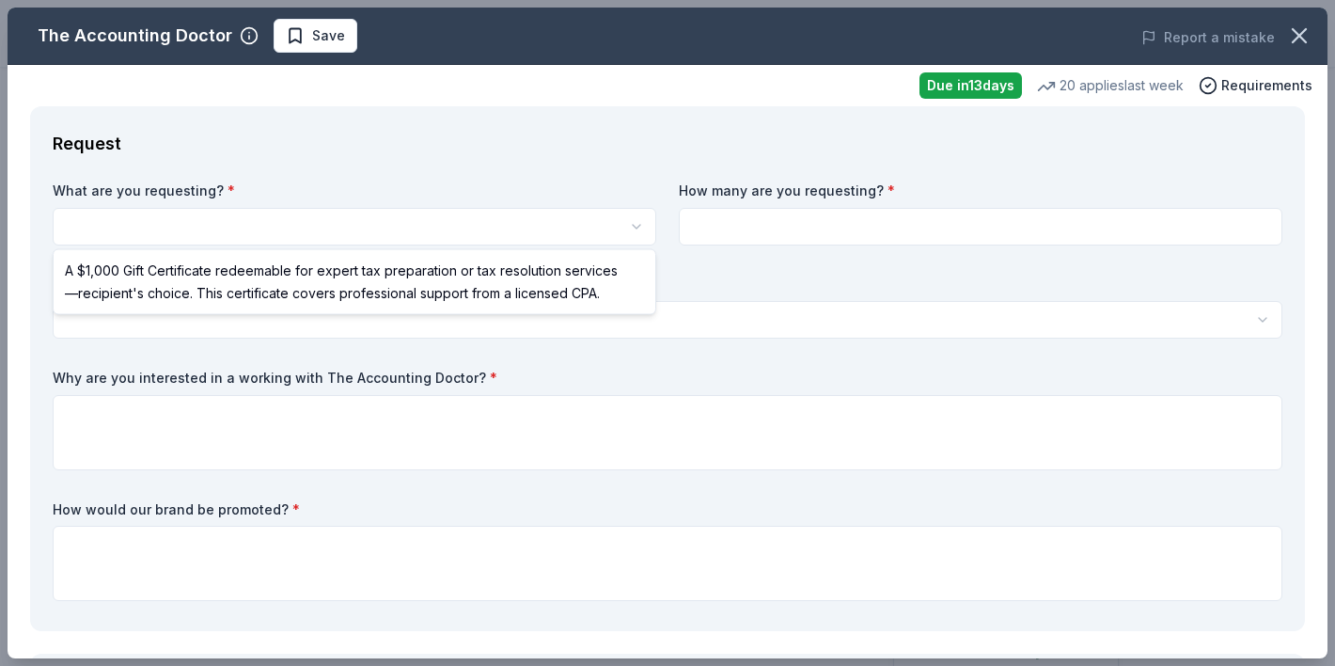
select select "A $1,000 Gift Certificate redeemable for expert tax preparation or tax resoluti…"
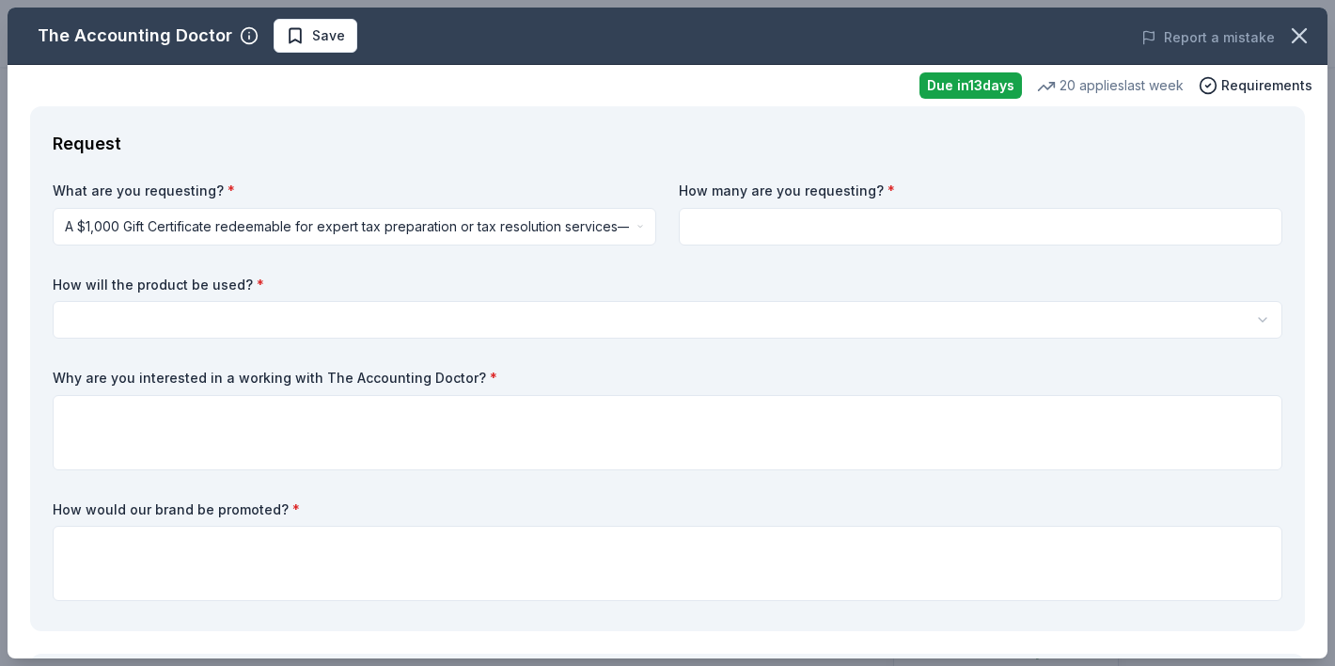
click at [772, 230] on input at bounding box center [981, 227] width 604 height 38
type input "1"
click at [594, 312] on html "Safe Horizons Initiative Silent Auction Save Apply Due in 13 days Share The Acc…" at bounding box center [667, 333] width 1335 height 666
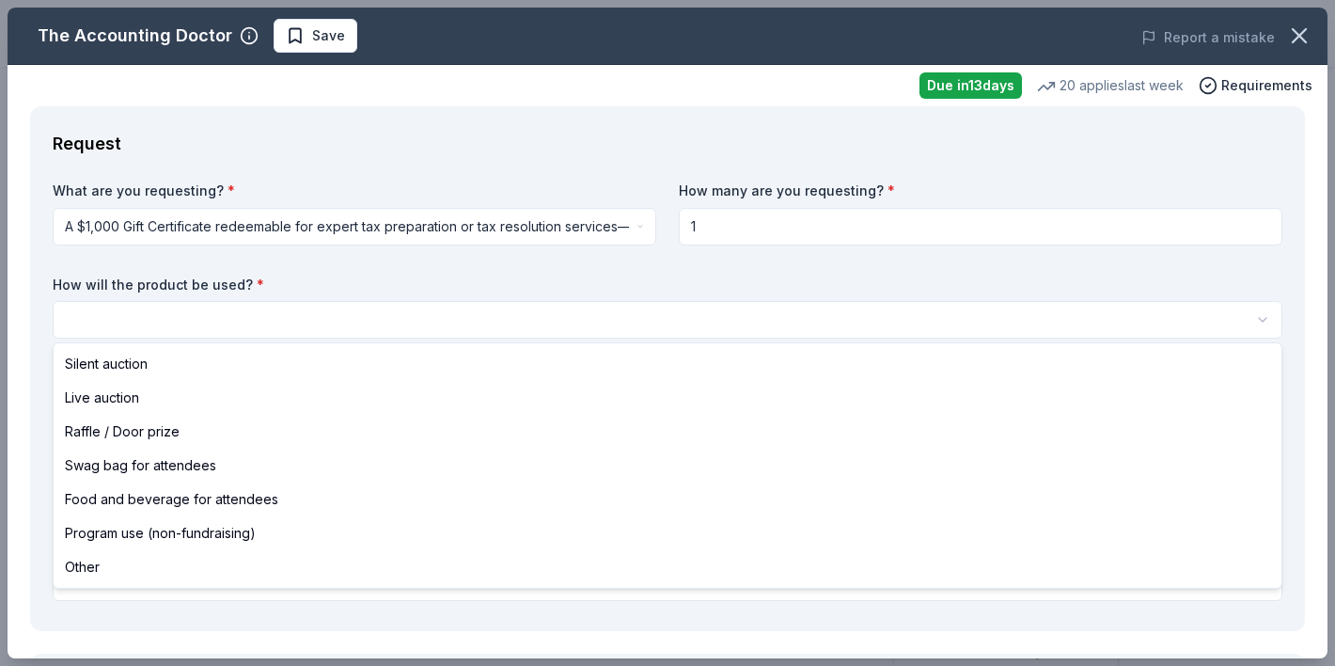
select select "silentAuction"
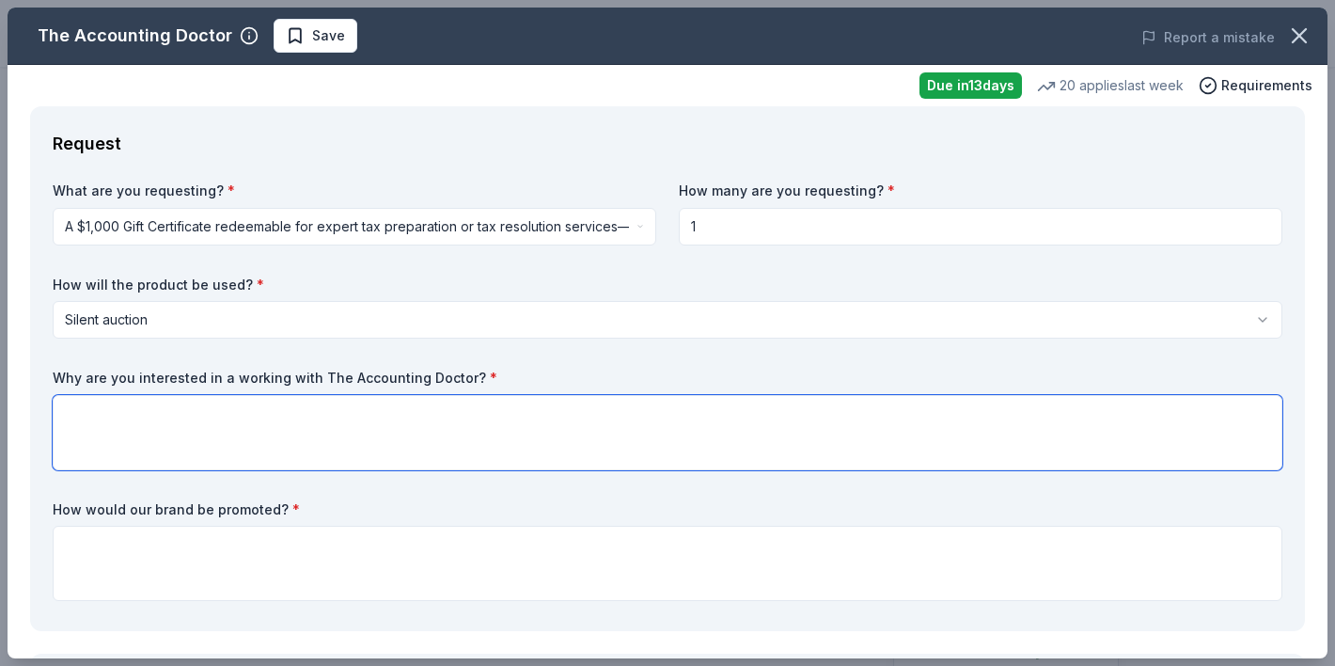
click at [501, 409] on textarea at bounding box center [668, 432] width 1230 height 75
type textarea "I saw them on here and thought this would be a great resource"
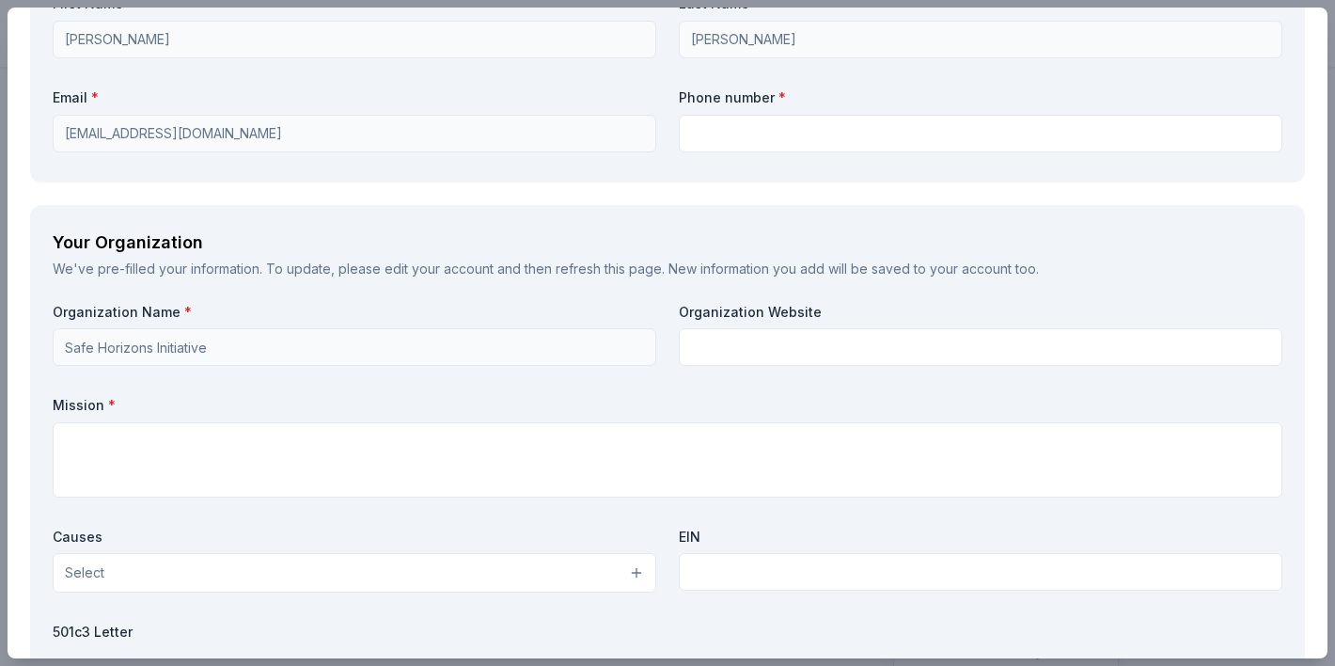
scroll to position [1401, 0]
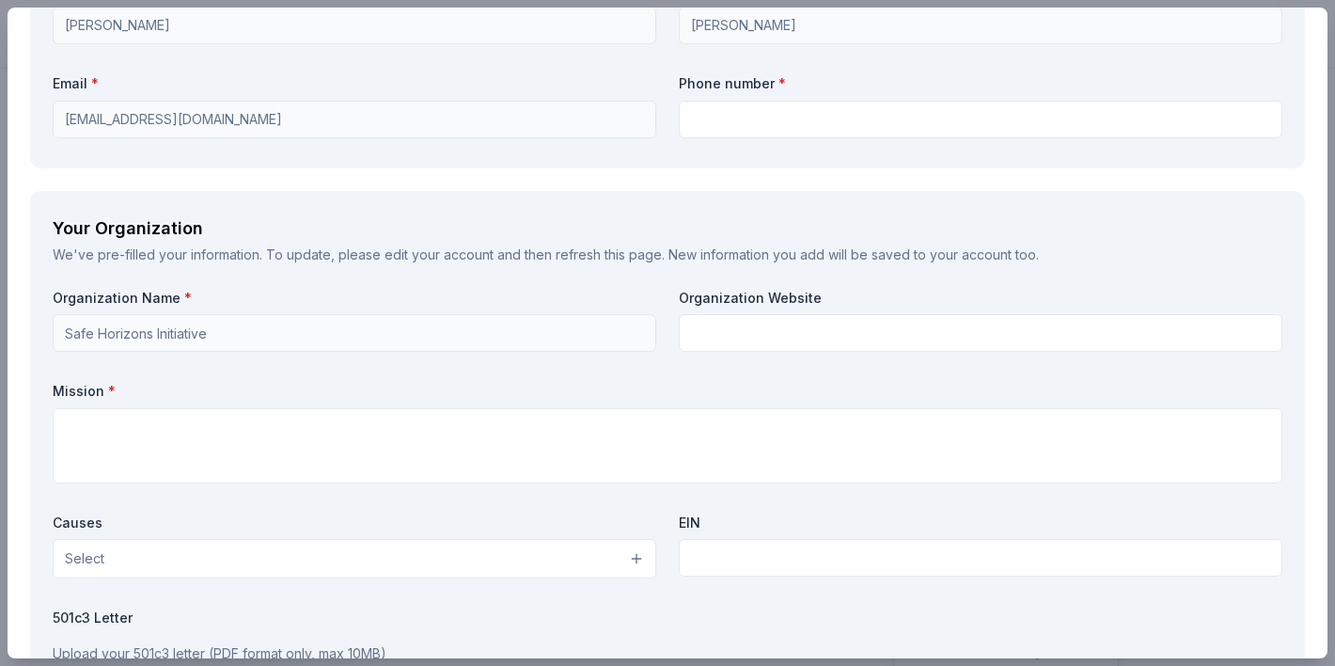
type textarea "Through our silent auction"
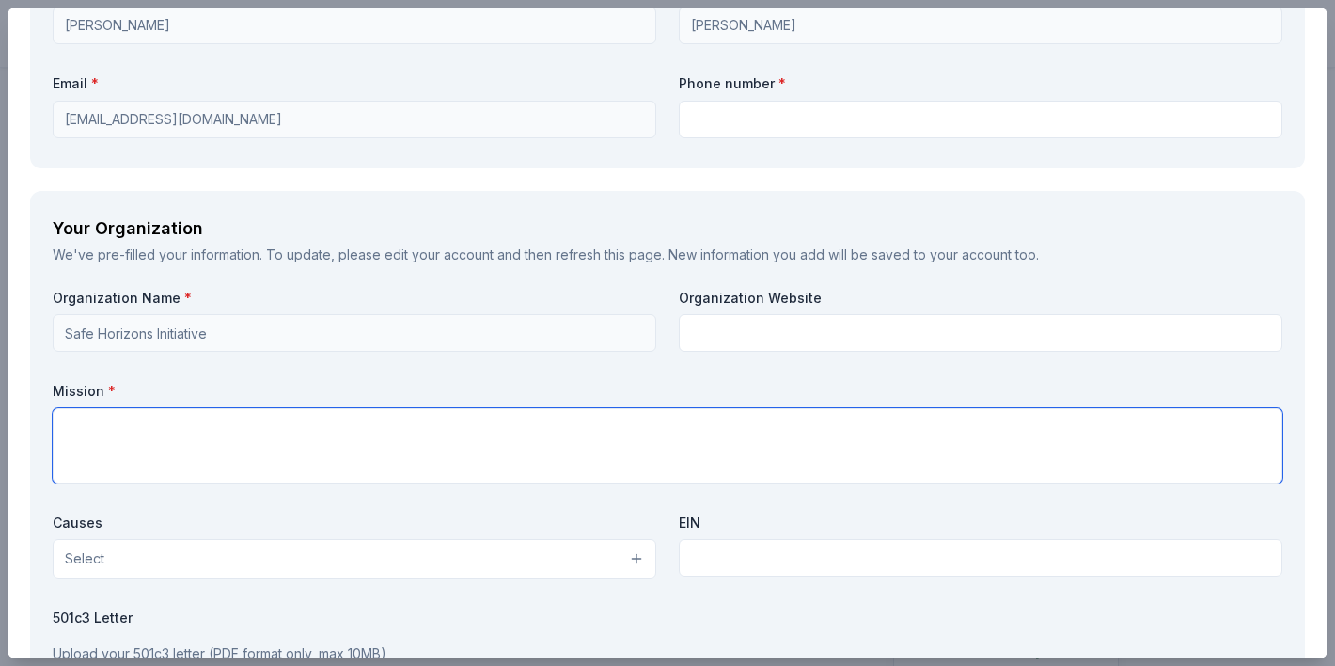
click at [421, 425] on textarea at bounding box center [668, 445] width 1230 height 75
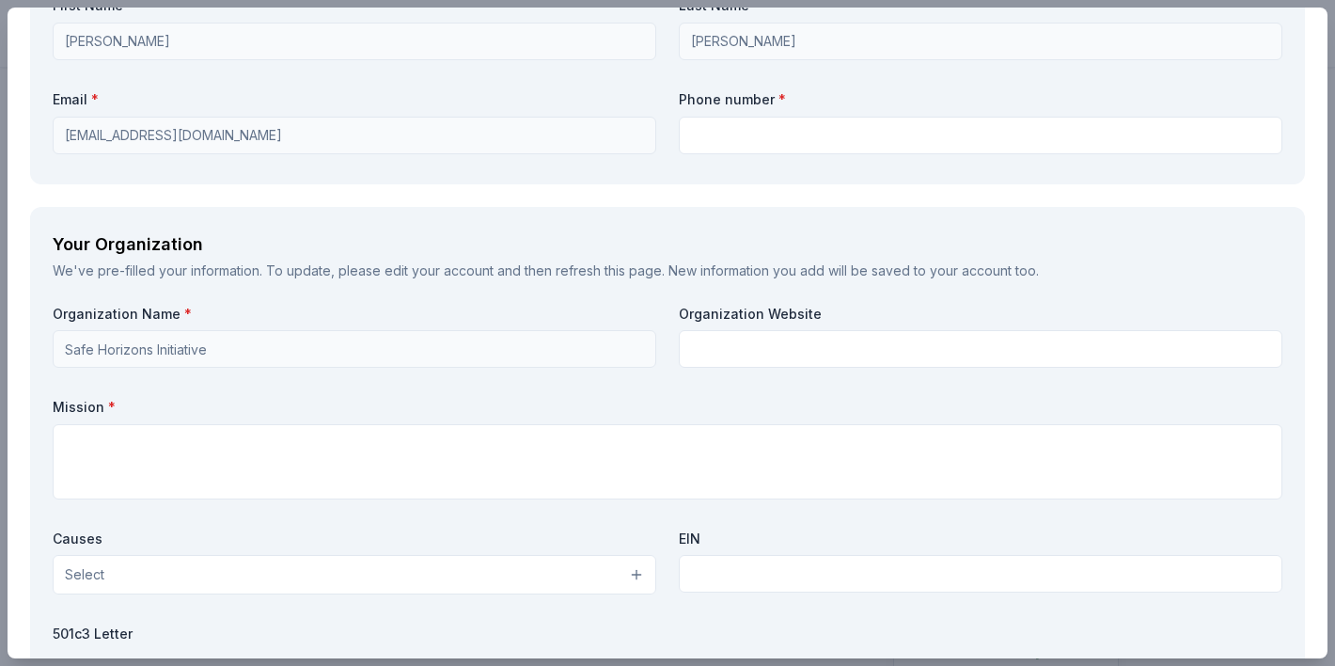
scroll to position [1424, 0]
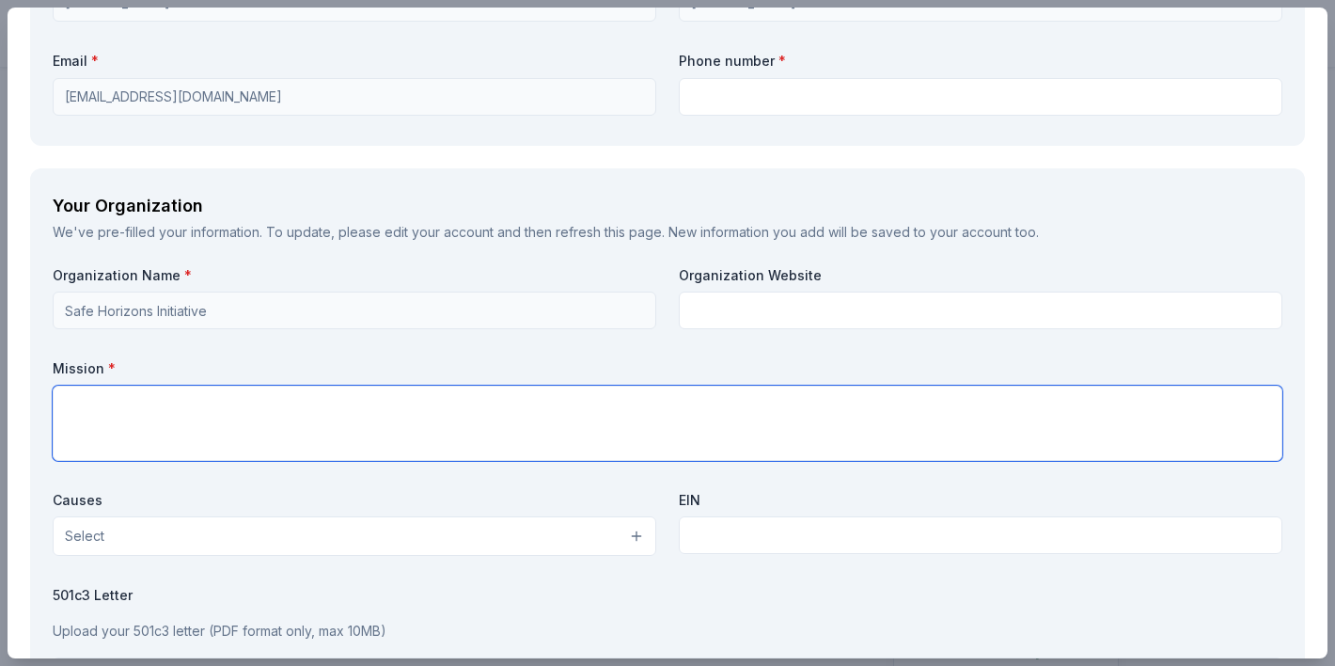
click at [409, 409] on textarea at bounding box center [668, 423] width 1230 height 75
paste textarea "We are raising money and accepting donations for our 2025 Safe Horizons Initiat…"
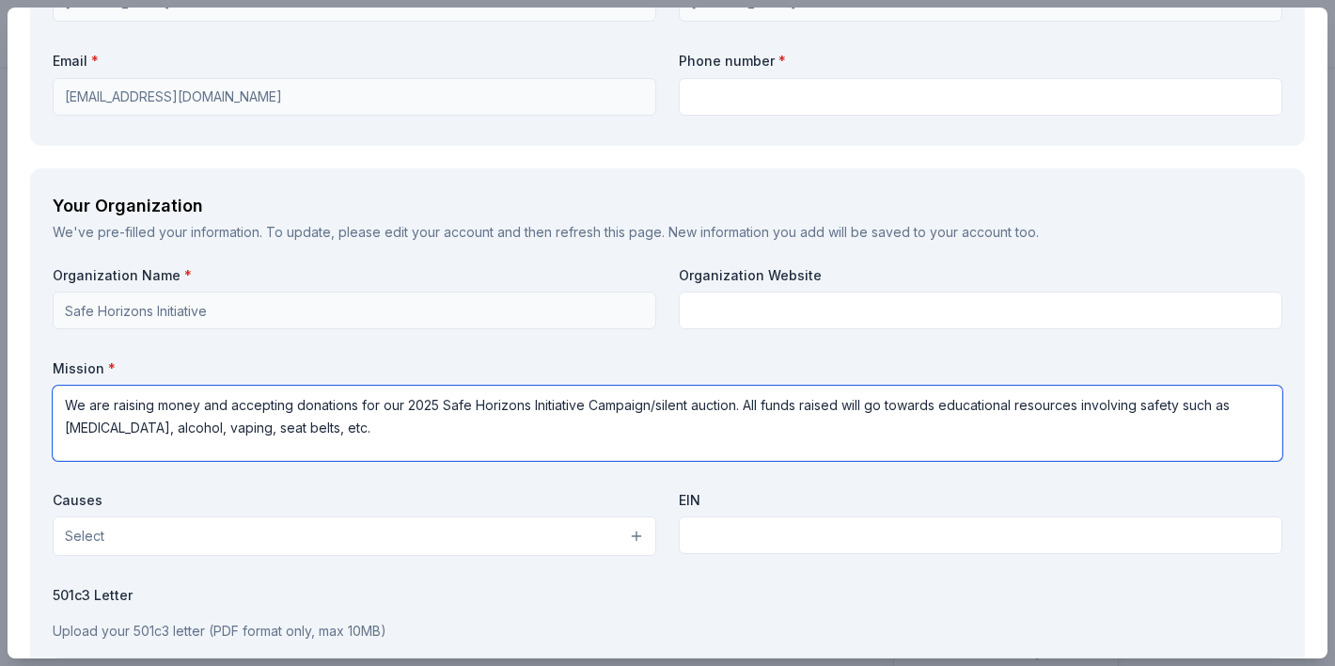
type textarea "We are raising money and accepting donations for our 2025 Safe Horizons Initiat…"
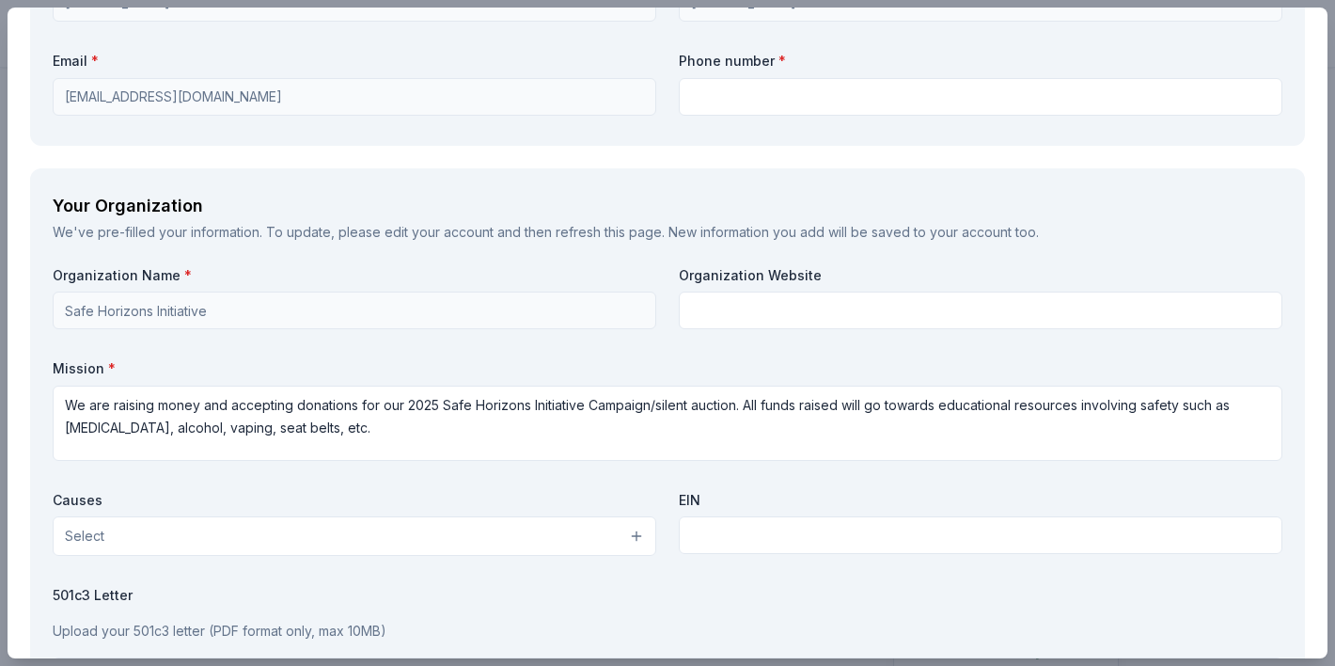
click at [401, 548] on button "Select" at bounding box center [355, 536] width 604 height 40
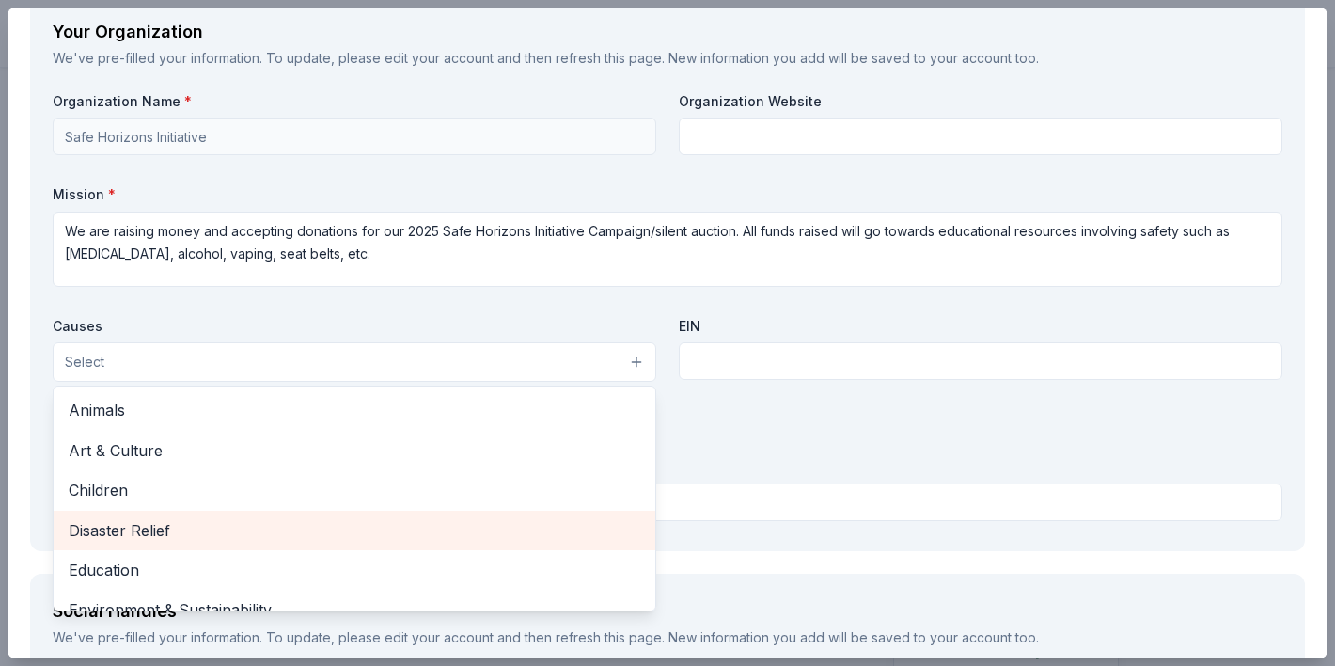
scroll to position [42, 0]
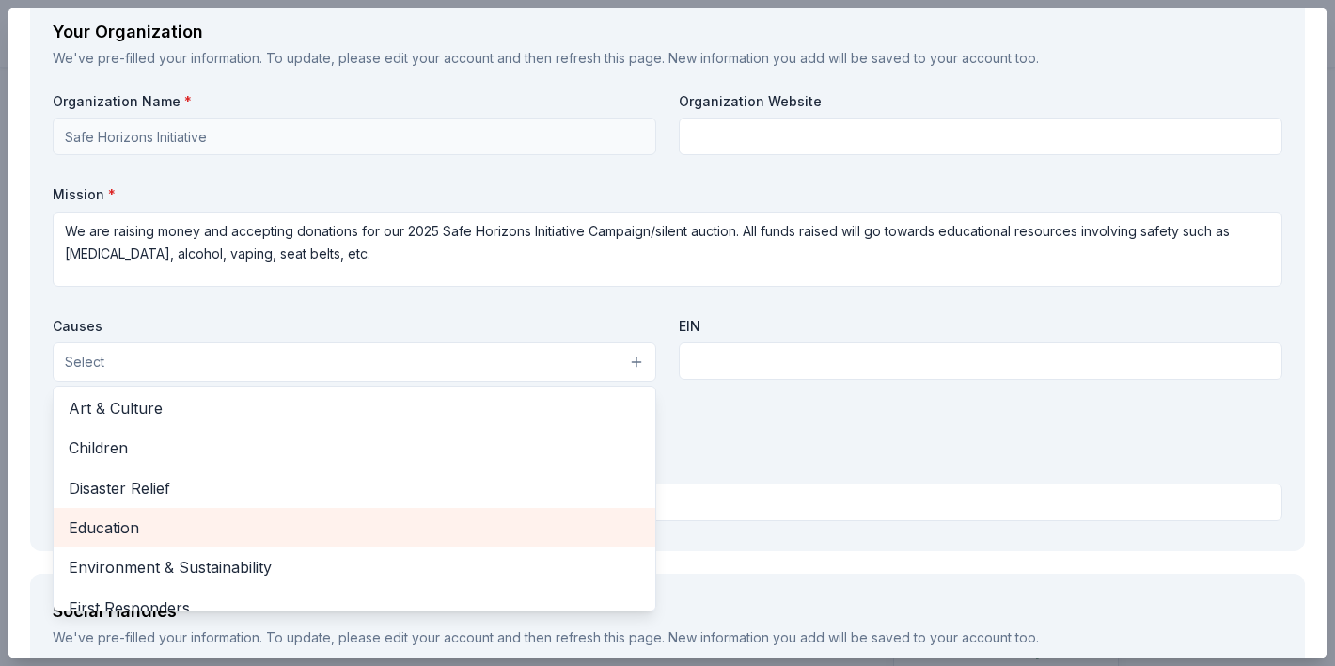
click at [403, 532] on span "Education" at bounding box center [355, 527] width 572 height 24
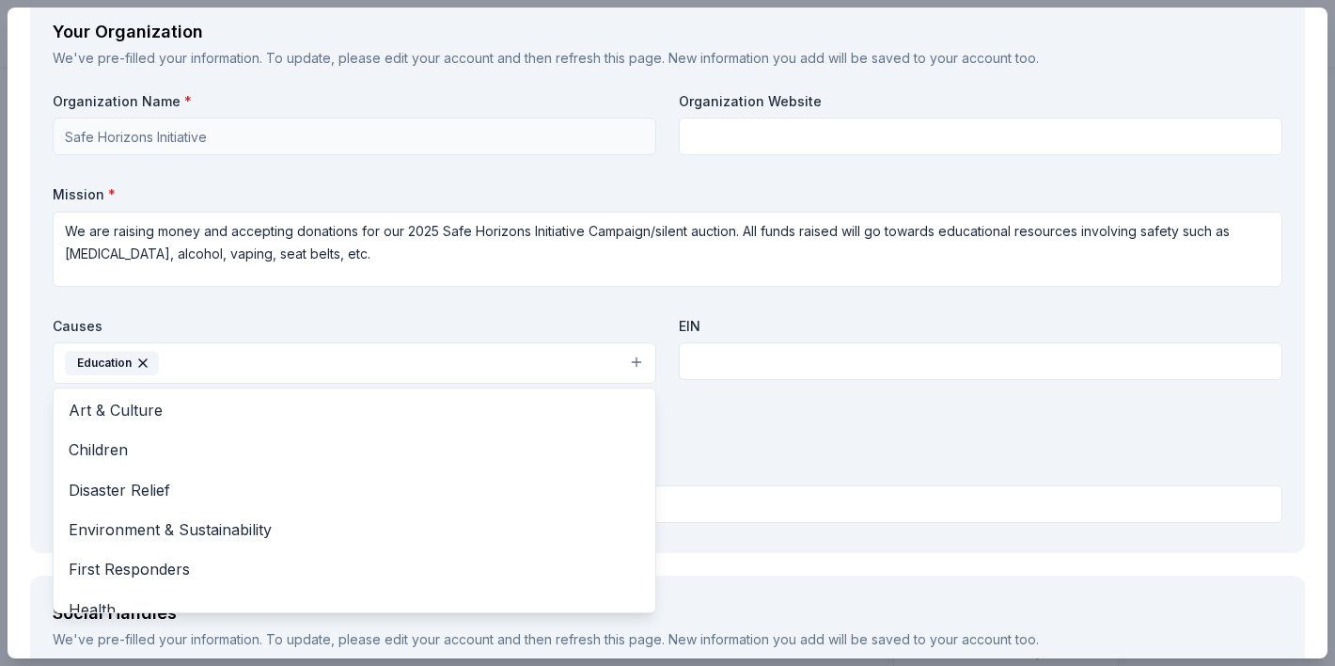
click at [774, 476] on div "Organization Name * Safe Horizons Initiative Organization Website Mission * We …" at bounding box center [668, 311] width 1230 height 438
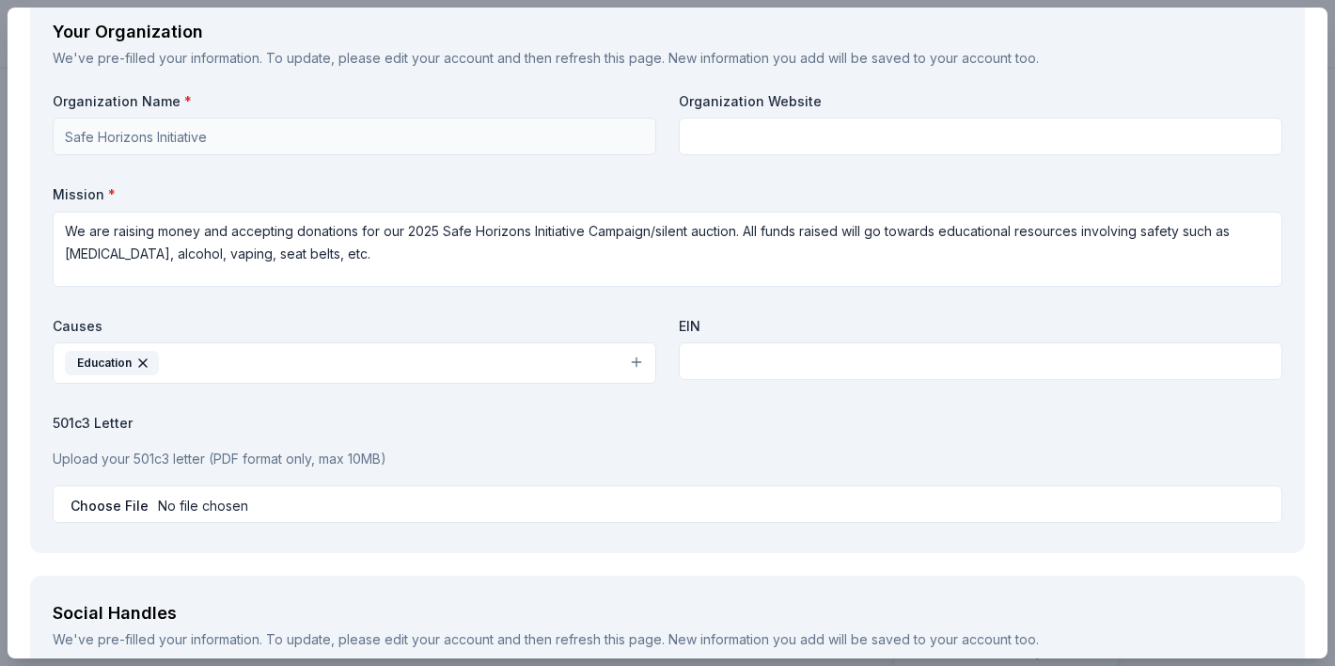
click at [508, 371] on button "Education" at bounding box center [355, 362] width 604 height 41
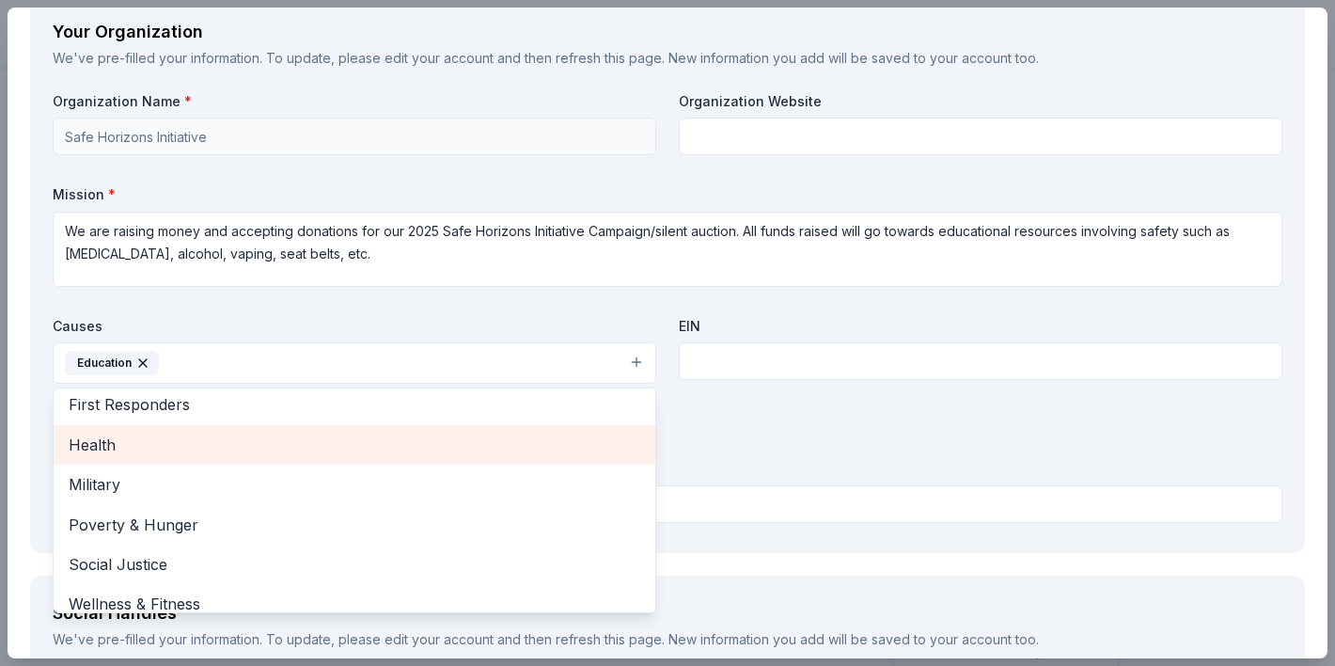
scroll to position [222, 0]
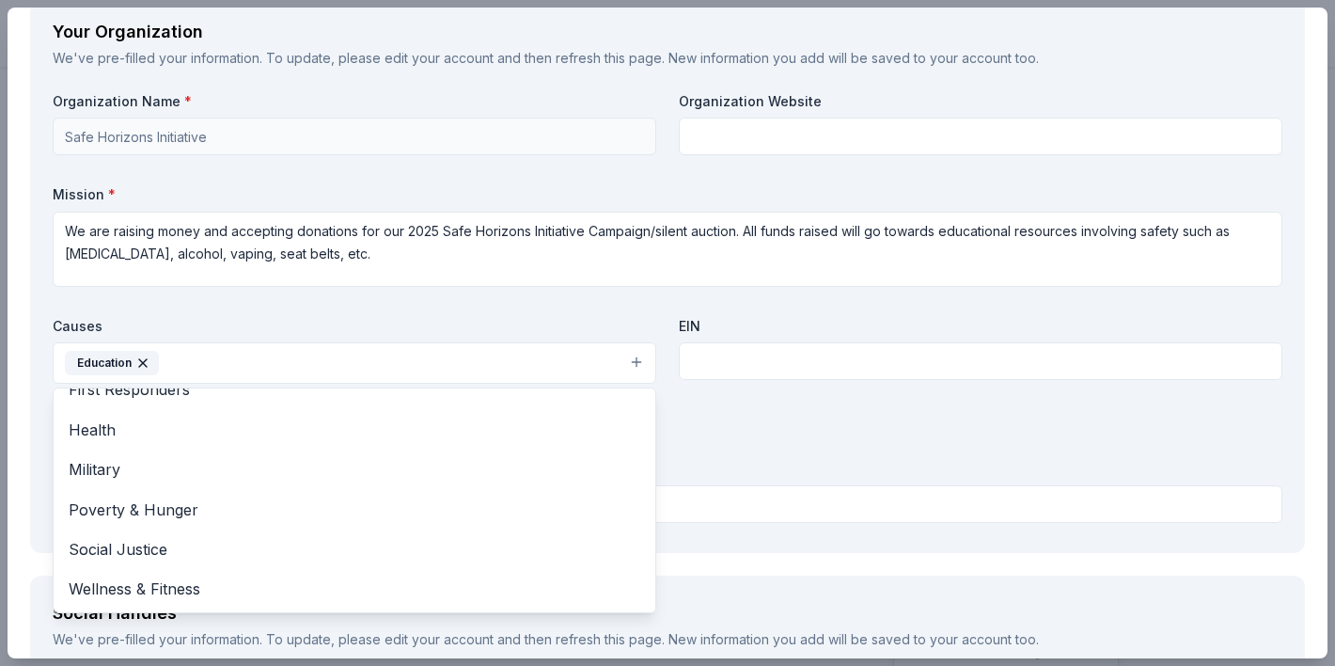
click at [769, 466] on div "Organization Name * Safe Horizons Initiative Organization Website Mission * We …" at bounding box center [668, 311] width 1230 height 438
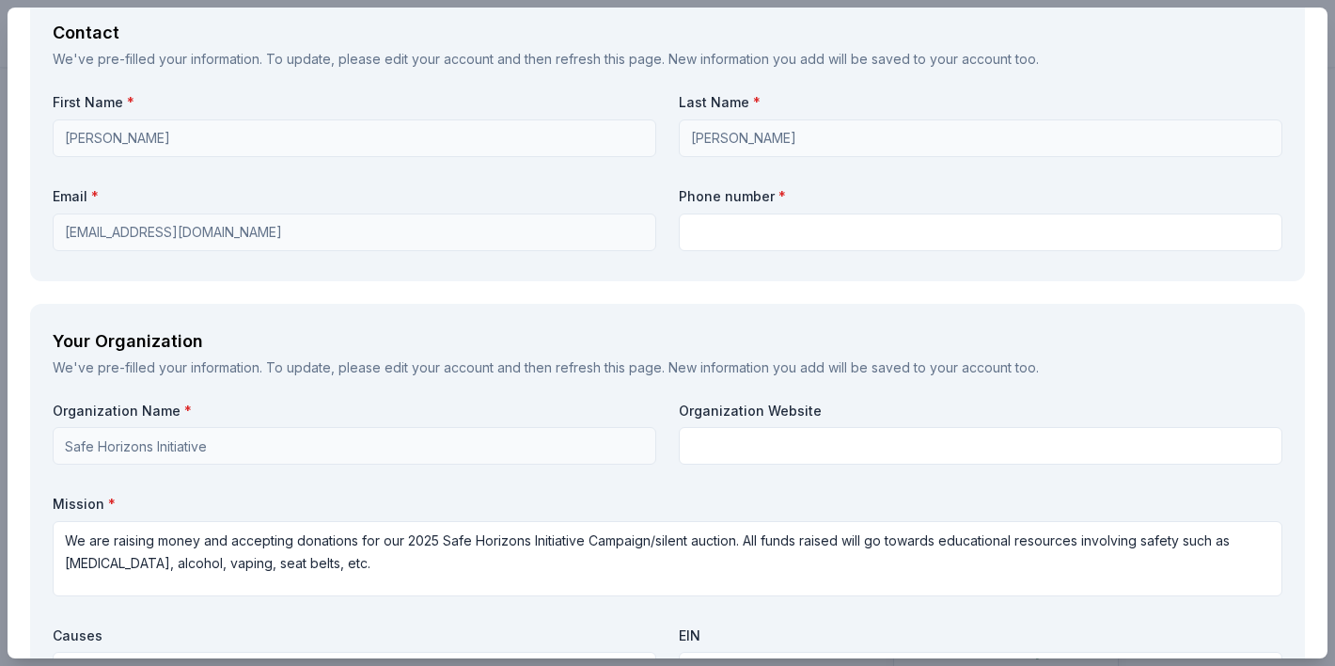
scroll to position [1269, 0]
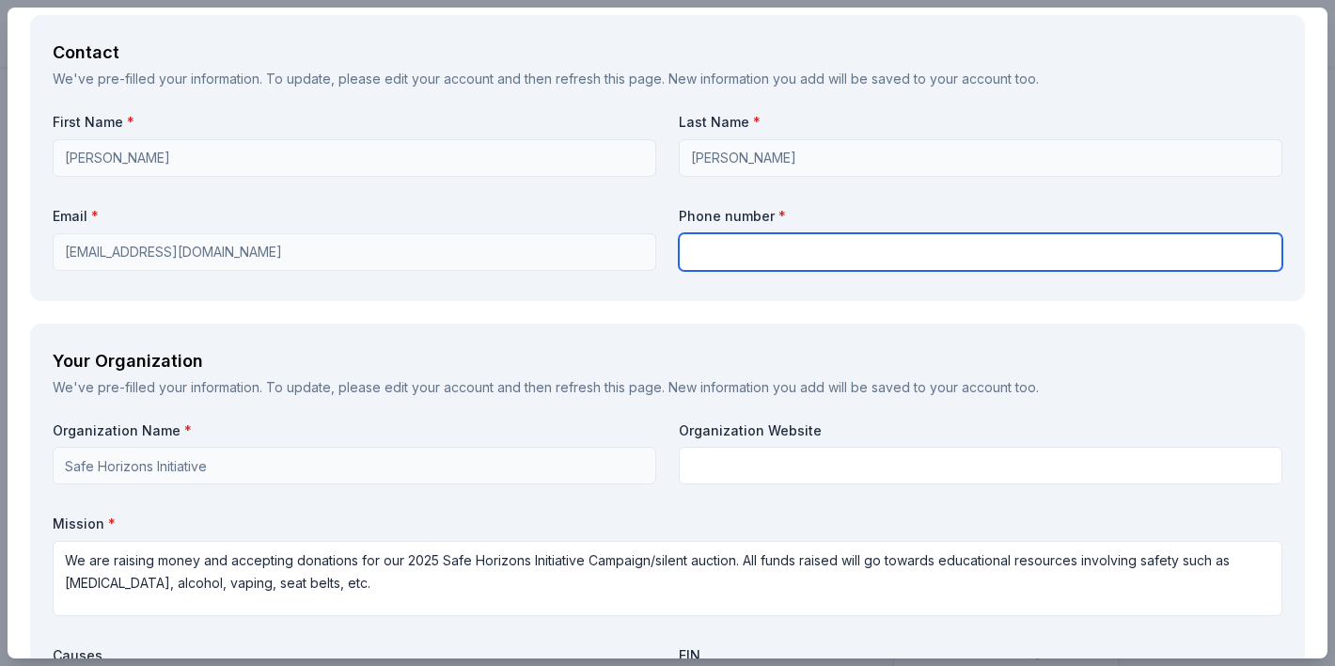
click at [903, 263] on input "text" at bounding box center [981, 252] width 604 height 38
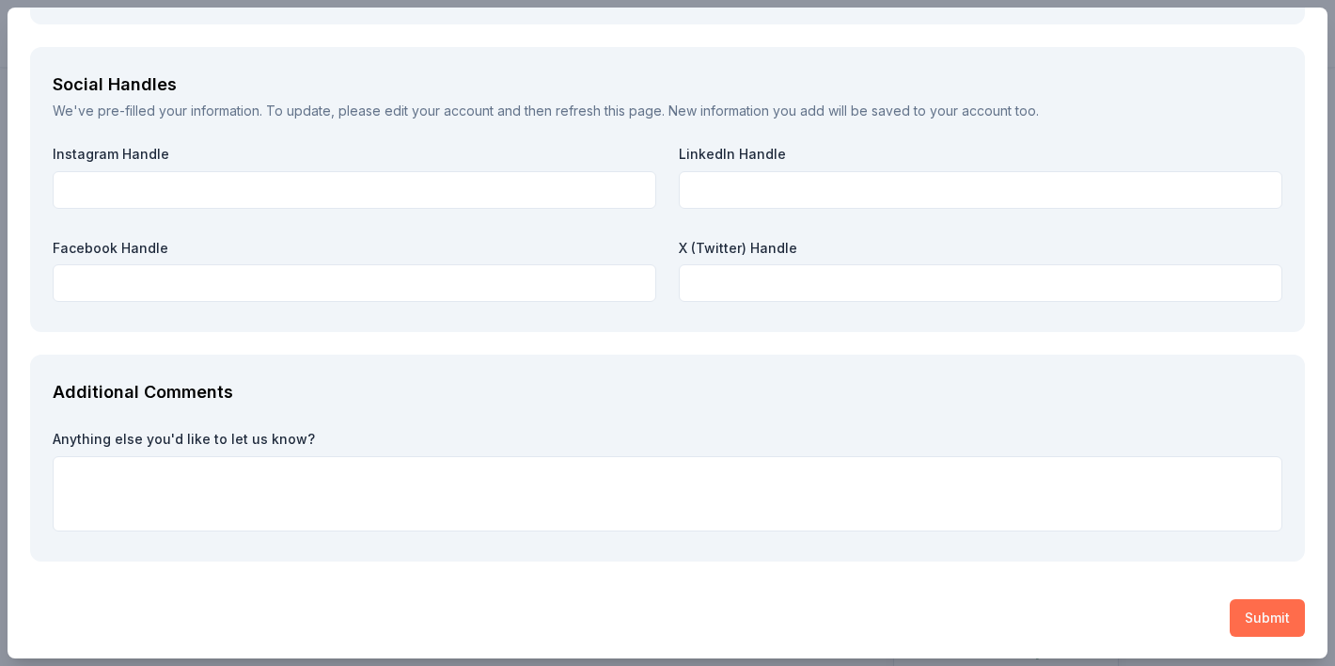
type input "8165203511"
click at [1274, 599] on button "Submit" at bounding box center [1267, 618] width 75 height 38
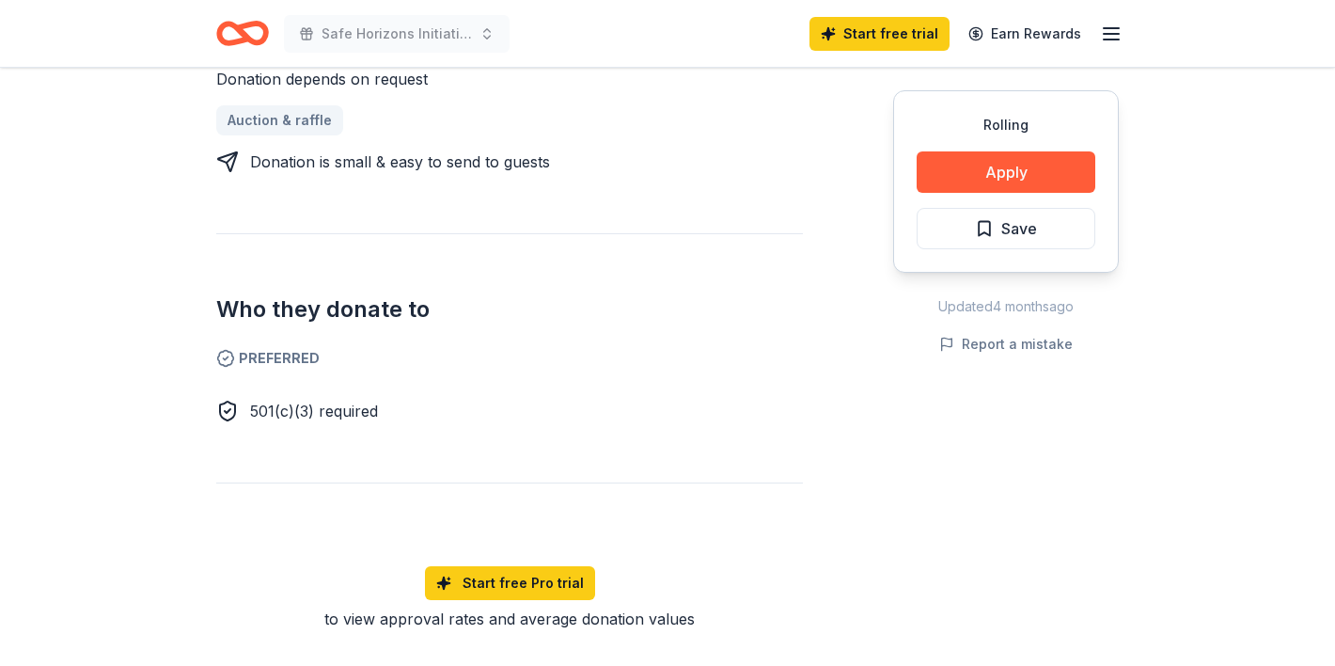
scroll to position [984, 0]
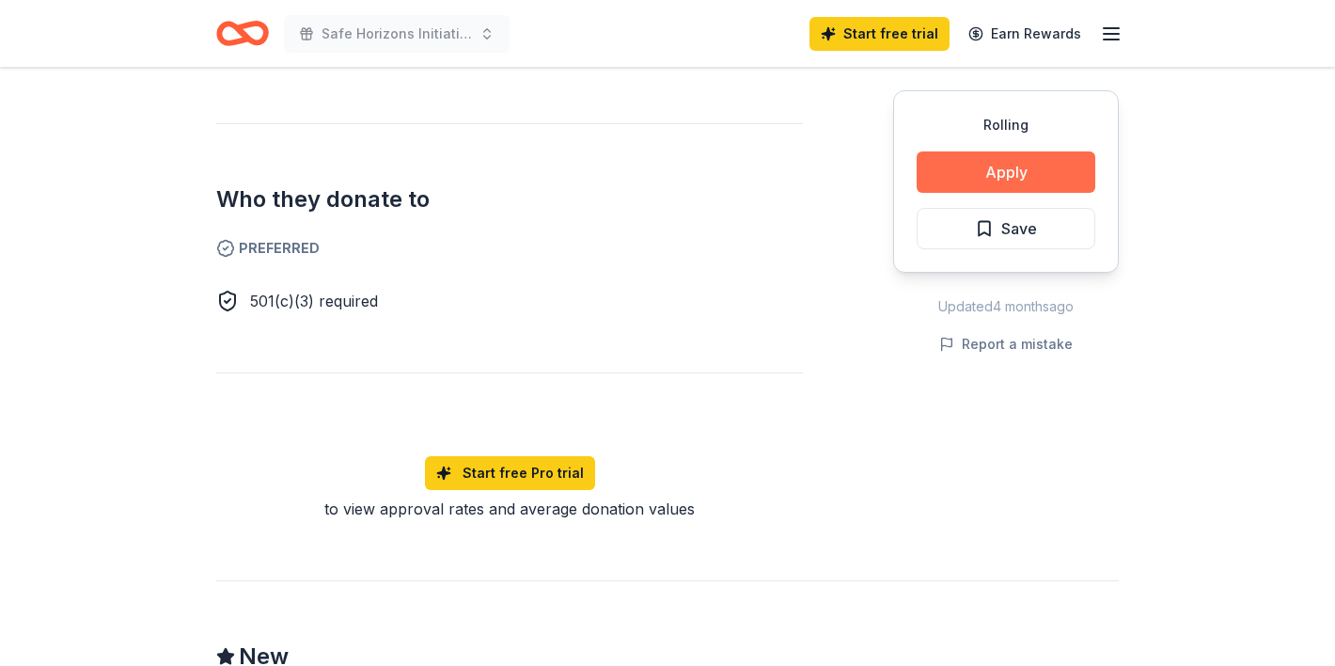
click at [1000, 174] on button "Apply" at bounding box center [1006, 171] width 179 height 41
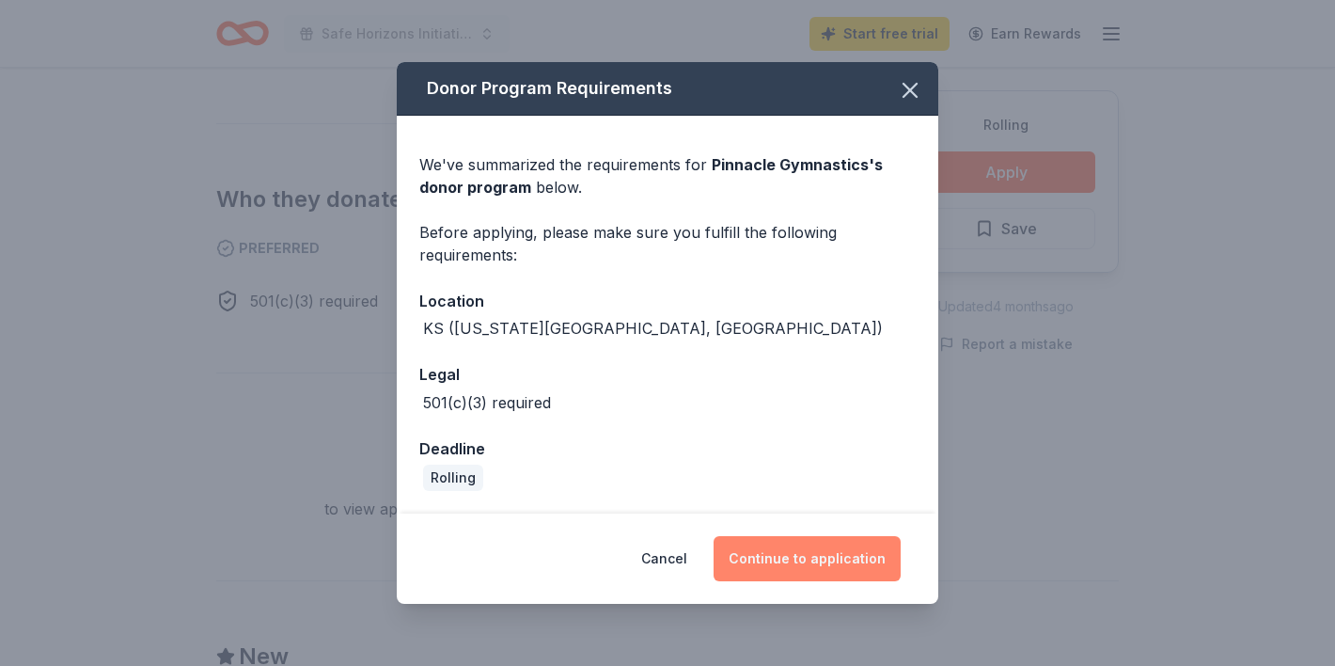
click at [826, 552] on button "Continue to application" at bounding box center [807, 558] width 187 height 45
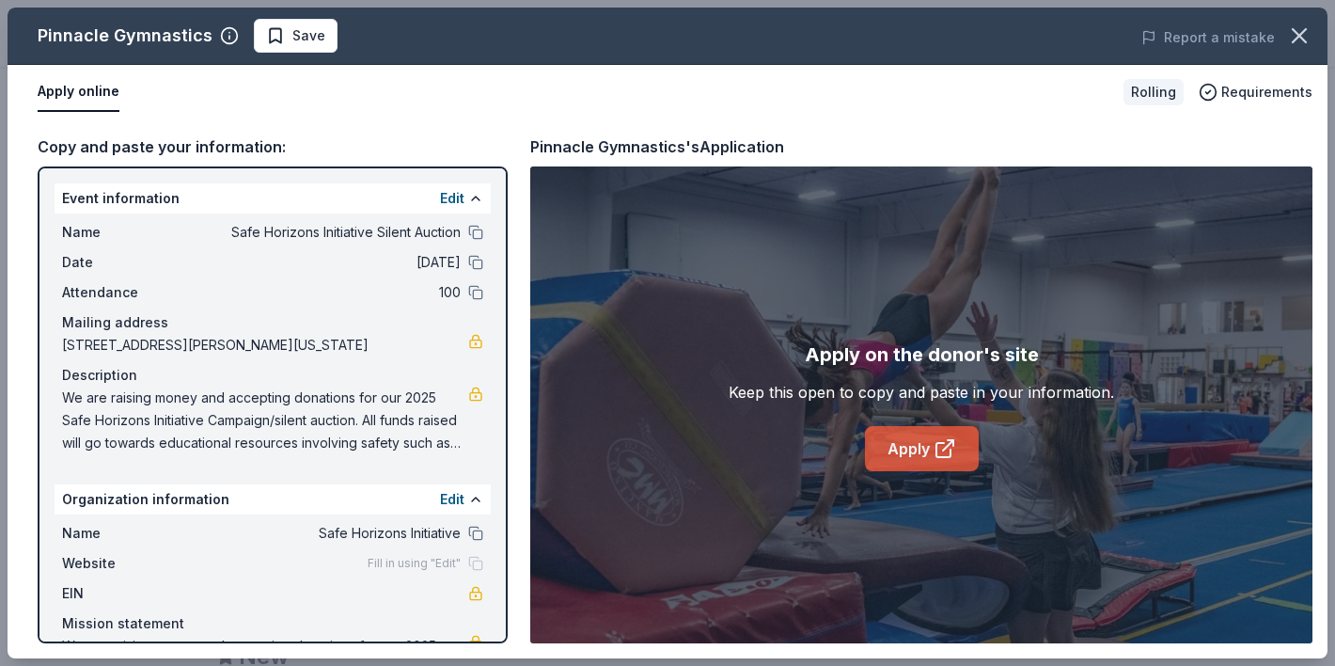
click at [954, 426] on link "Apply" at bounding box center [922, 448] width 114 height 45
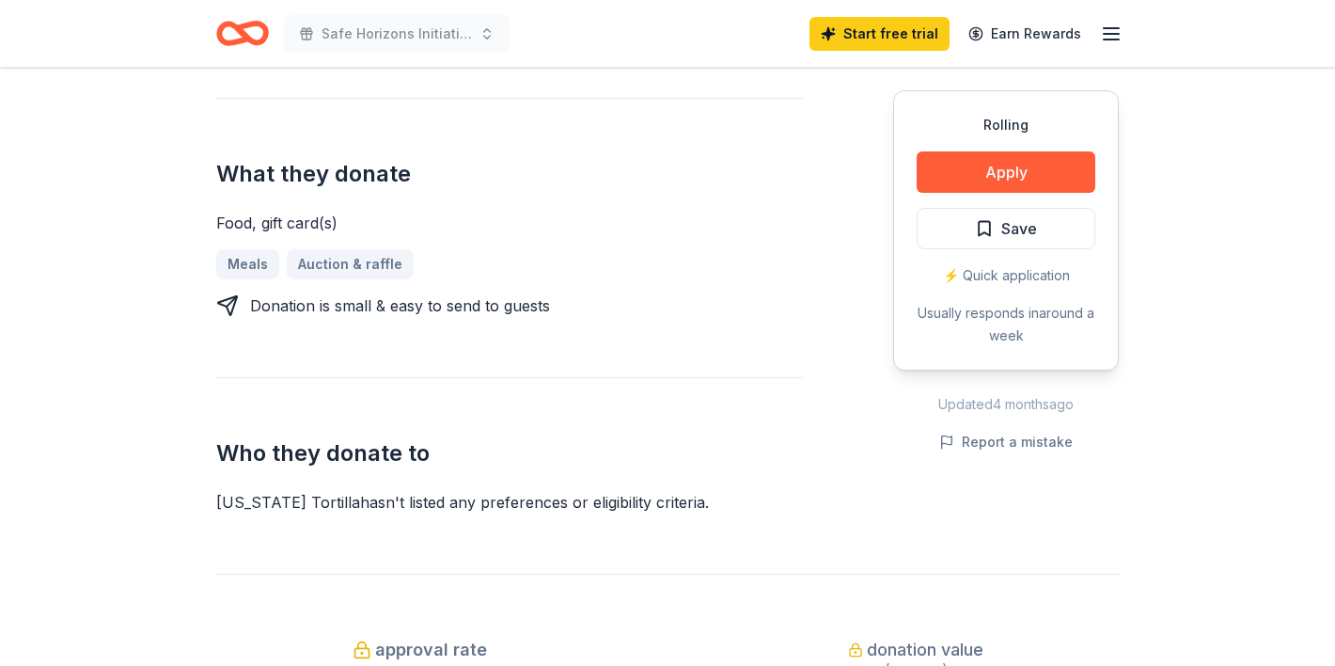
scroll to position [751, 0]
click at [1008, 181] on button "Apply" at bounding box center [1006, 171] width 179 height 41
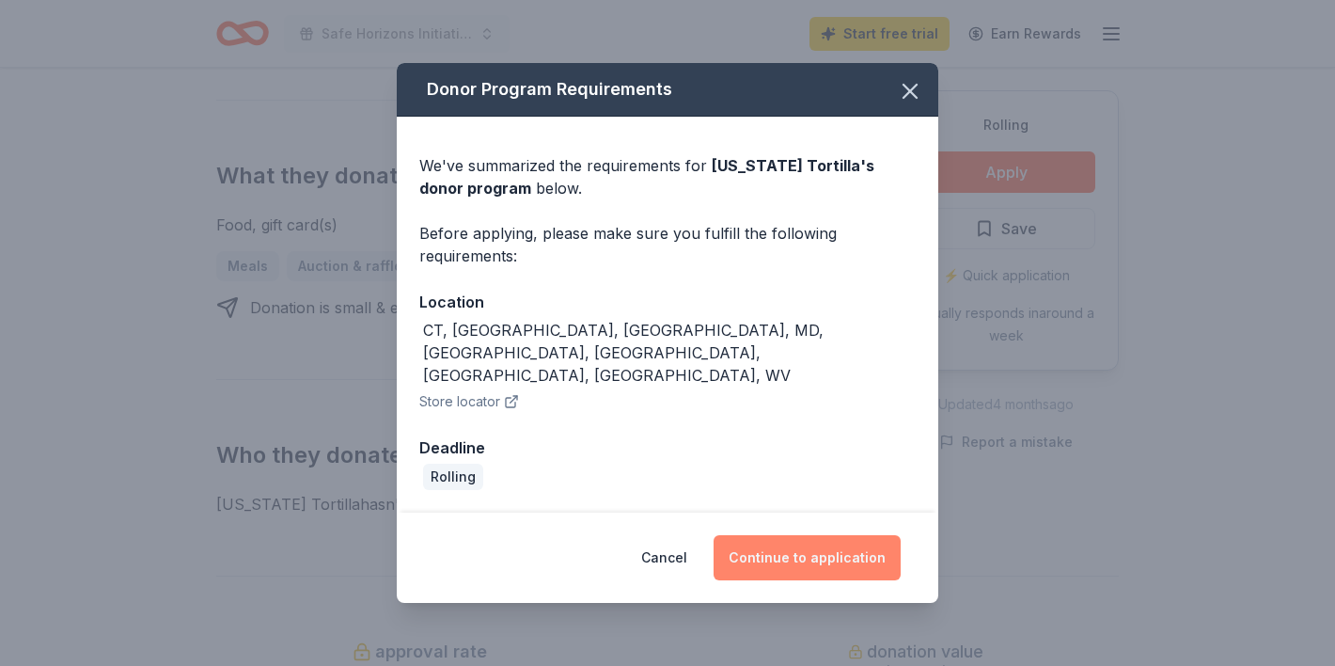
click at [840, 535] on button "Continue to application" at bounding box center [807, 557] width 187 height 45
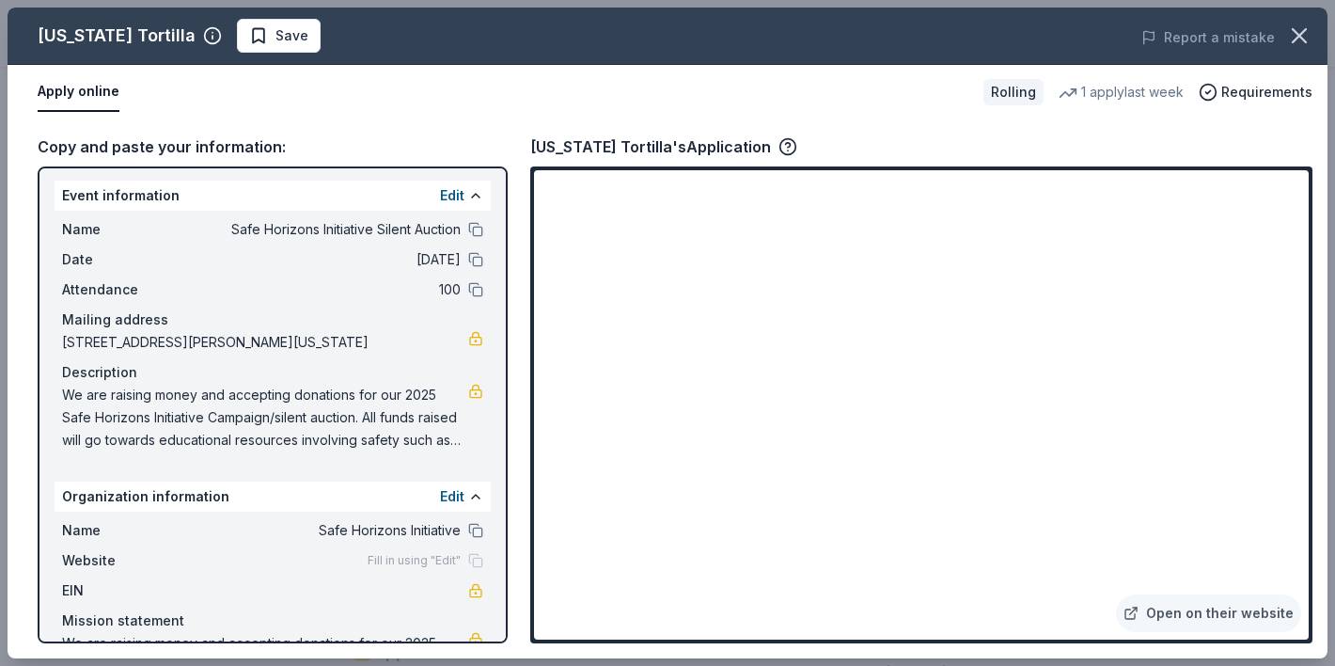
scroll to position [0, 0]
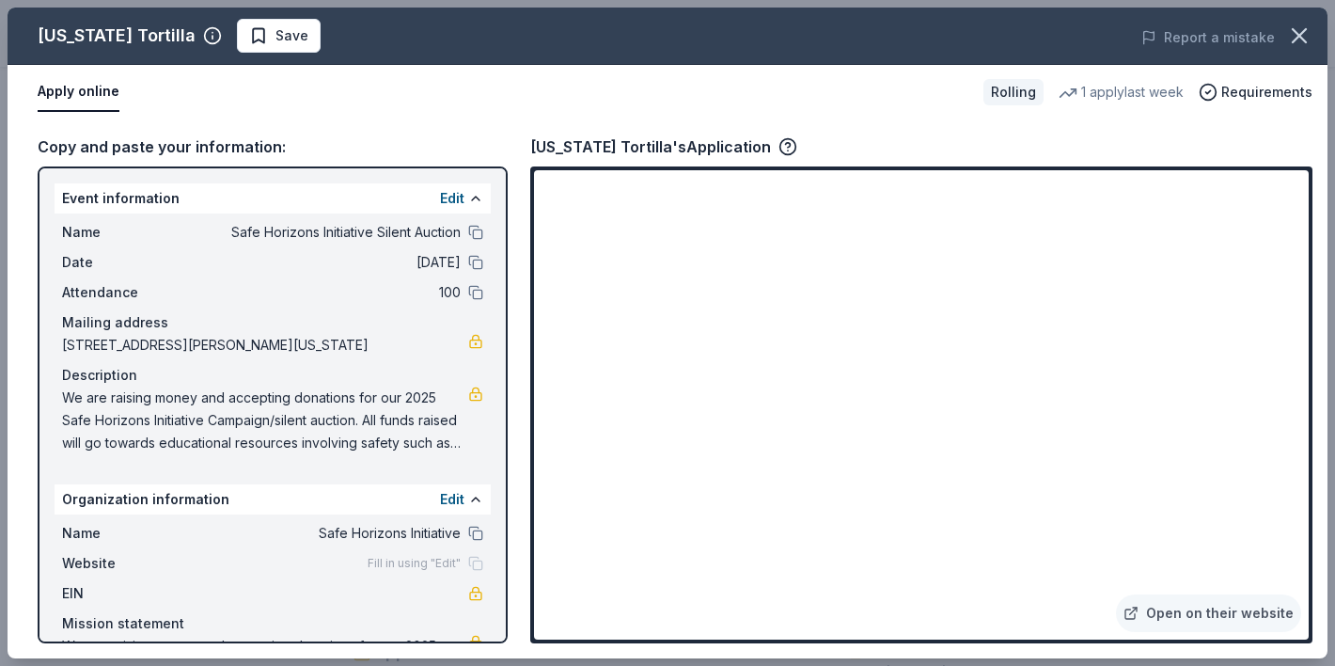
click at [179, 419] on span "We are raising money and accepting donations for our 2025 Safe Horizons Initiat…" at bounding box center [265, 421] width 406 height 68
click at [179, 422] on span "We are raising money and accepting donations for our 2025 Safe Horizons Initiat…" at bounding box center [265, 421] width 406 height 68
click at [342, 436] on span "We are raising money and accepting donations for our 2025 Safe Horizons Initiat…" at bounding box center [265, 421] width 406 height 68
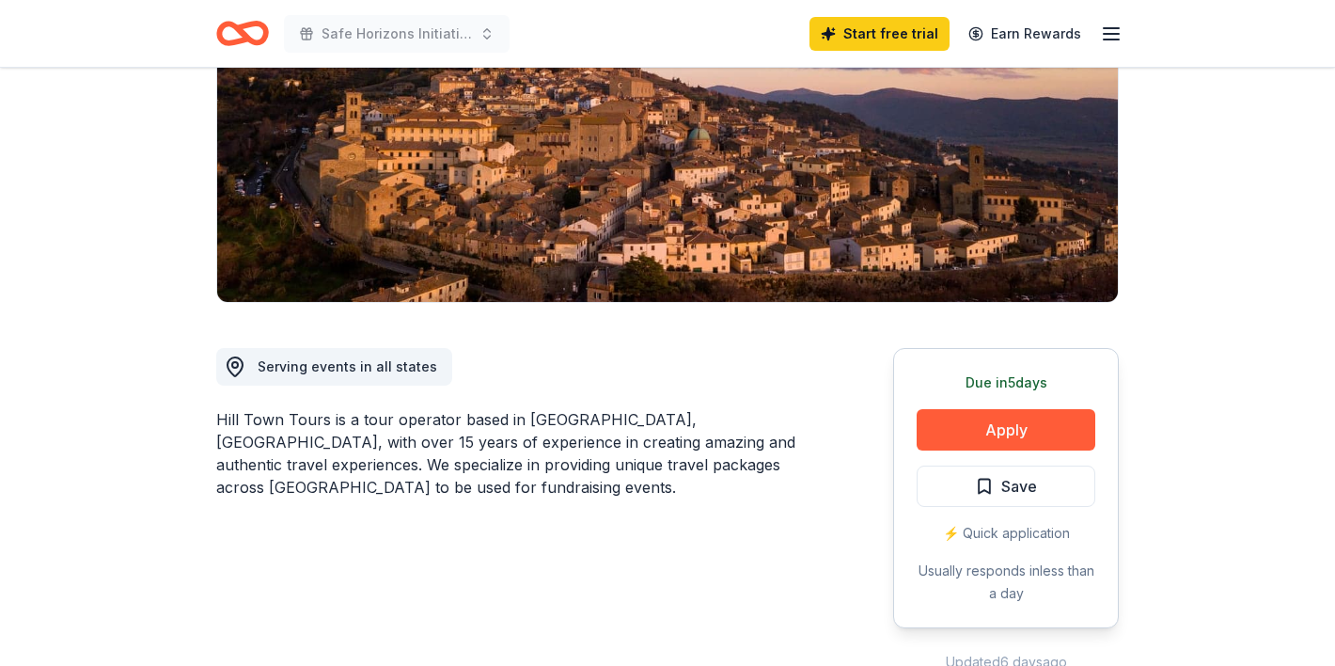
scroll to position [279, 0]
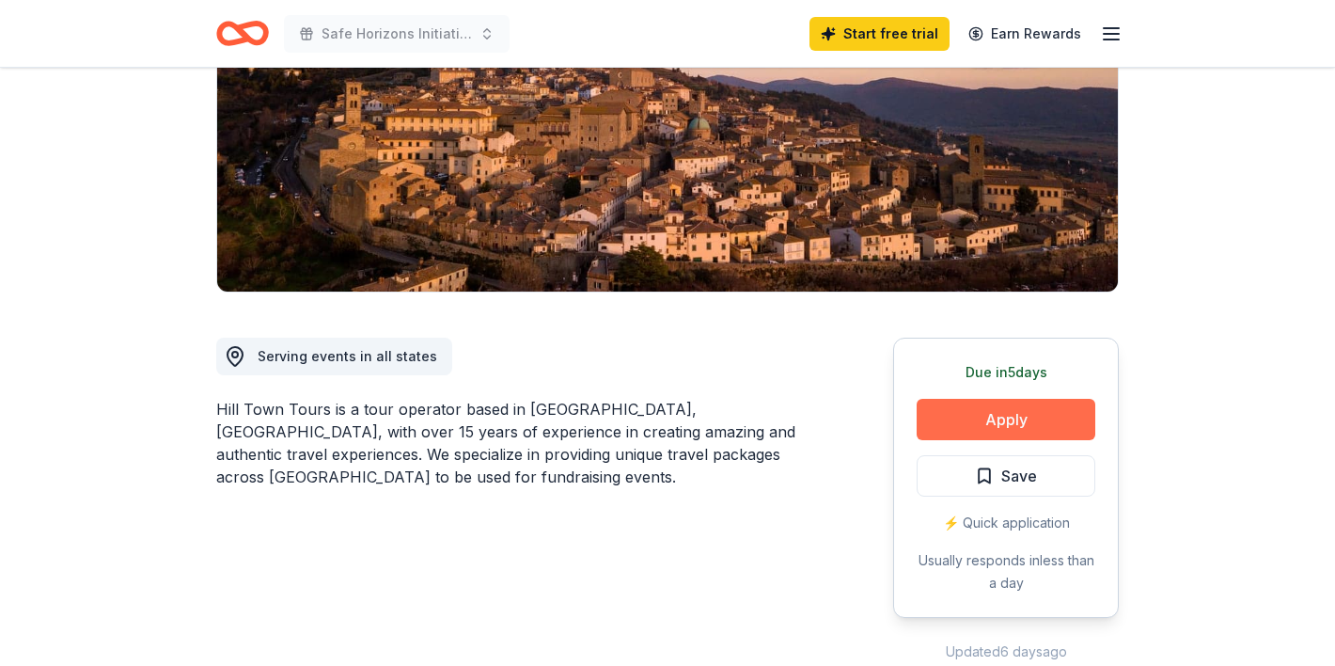
click at [1017, 421] on button "Apply" at bounding box center [1006, 419] width 179 height 41
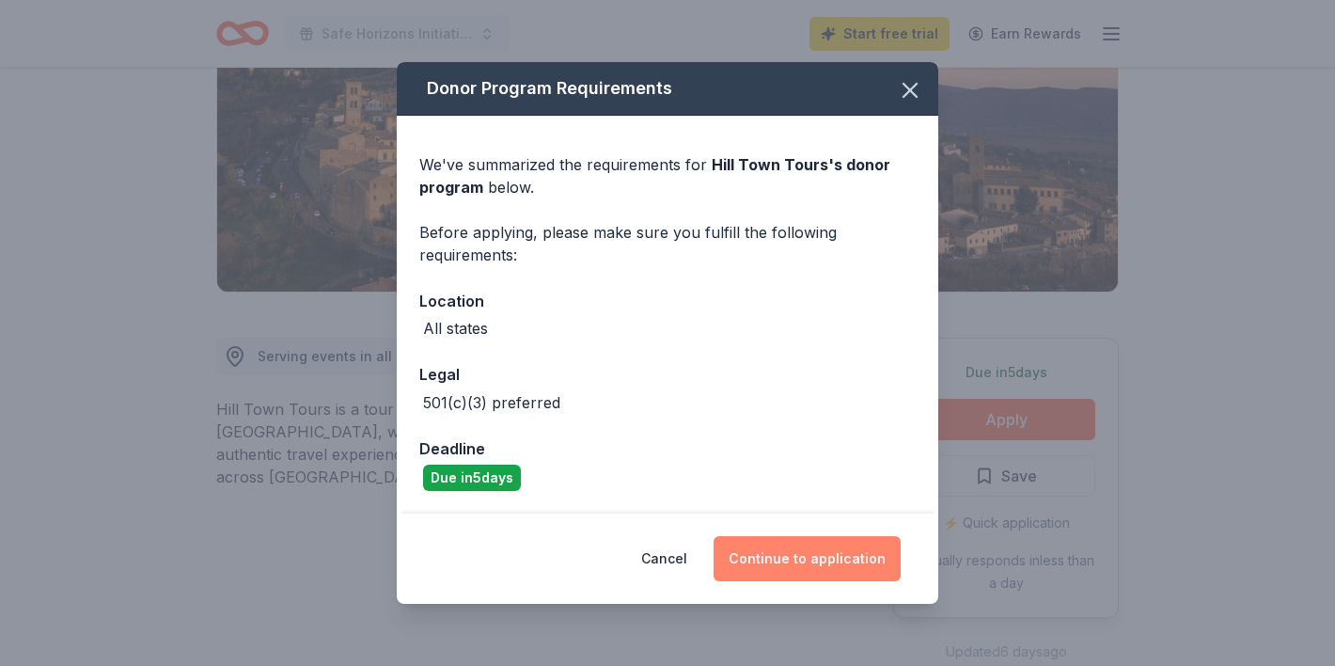
click at [823, 549] on button "Continue to application" at bounding box center [807, 558] width 187 height 45
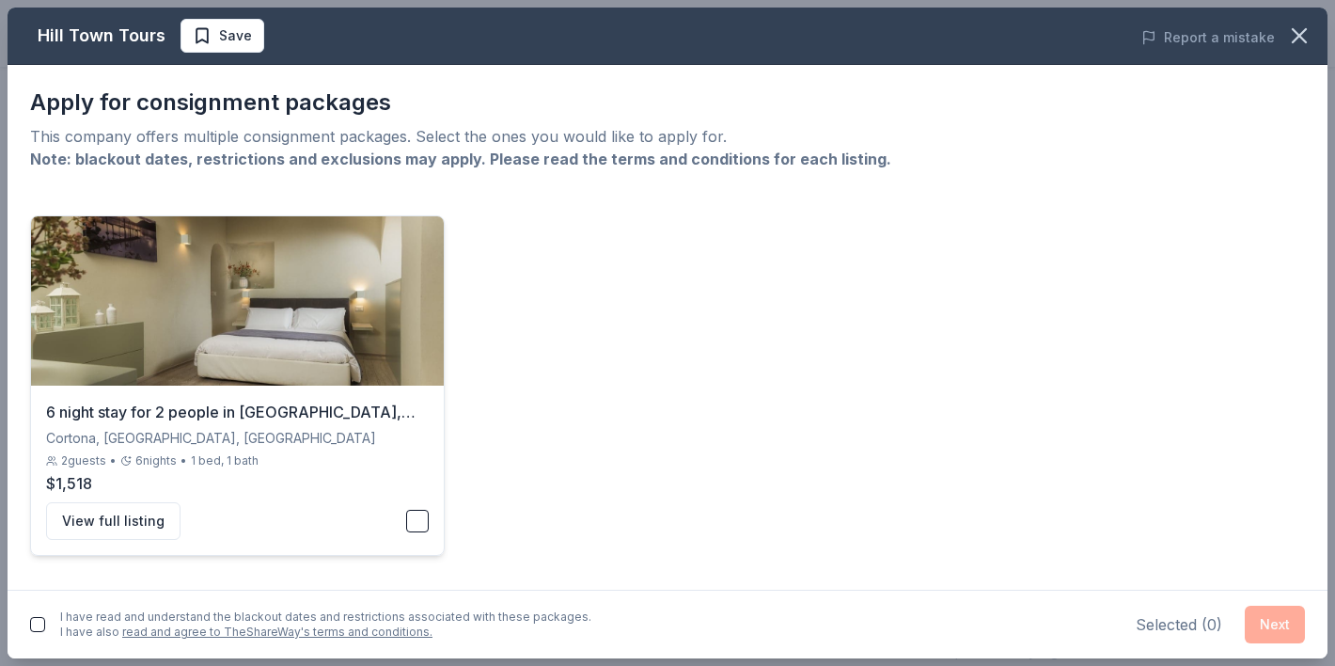
click at [428, 530] on button "button" at bounding box center [417, 521] width 23 height 23
click at [30, 624] on button "button" at bounding box center [37, 624] width 15 height 15
click at [1256, 621] on button "Next" at bounding box center [1275, 625] width 60 height 38
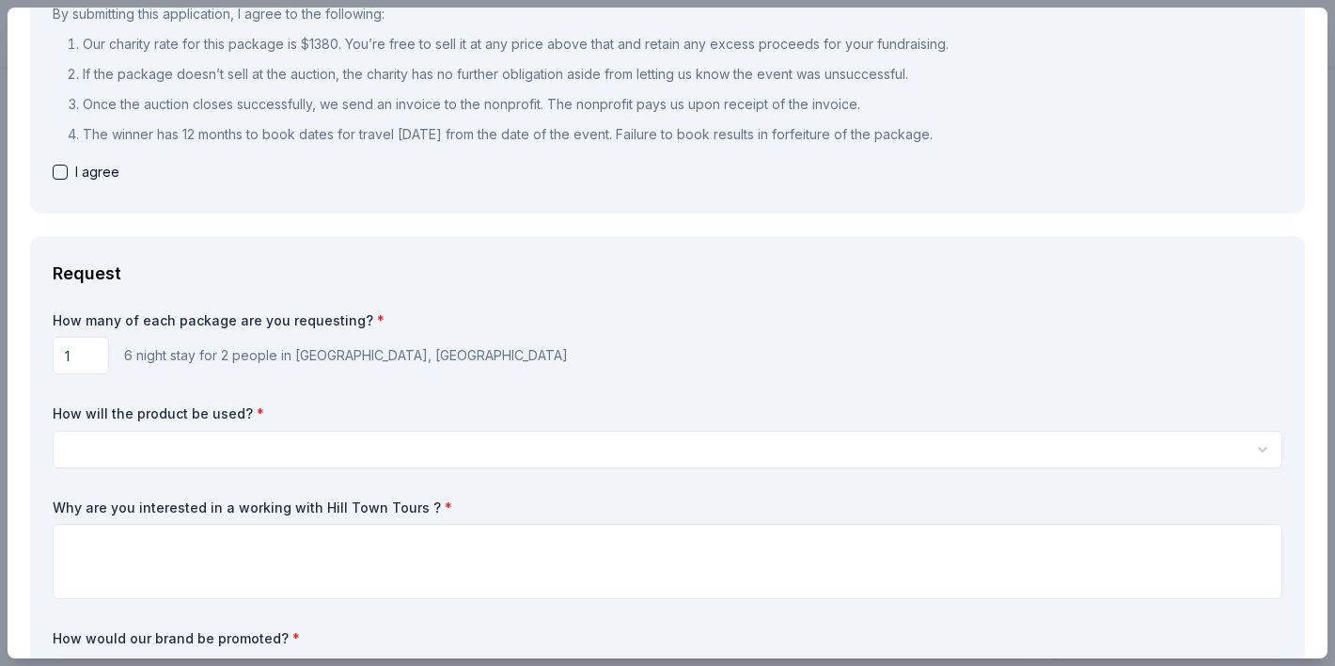
scroll to position [227, 0]
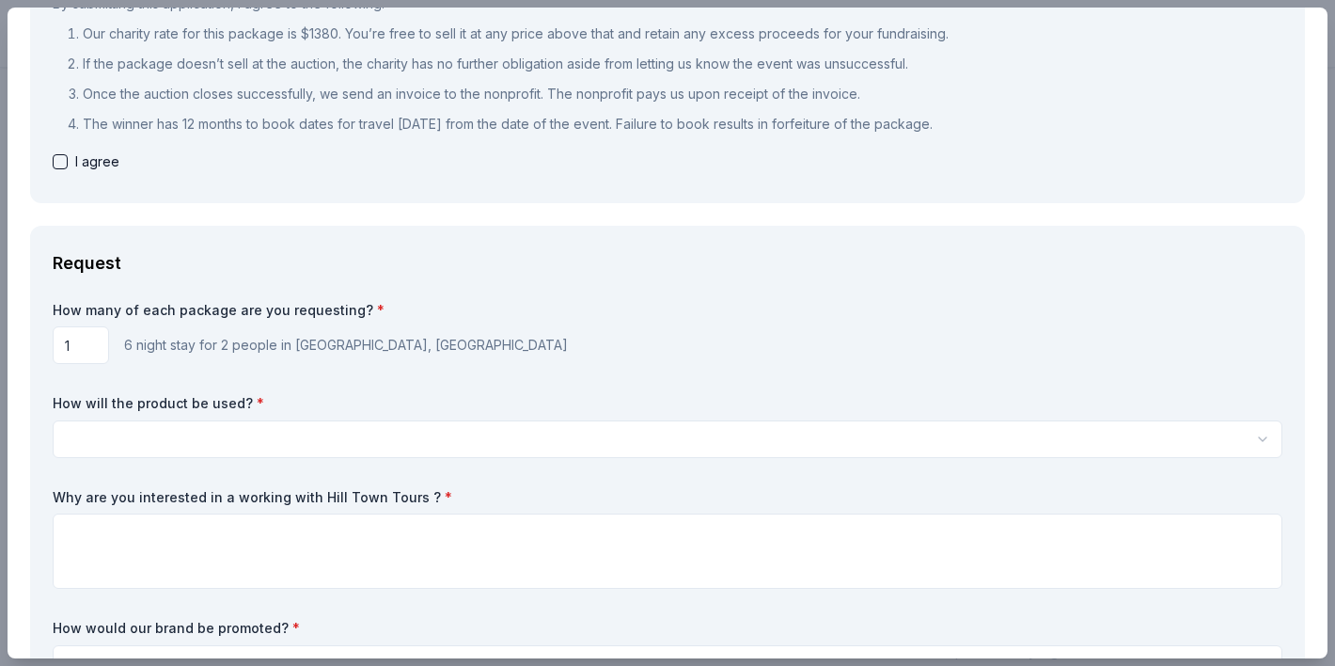
click at [93, 344] on input "1" at bounding box center [81, 345] width 56 height 38
type input "2"
click at [145, 387] on html "Safe Horizons Initiative Silent Auction Start free trial Earn Rewards Due in 5 …" at bounding box center [667, 54] width 1335 height 666
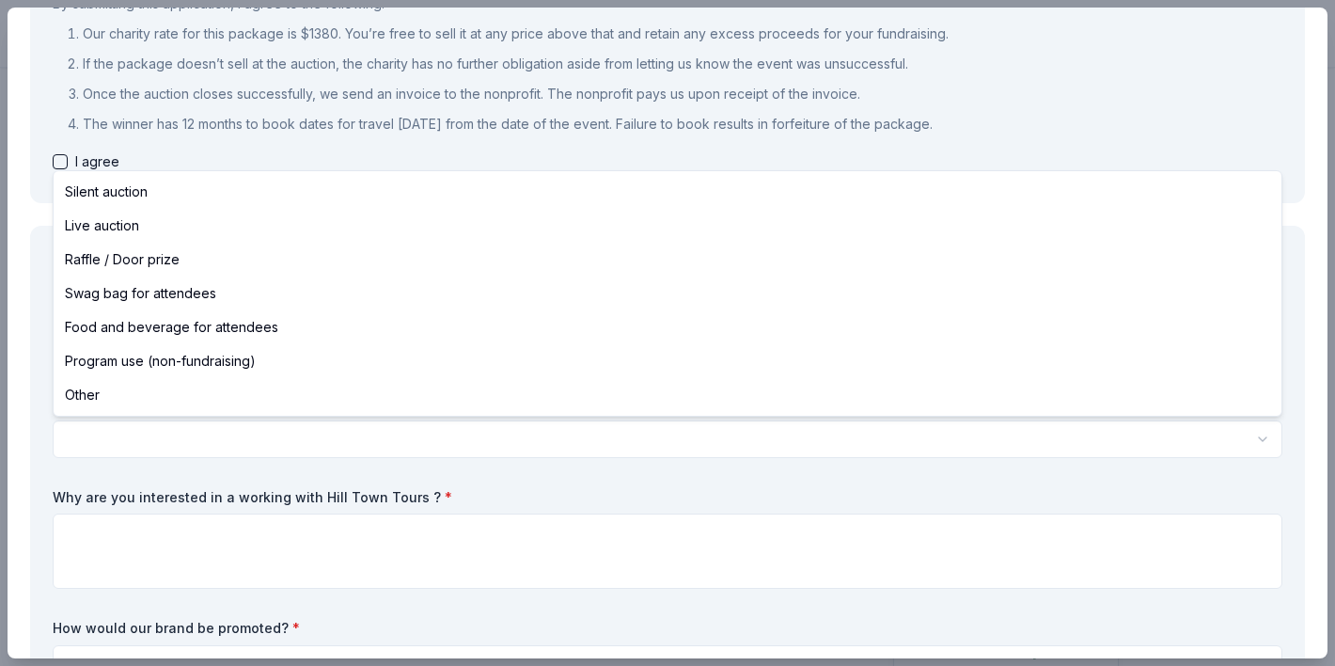
scroll to position [0, 0]
select select "silentAuction"
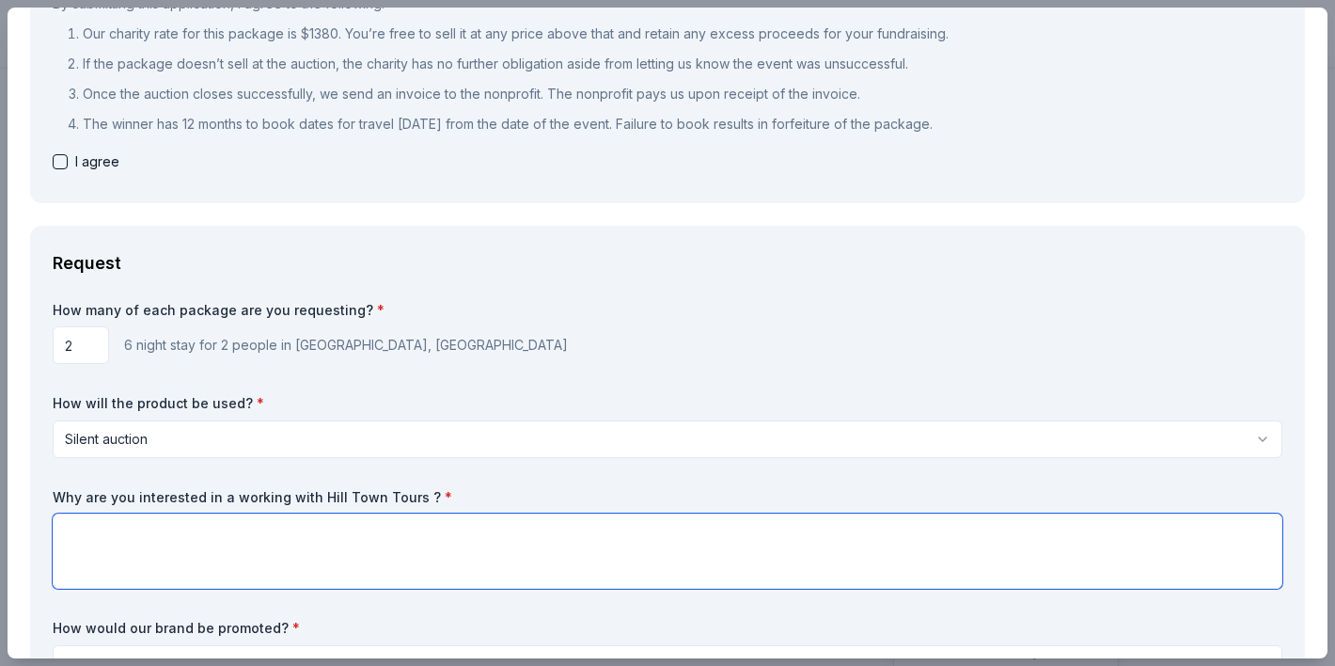
click at [261, 561] on textarea at bounding box center [668, 551] width 1230 height 75
type textarea "I saw them on here and thought they are great"
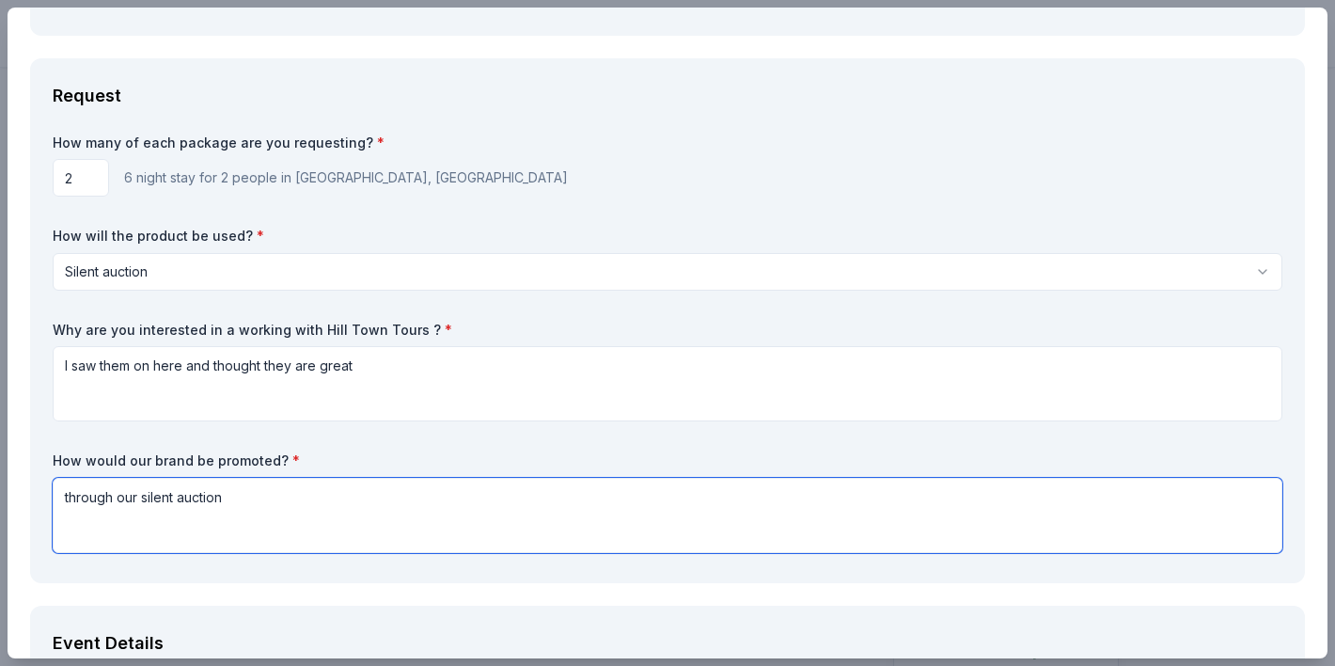
scroll to position [387, 0]
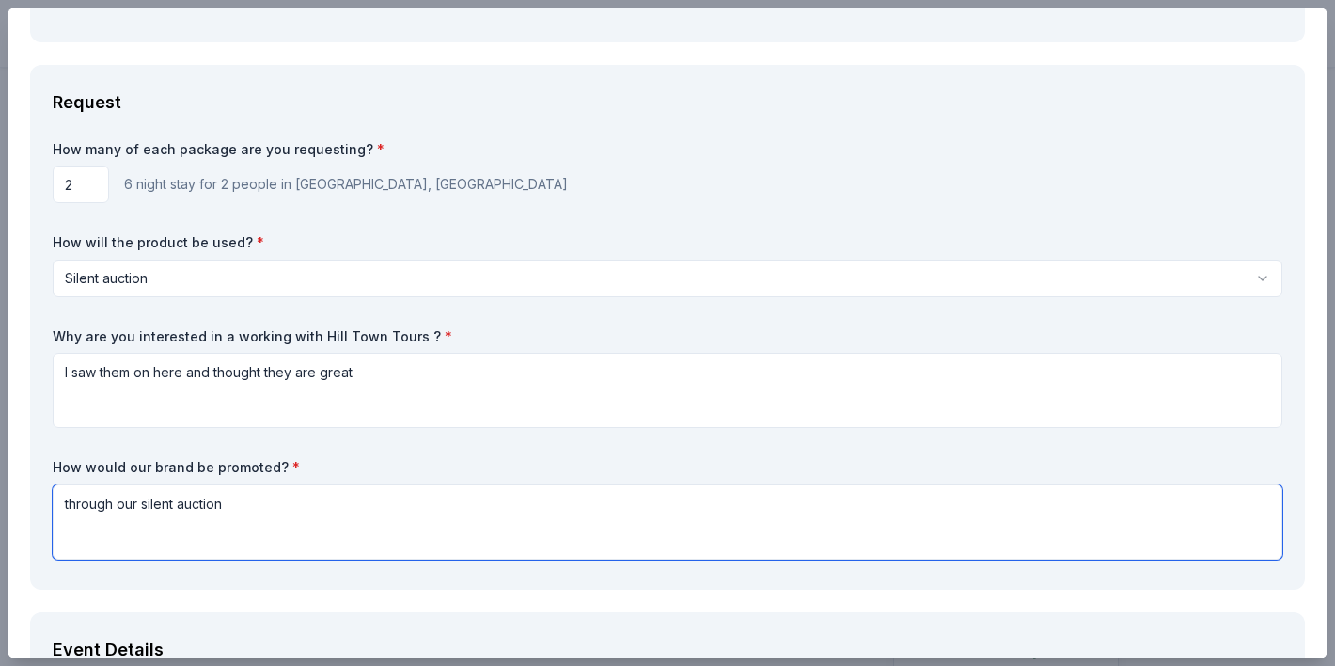
type textarea "through our silent auction"
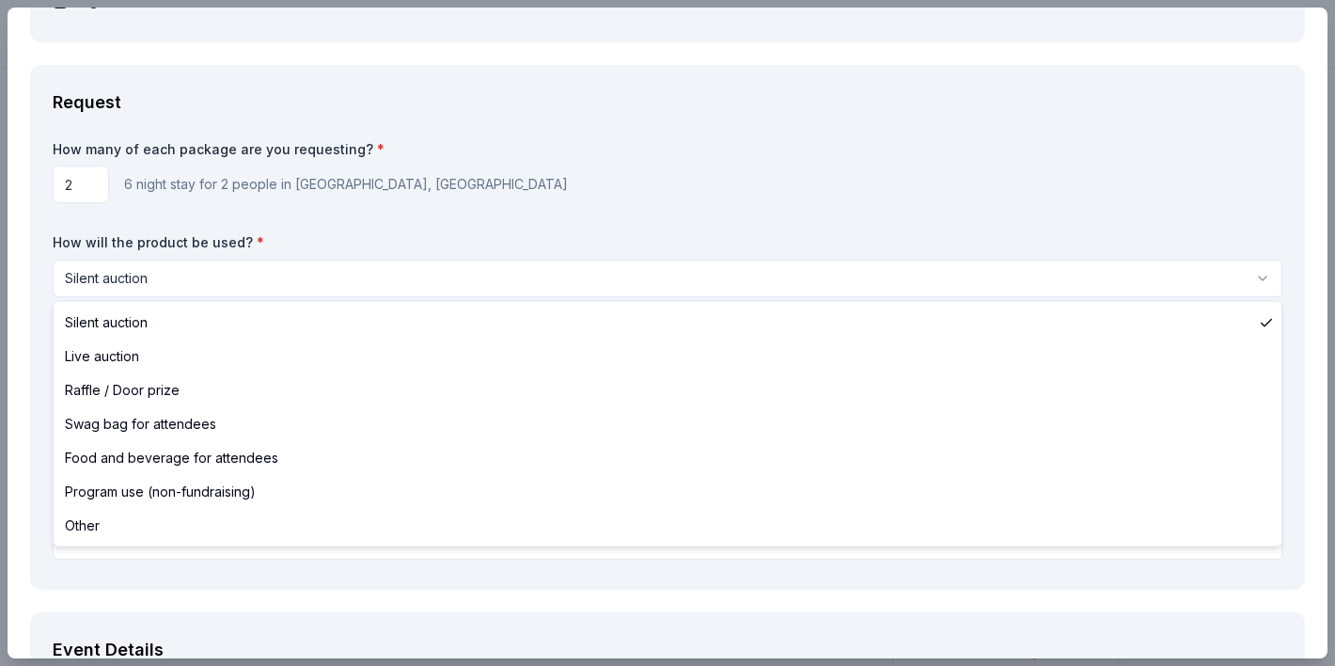
click at [478, 277] on html "Safe Horizons Initiative Silent Auction Save Apply Due in 5 days Share Hill Tow…" at bounding box center [667, 333] width 1335 height 666
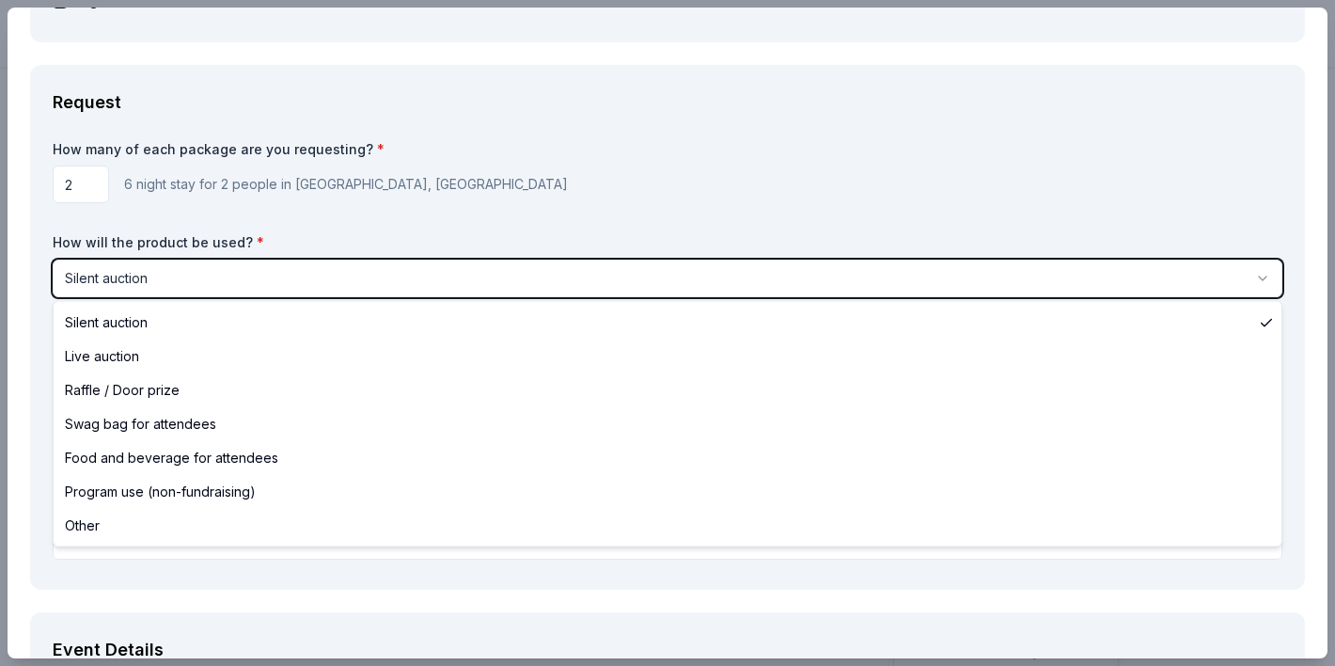
click at [542, 208] on html "Safe Horizons Initiative Silent Auction Save Apply Due in 5 days Share Hill Tow…" at bounding box center [667, 333] width 1335 height 666
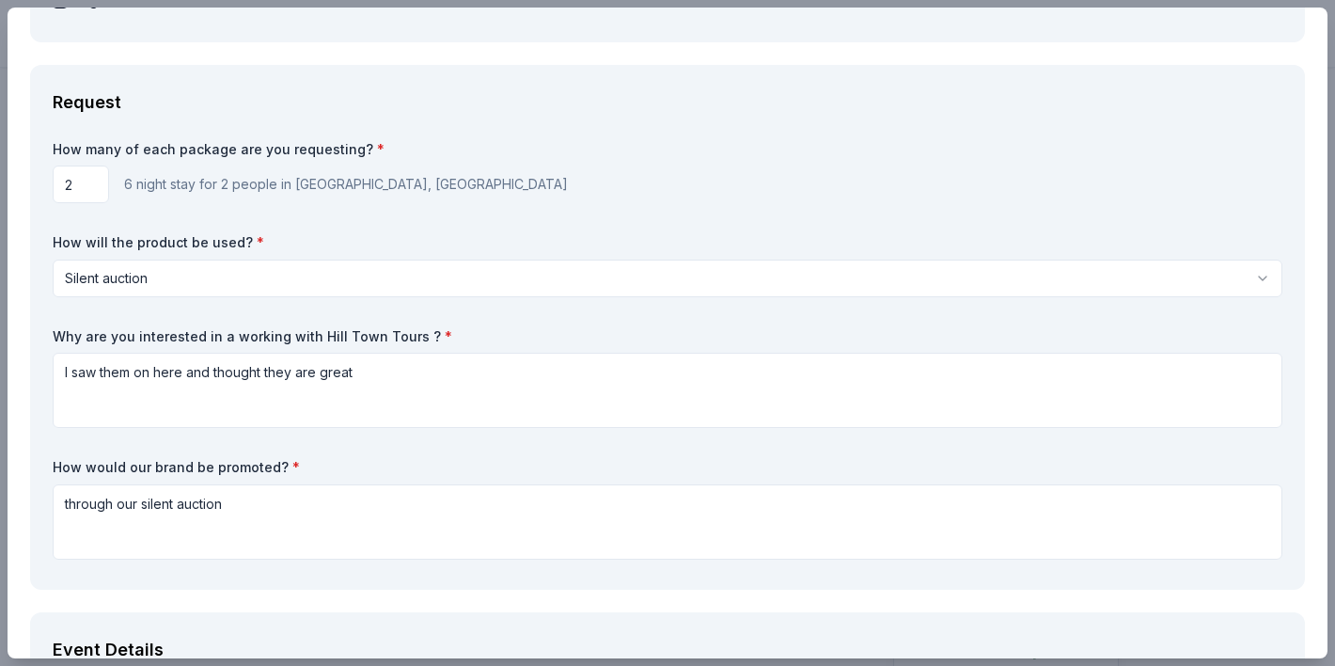
click at [745, 117] on div "Request How many of each package are you requesting? * 2 6 night stay for 2 peo…" at bounding box center [667, 327] width 1275 height 525
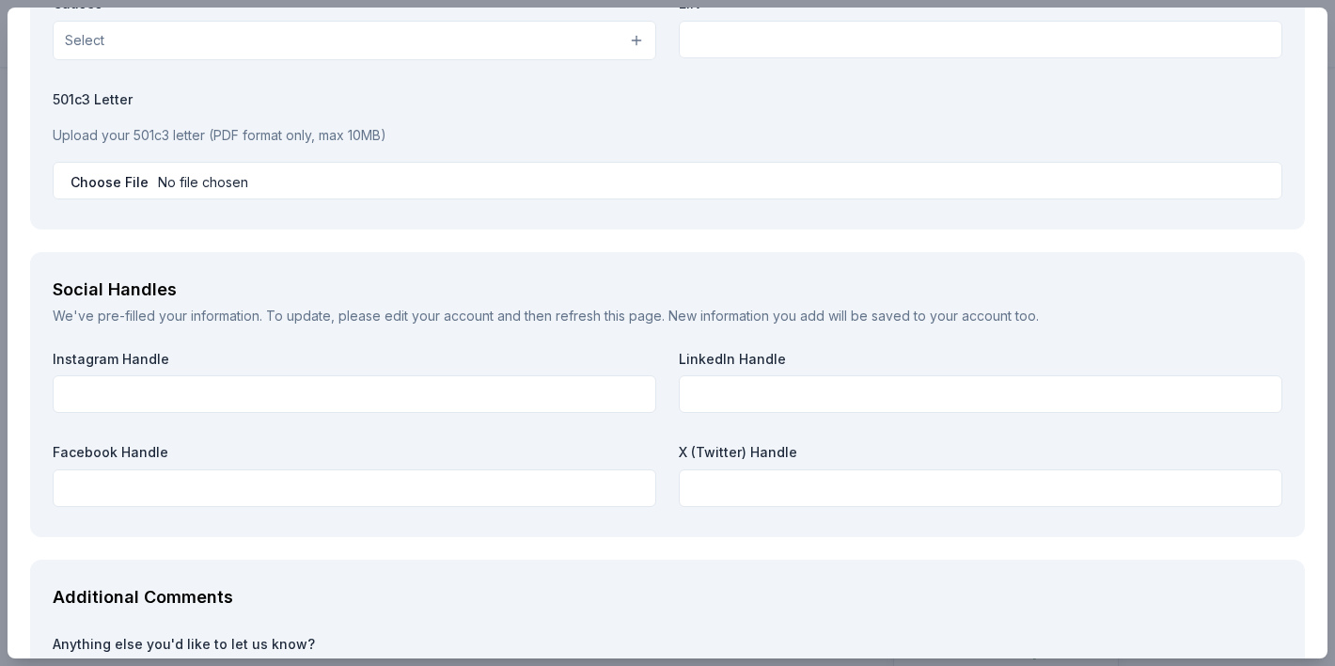
scroll to position [2471, 0]
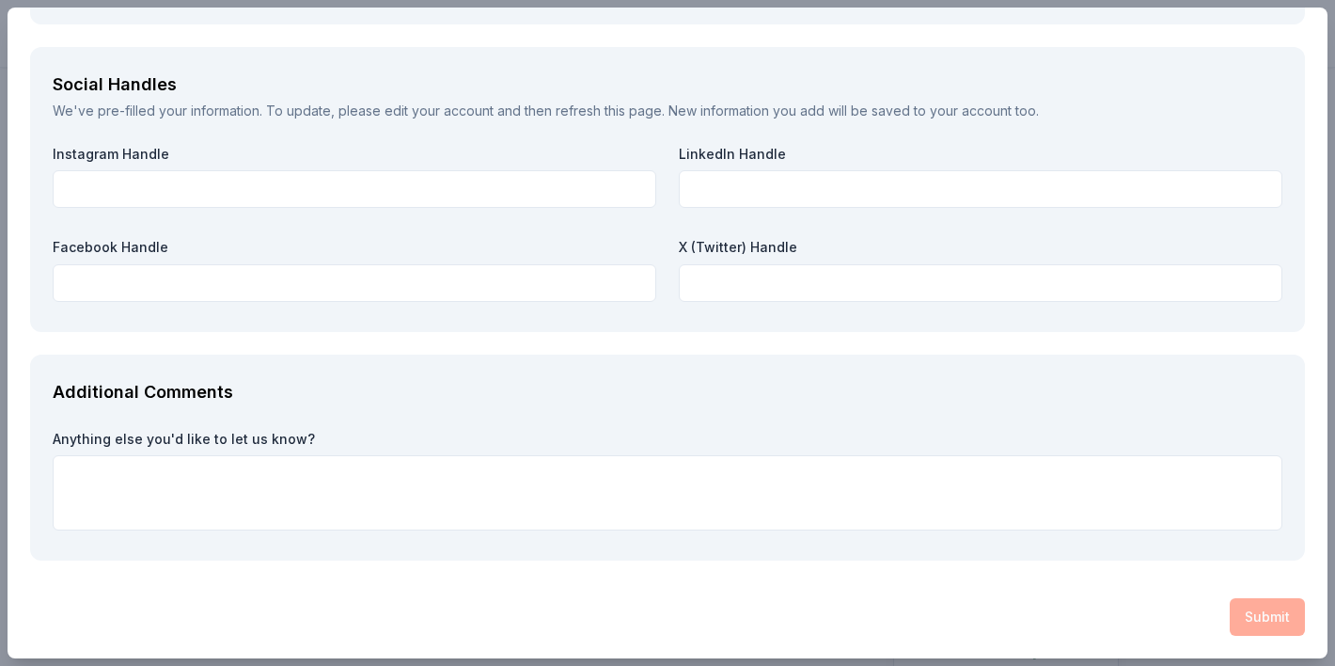
click at [1276, 605] on div "Submit" at bounding box center [667, 617] width 1275 height 38
click at [1283, 635] on div "Submit" at bounding box center [667, 617] width 1275 height 38
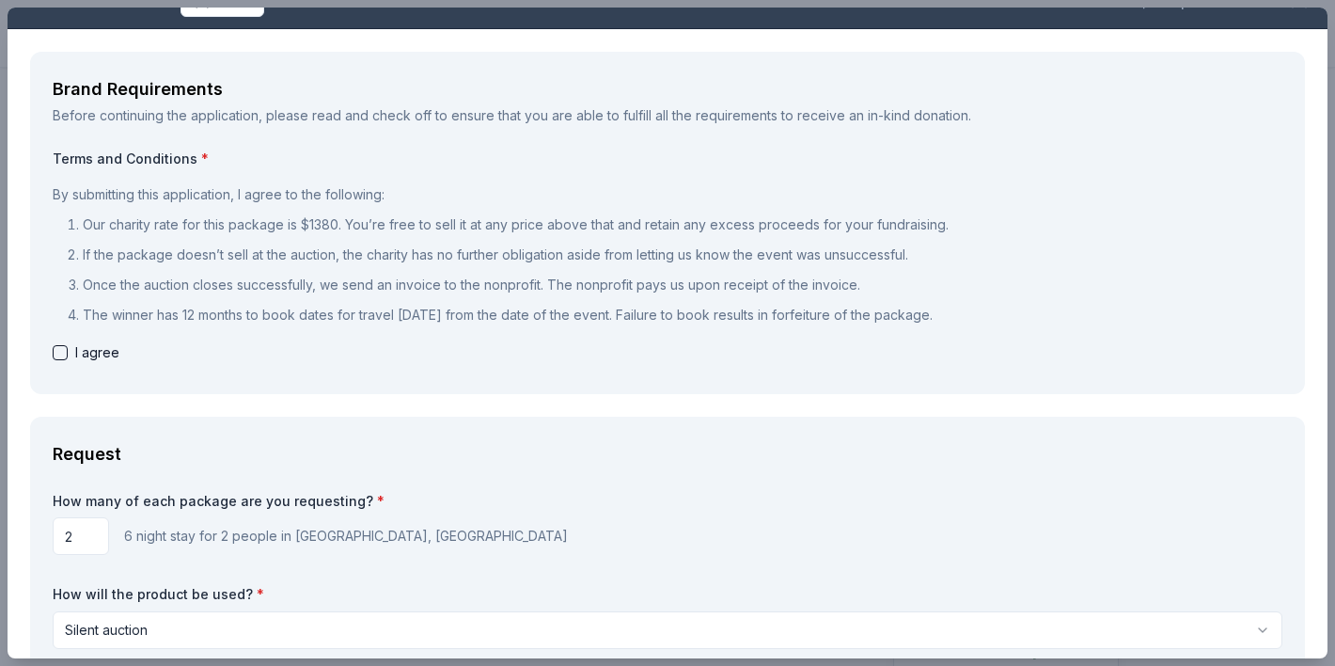
scroll to position [0, 0]
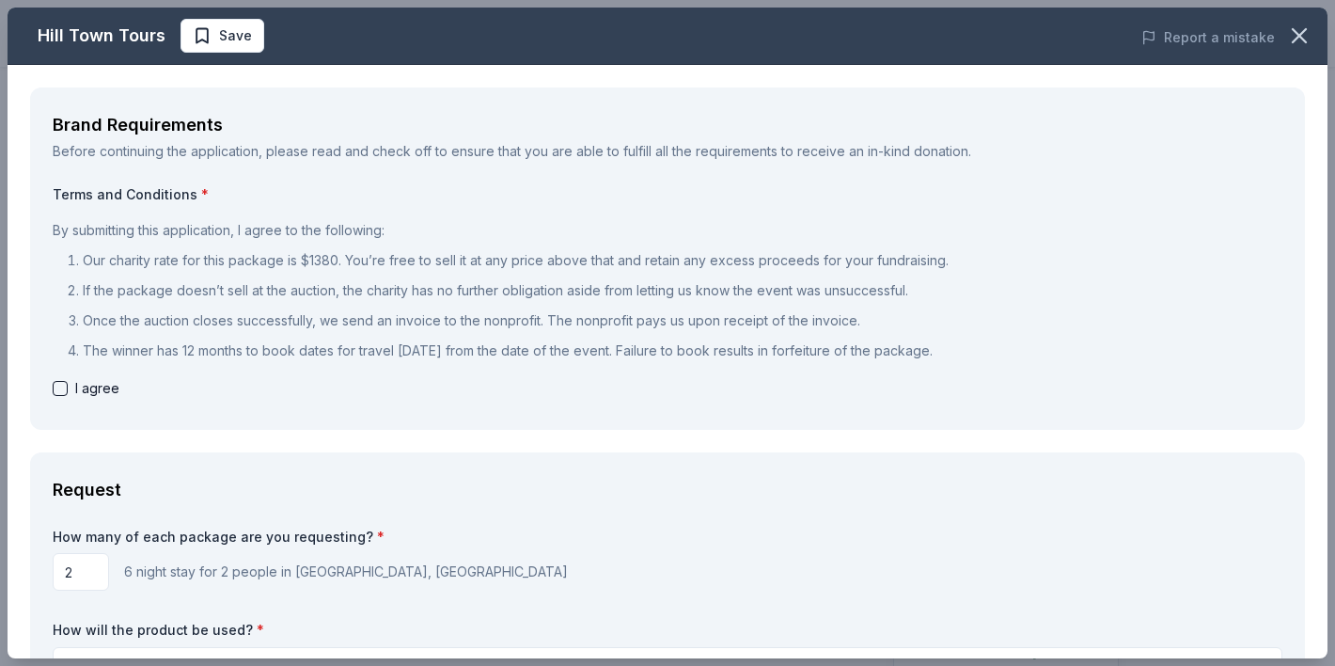
click at [58, 381] on button "button" at bounding box center [60, 388] width 15 height 15
checkbox input "true"
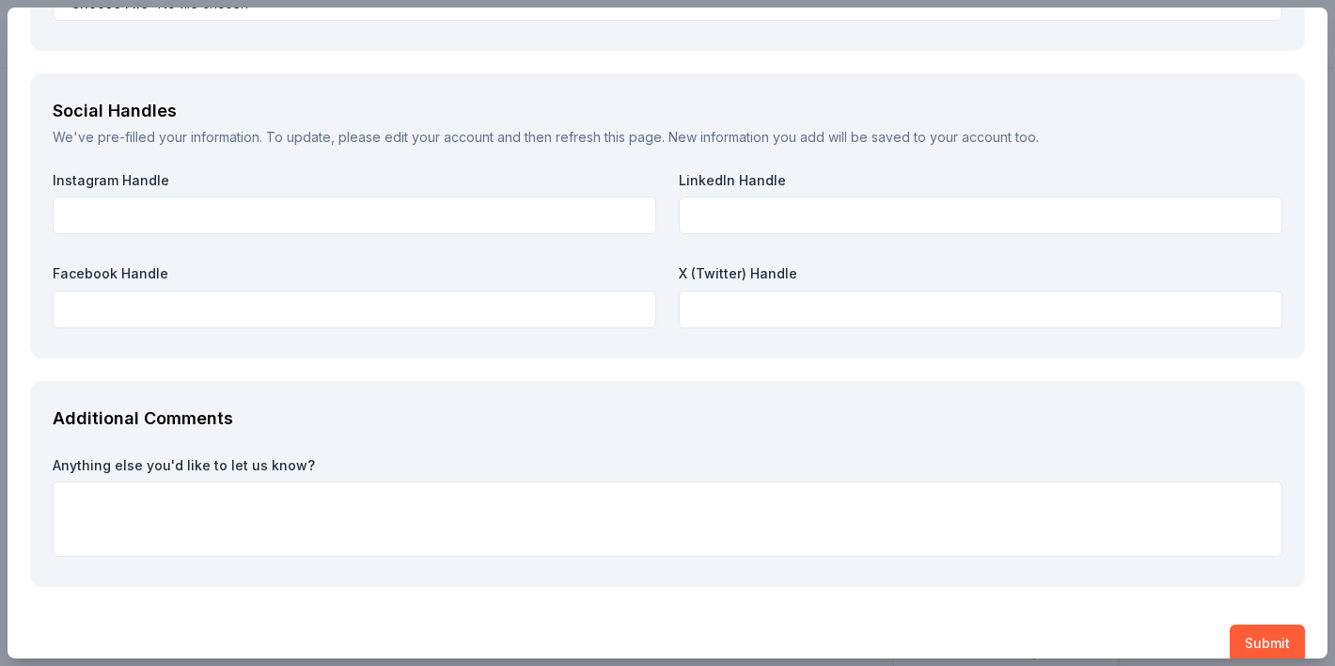
scroll to position [2471, 0]
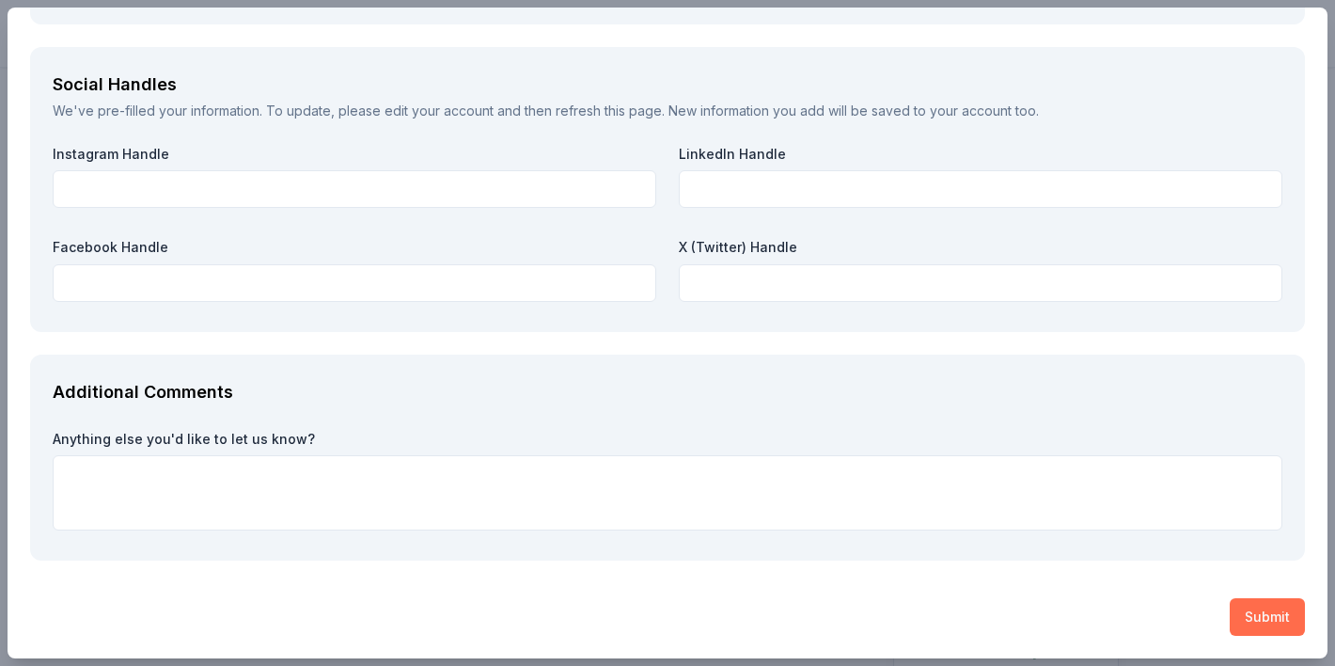
click at [1253, 625] on button "Submit" at bounding box center [1267, 617] width 75 height 38
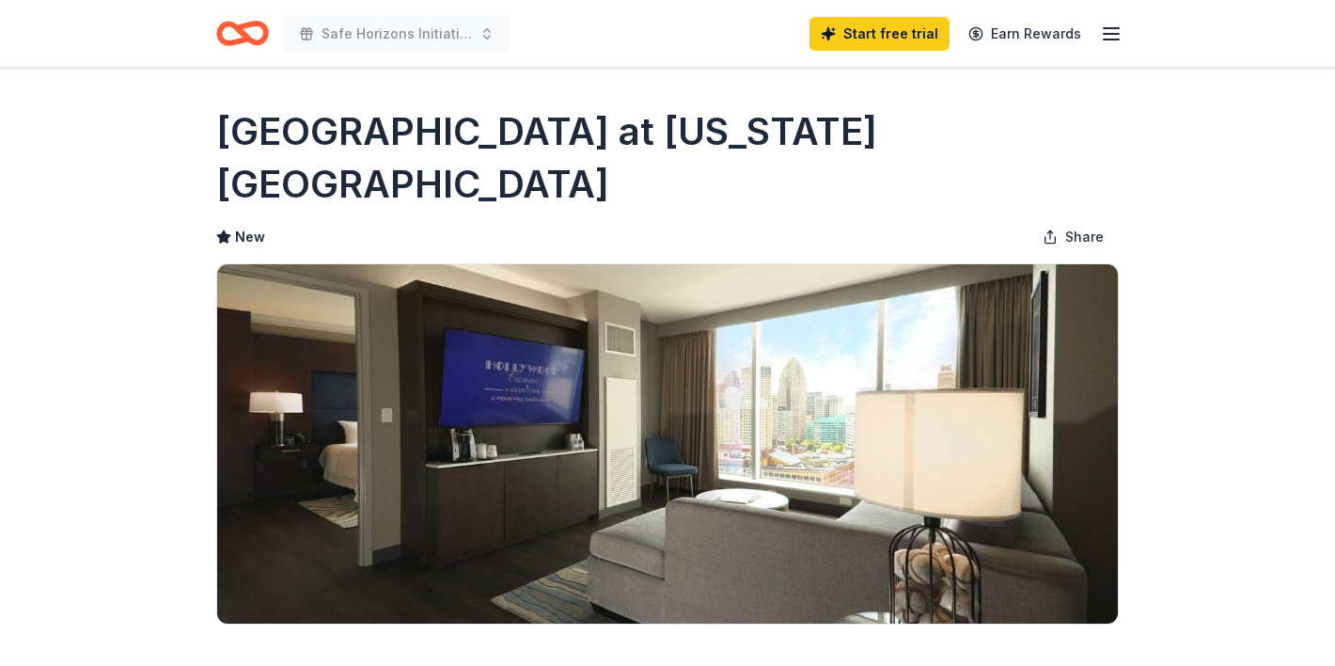
scroll to position [74, 0]
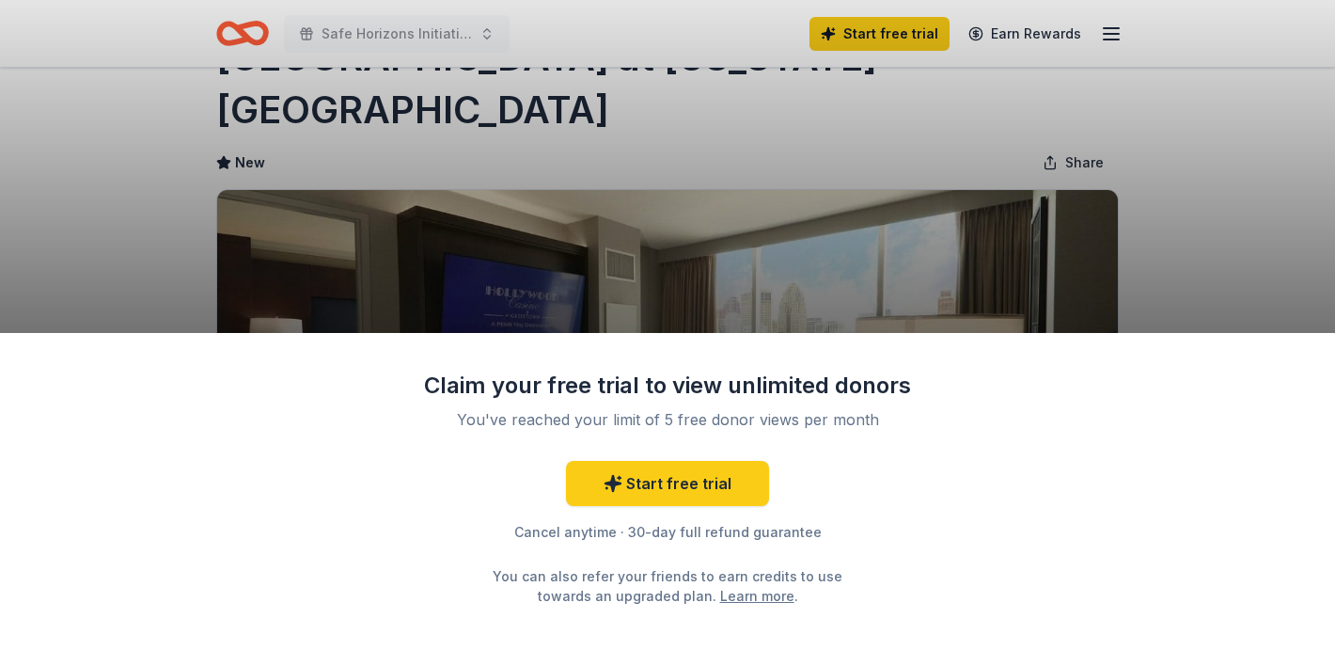
click at [1194, 262] on div "Claim your free trial to view unlimited donors You've reached your limit of 5 f…" at bounding box center [667, 333] width 1335 height 666
